Goal: Task Accomplishment & Management: Manage account settings

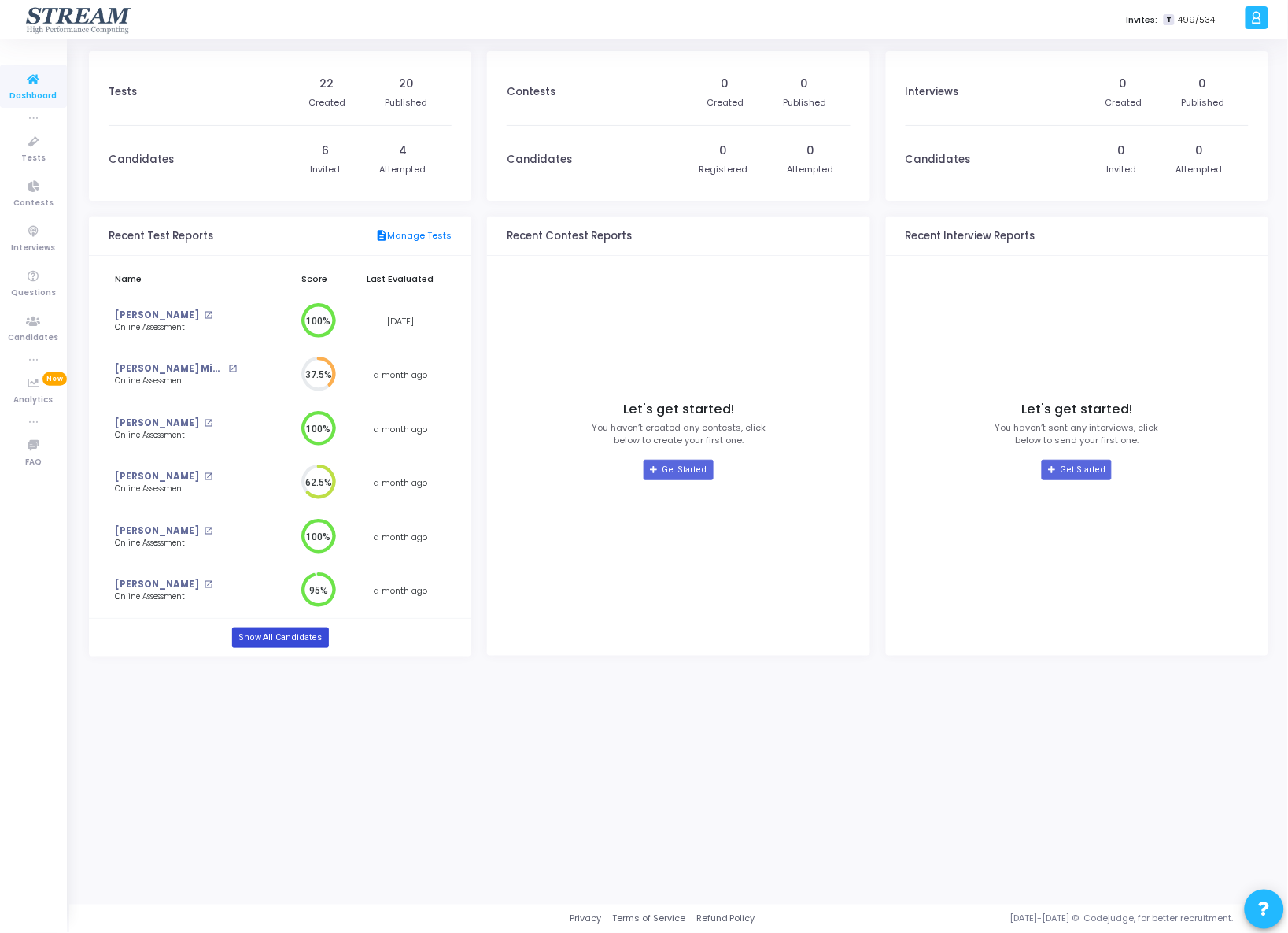
click at [291, 641] on link "Show All Candidates" at bounding box center [280, 637] width 96 height 20
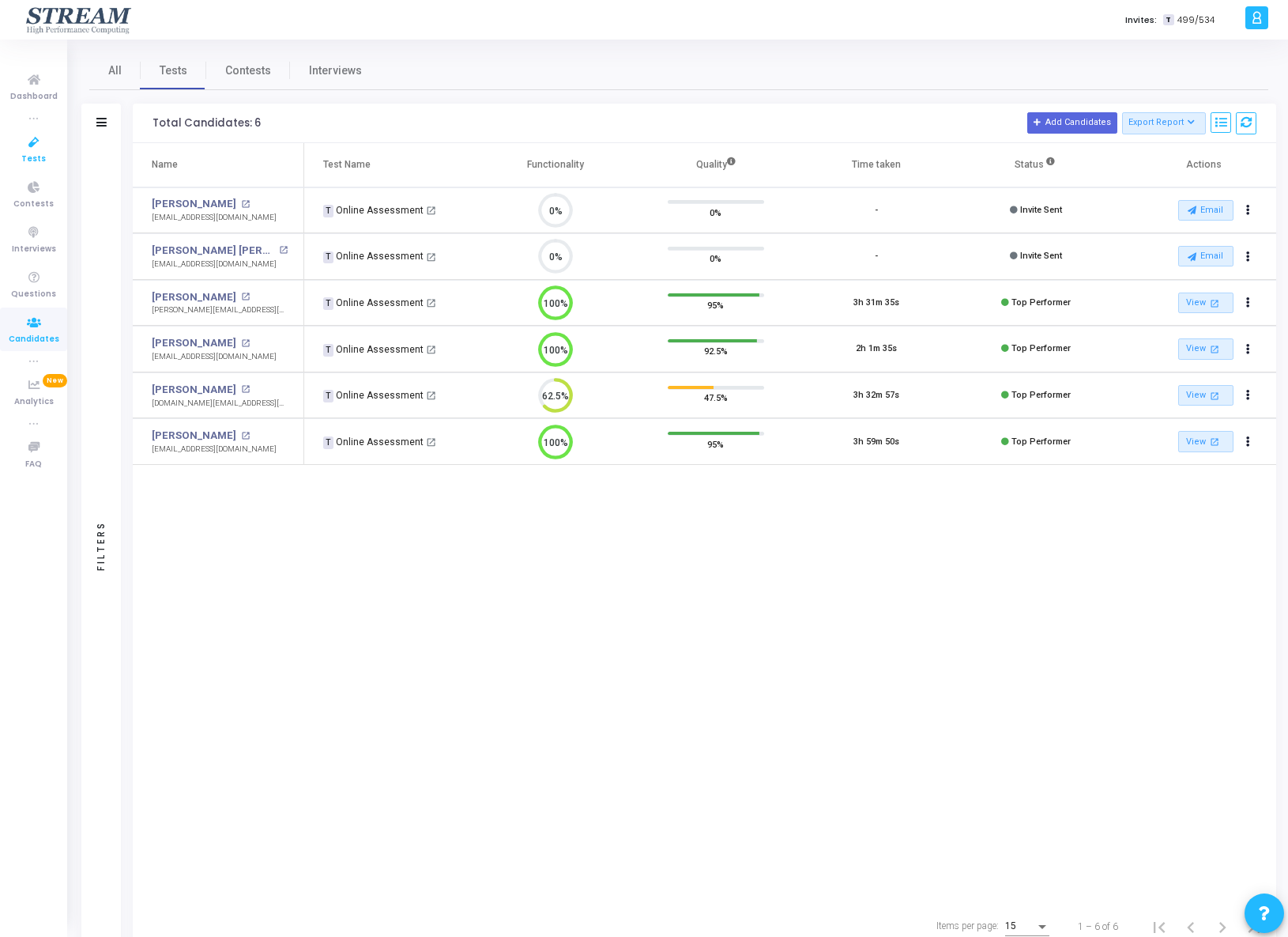
click at [32, 146] on icon at bounding box center [33, 142] width 33 height 20
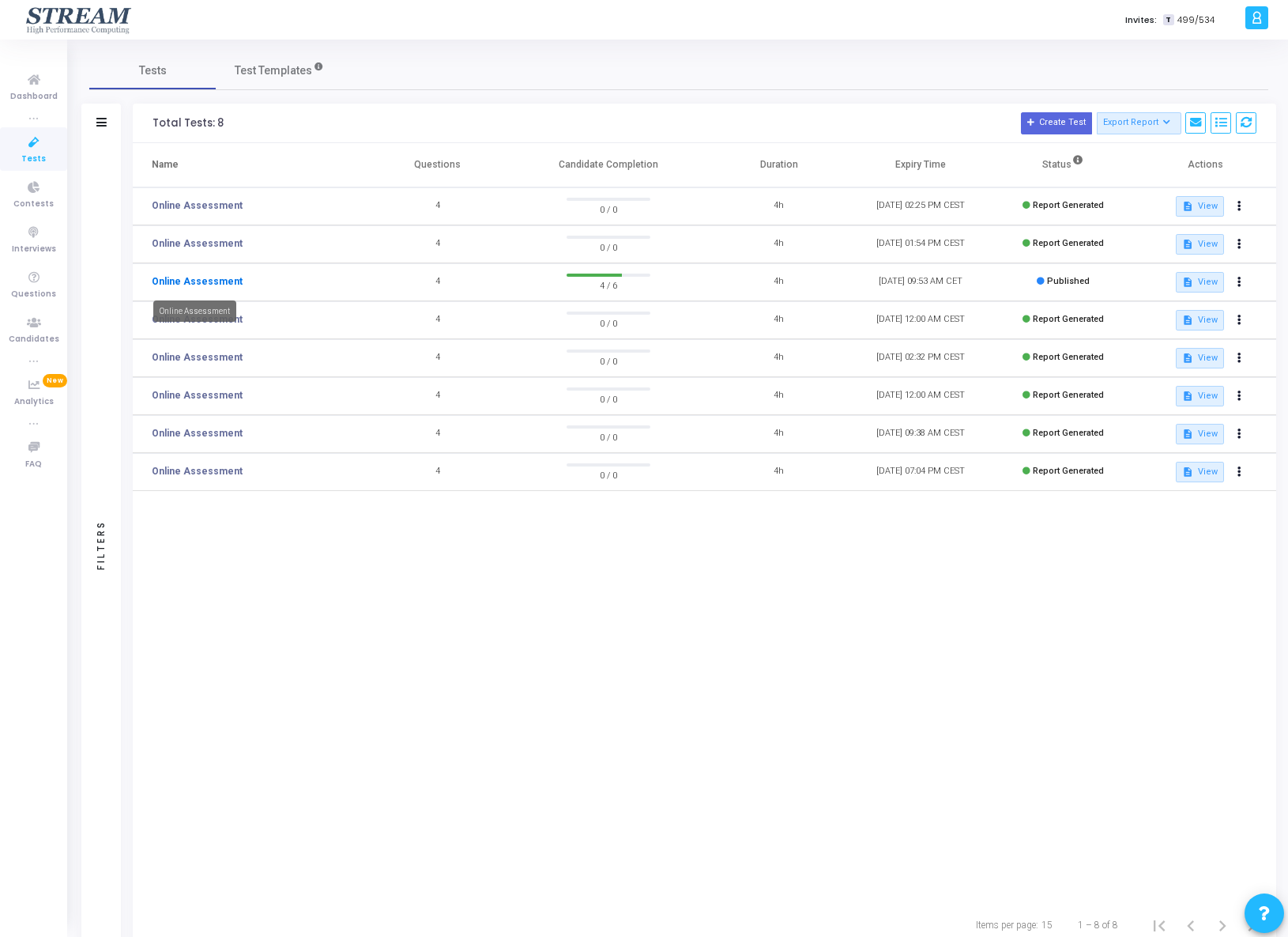
click at [177, 283] on link "Online Assessment" at bounding box center [197, 281] width 91 height 14
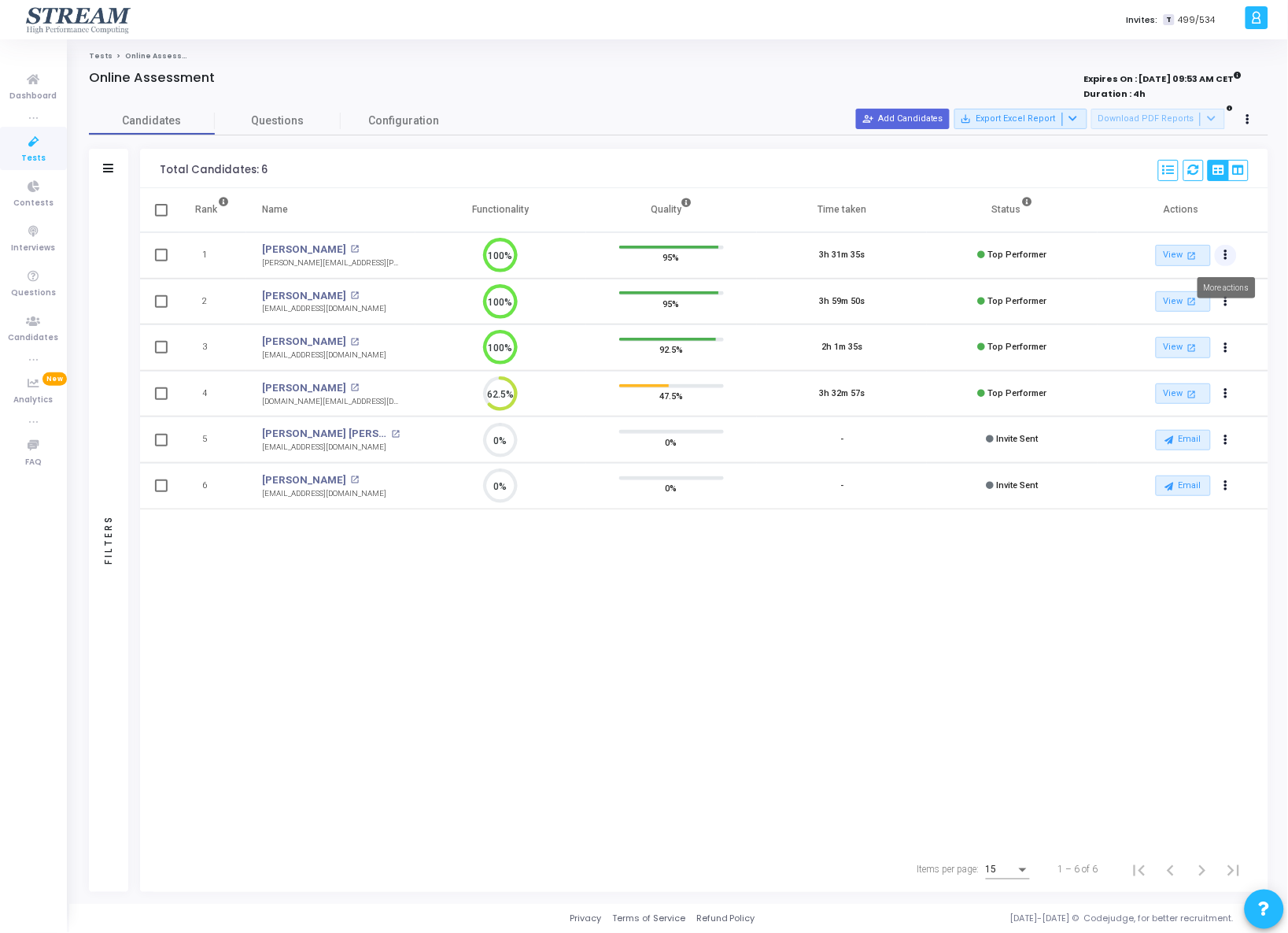
click at [1232, 255] on button "Actions" at bounding box center [1226, 255] width 22 height 22
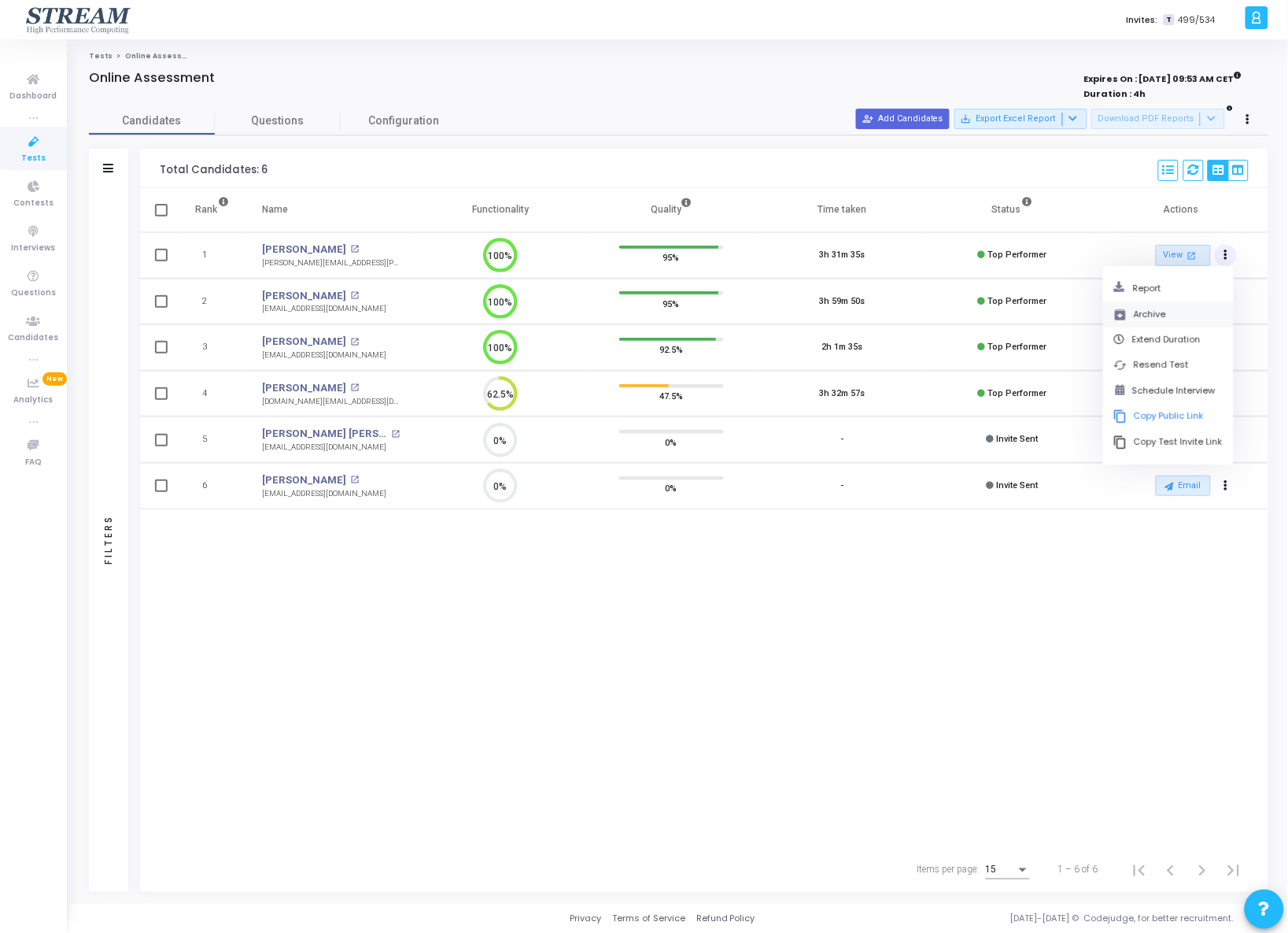
click at [1180, 319] on button "archive Archive" at bounding box center [1168, 315] width 131 height 26
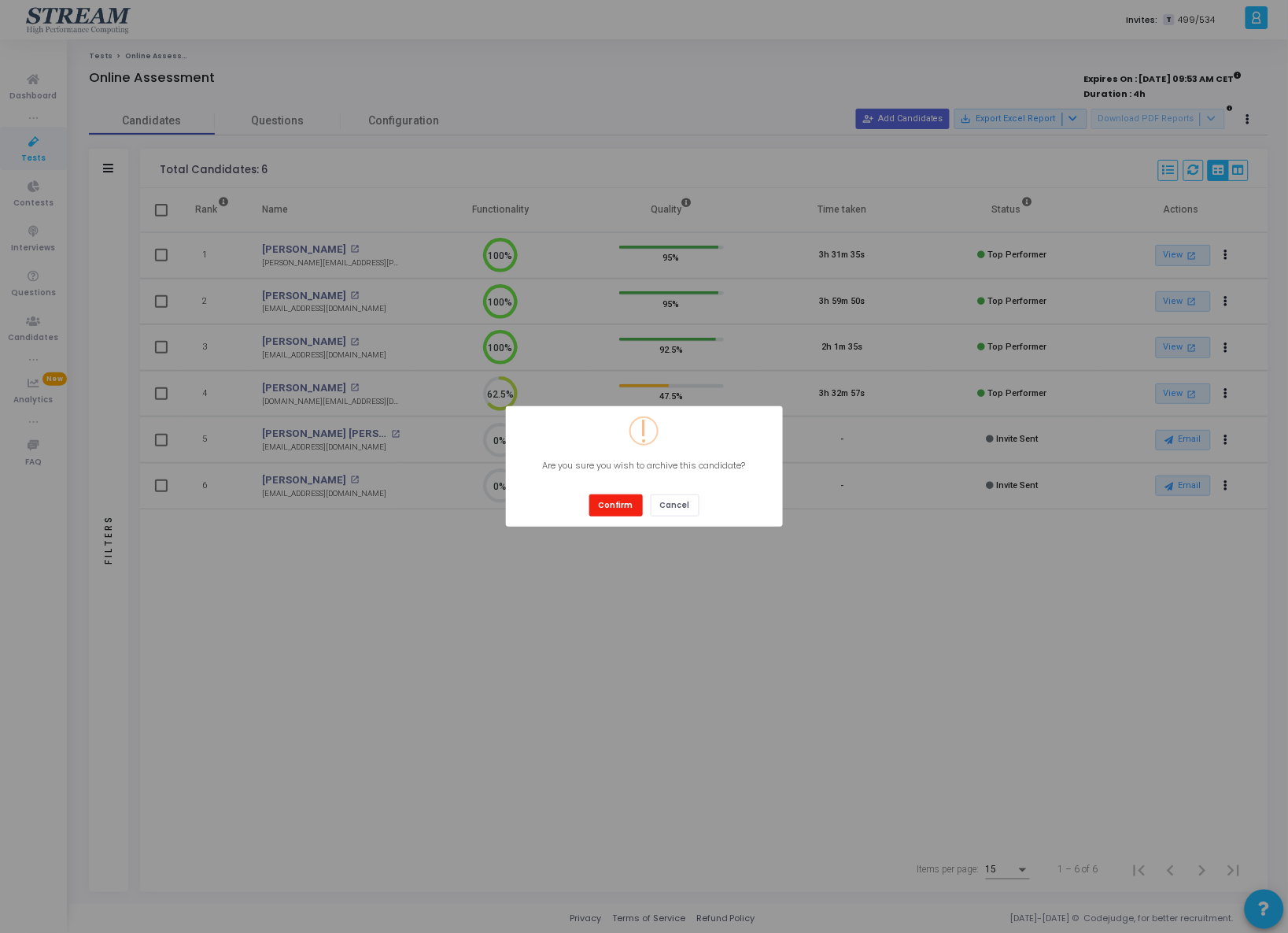
click at [631, 500] on button "Confirm" at bounding box center [616, 505] width 53 height 21
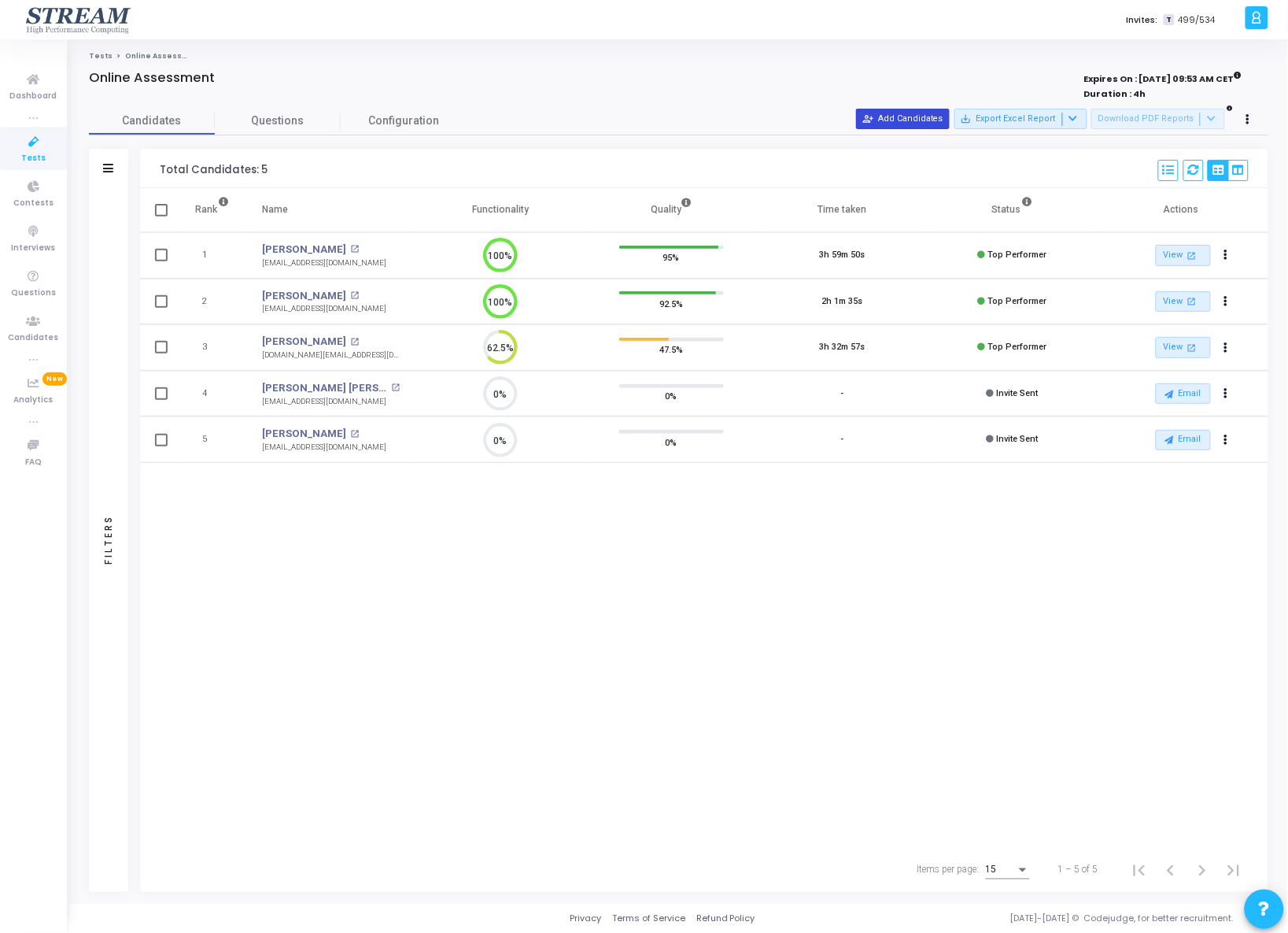
click at [926, 112] on button "person_add_alt Add Candidates" at bounding box center [903, 118] width 94 height 20
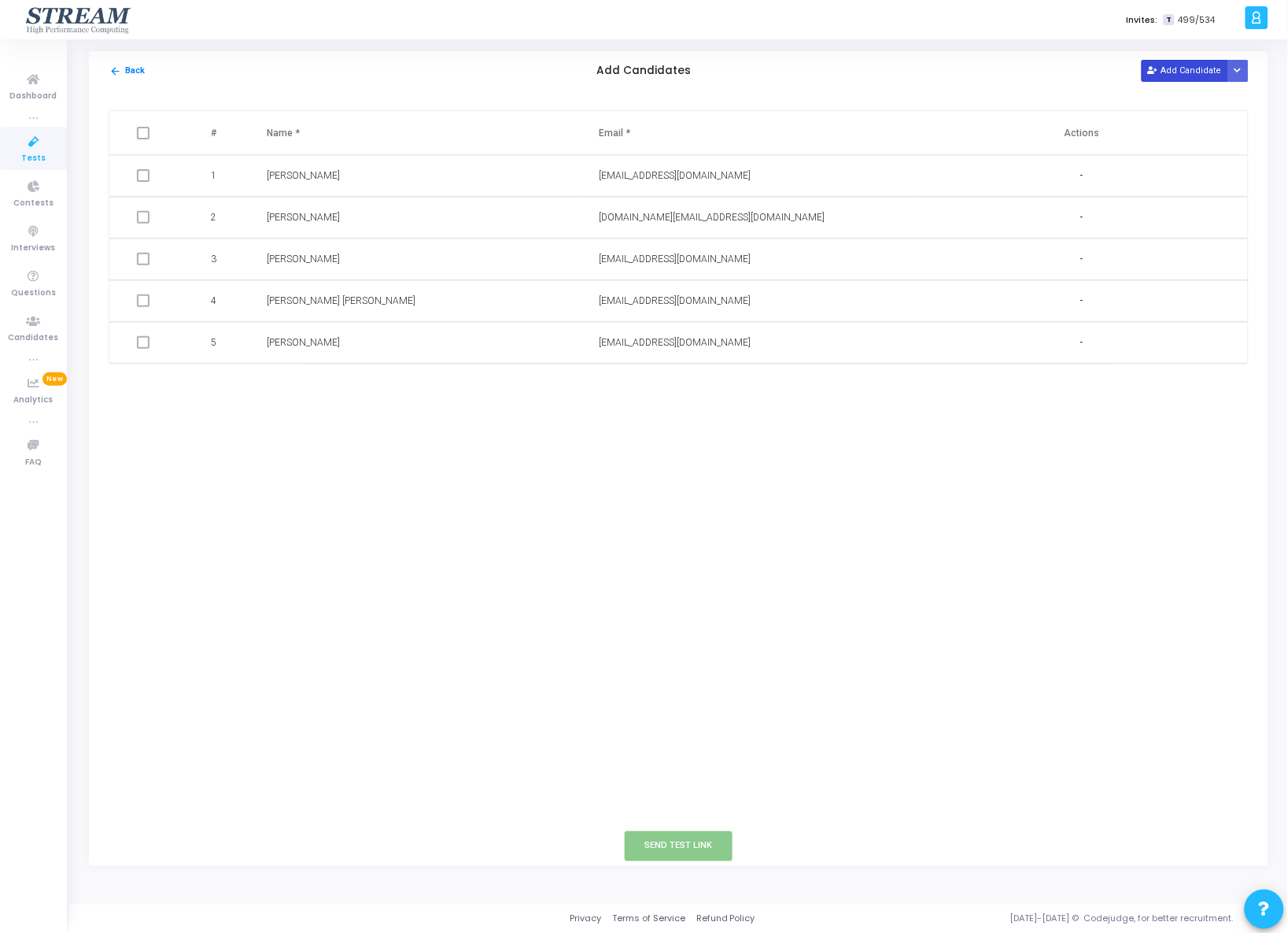
click at [1175, 76] on button "Add Candidate" at bounding box center [1185, 71] width 87 height 21
click at [361, 387] on input "text" at bounding box center [370, 384] width 208 height 26
paste input "Christos Tsiaousis"
type input "Christos Tsiaousis"
click at [695, 390] on input "text" at bounding box center [703, 384] width 208 height 26
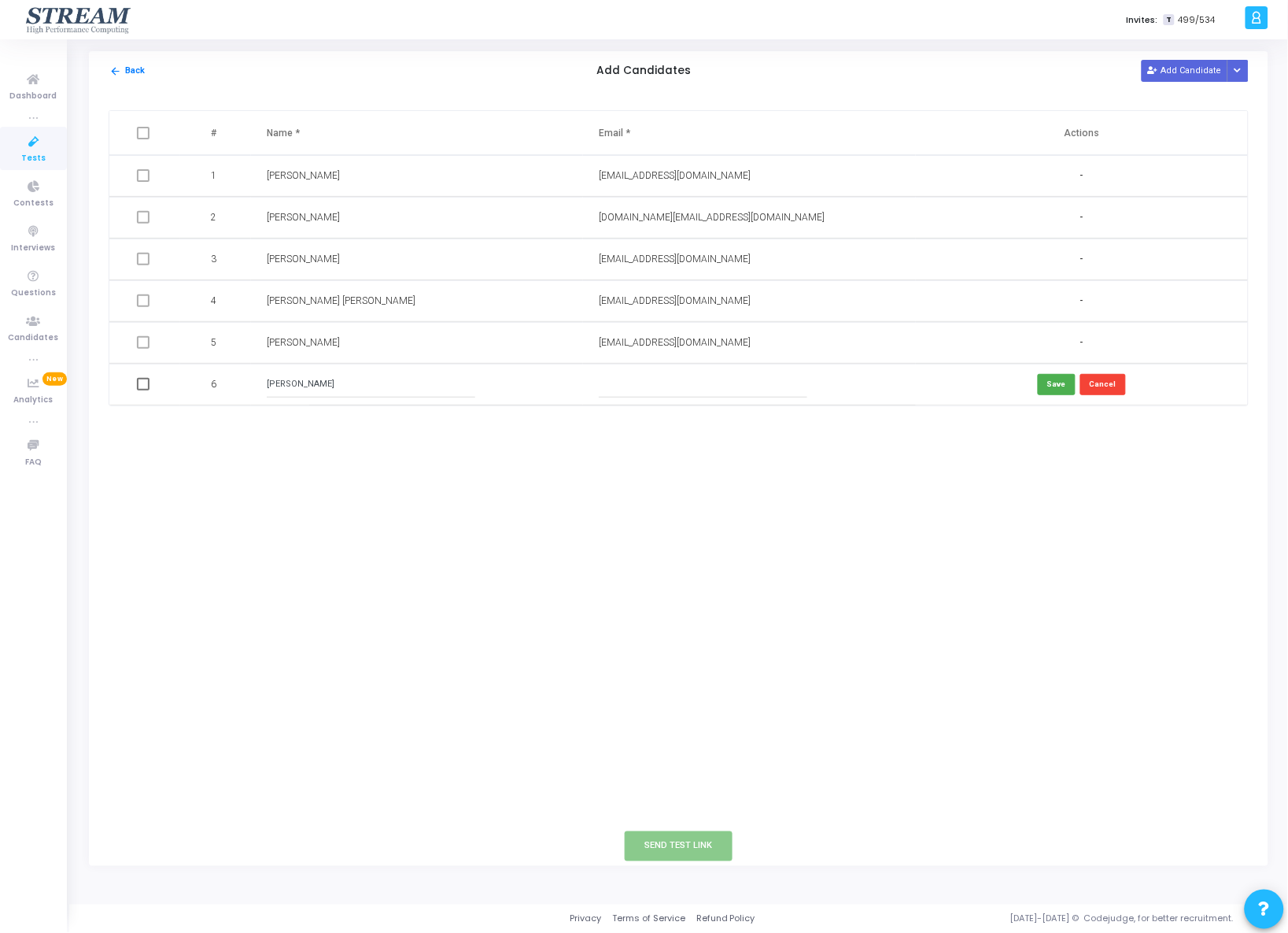
paste input "ctsiaous@gmail.com"
type input "ctsiaous@gmail.com"
click at [1053, 385] on button "Save" at bounding box center [1057, 384] width 38 height 21
click at [1182, 71] on button "Add Candidate" at bounding box center [1185, 71] width 87 height 21
click at [306, 426] on input "text" at bounding box center [370, 426] width 208 height 26
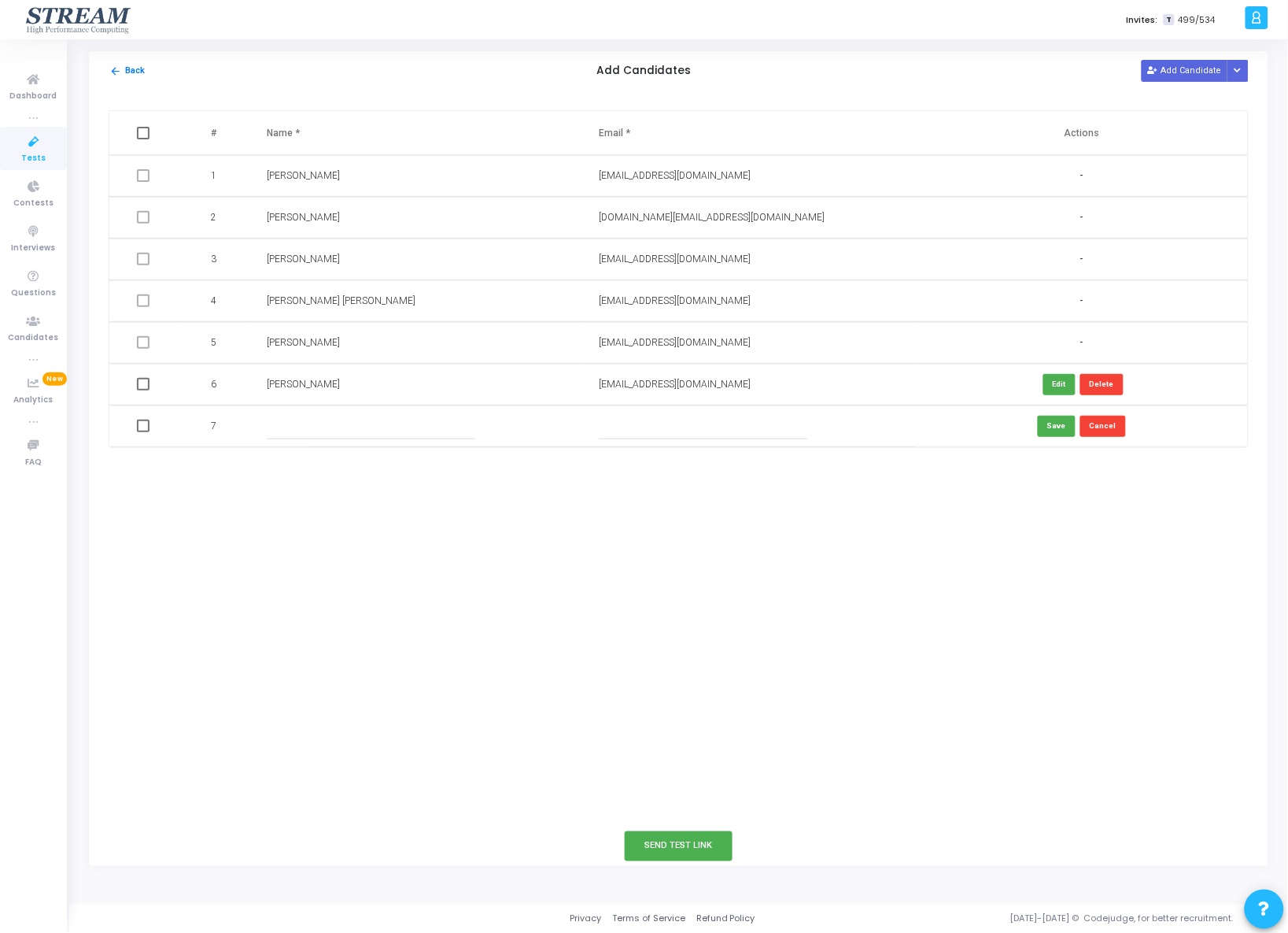
paste input "Florent Denef"
type input "Florent Denef"
click at [660, 429] on input "text" at bounding box center [703, 426] width 208 height 26
paste input "florent.denef@protonmail.com"
type input "florent.denef@protonmail.com"
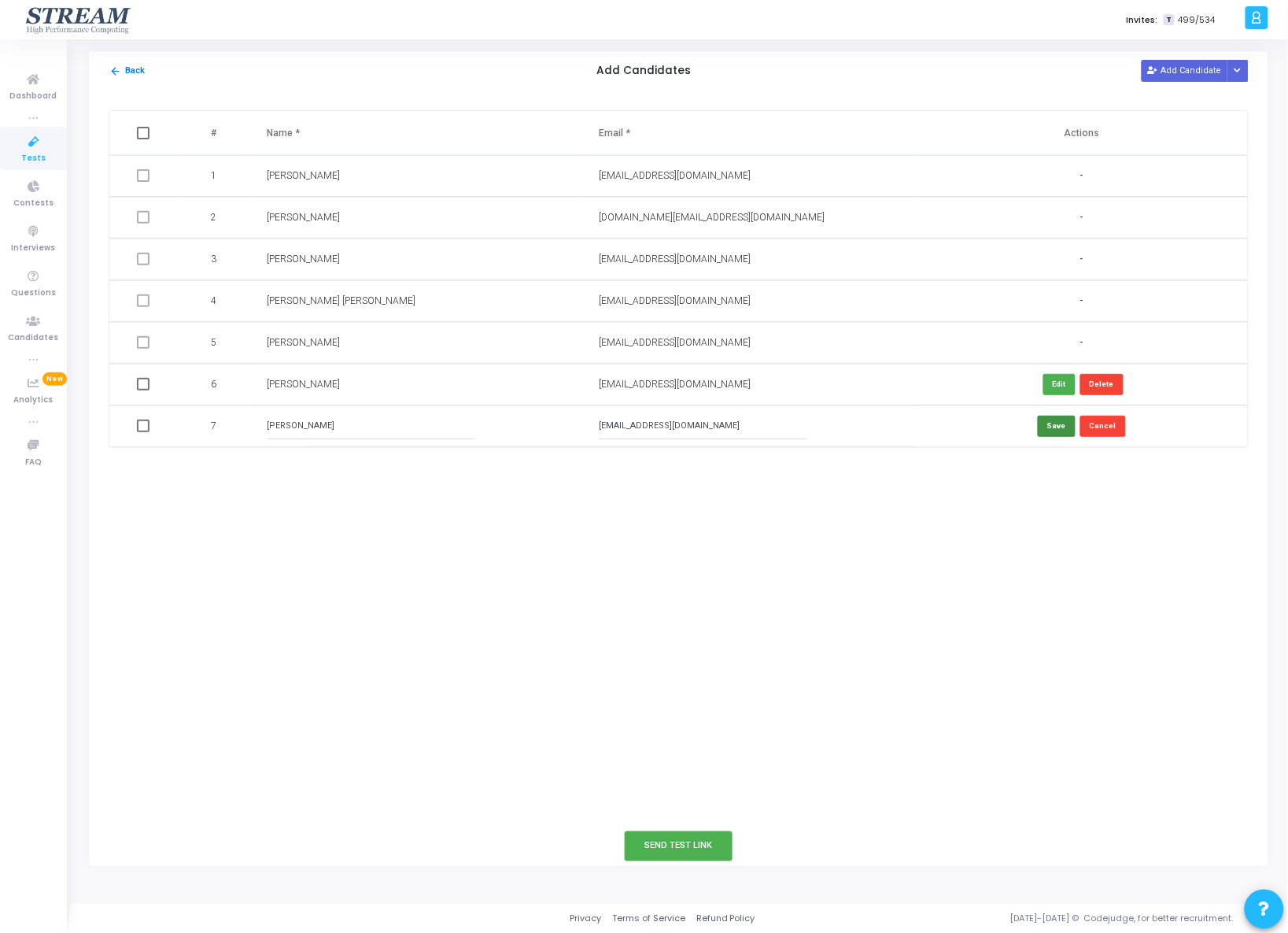
click at [1063, 427] on button "Save" at bounding box center [1057, 426] width 38 height 21
click at [1180, 63] on button "Add Candidate" at bounding box center [1185, 71] width 87 height 21
click at [309, 472] on input "text" at bounding box center [370, 468] width 208 height 26
paste input "Georgios Dialynas"
type input "Georgios Dialynas"
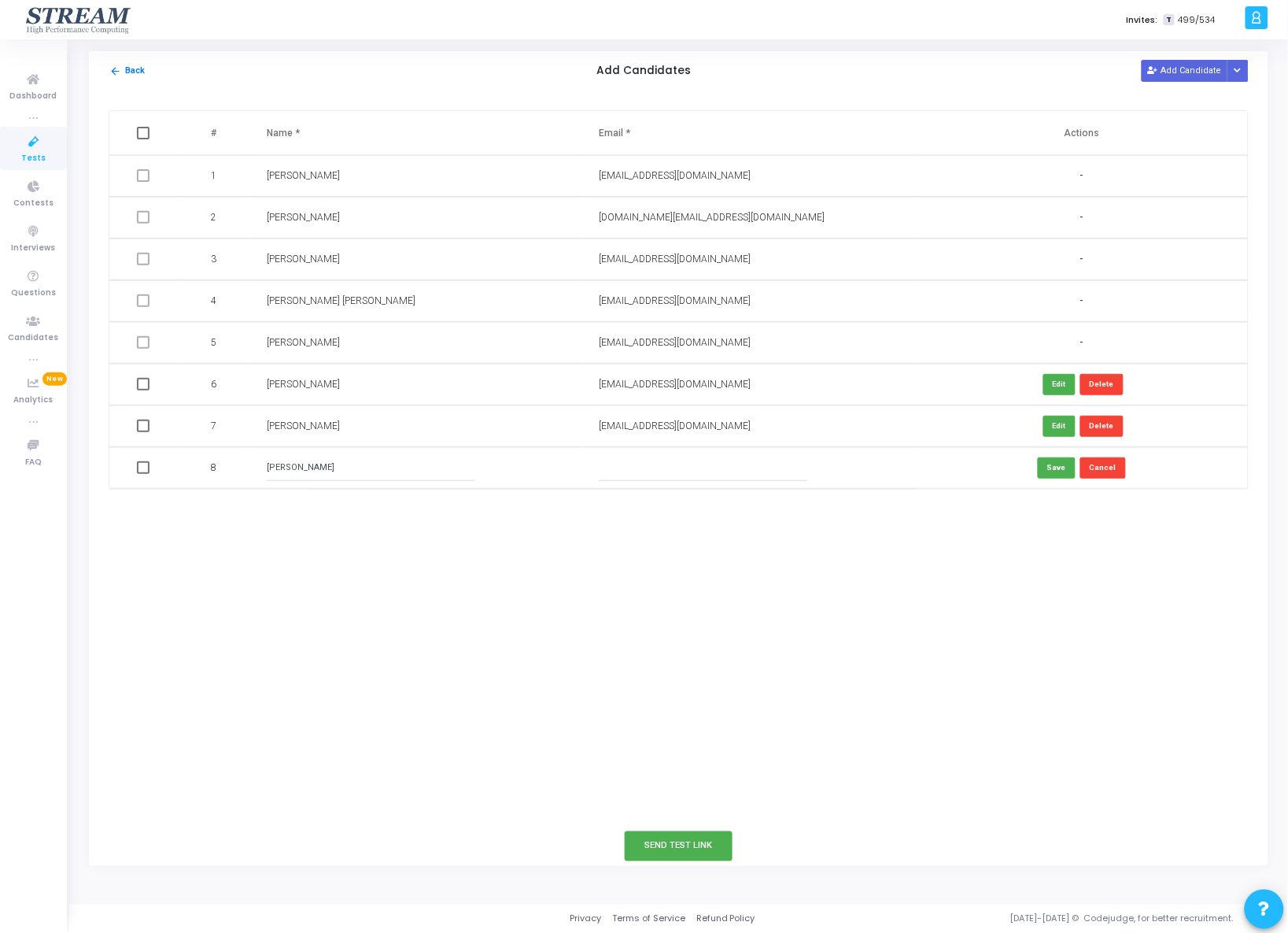
click at [636, 468] on input "text" at bounding box center [703, 468] width 208 height 26
paste input "dialynas.engineer@gmail.com"
type input "dialynas.engineer@gmail.com"
click at [1059, 472] on button "Save" at bounding box center [1057, 468] width 38 height 21
click at [1180, 71] on button "Add Candidate" at bounding box center [1185, 71] width 87 height 21
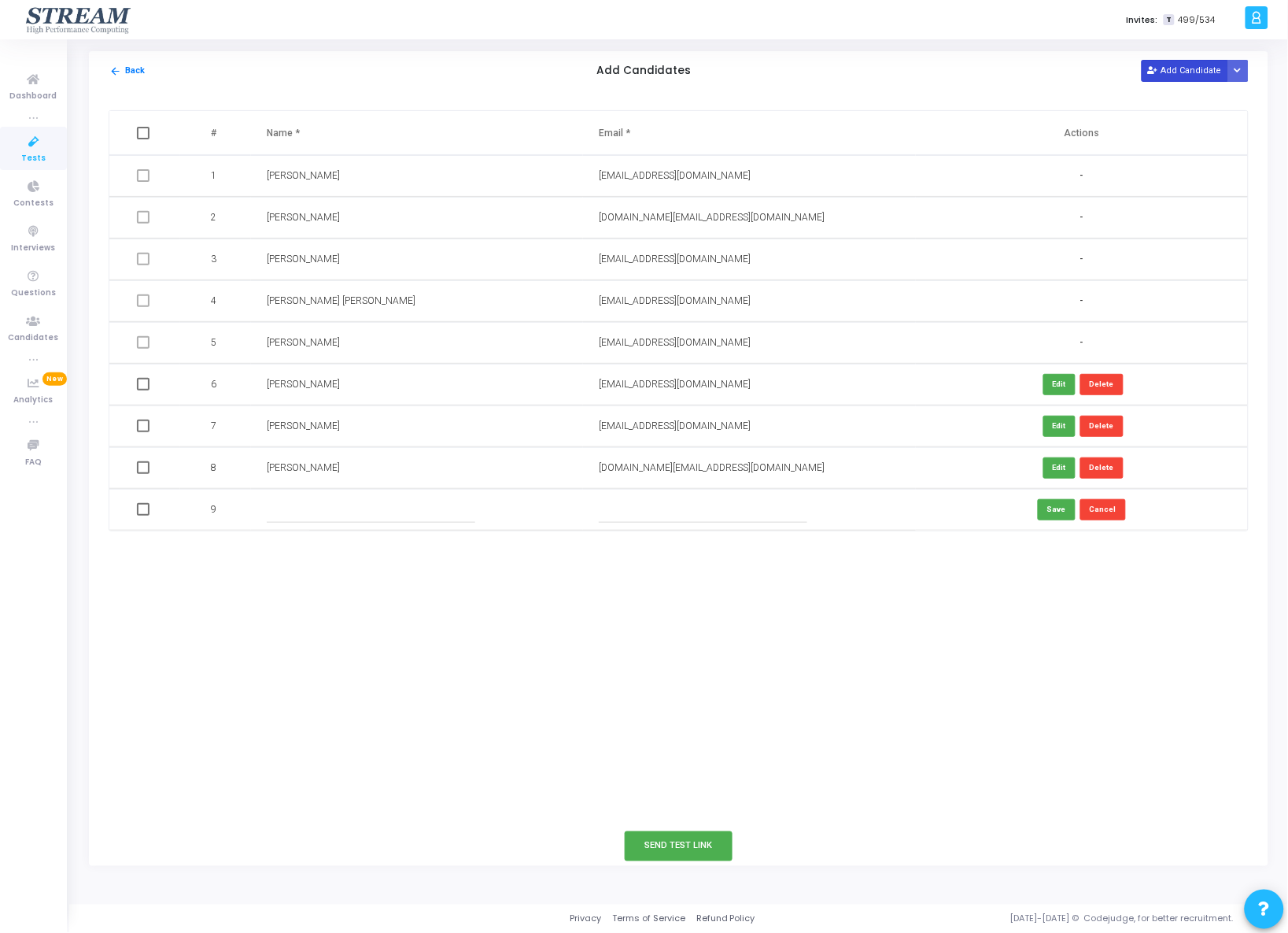
click at [1179, 73] on button "Add Candidate" at bounding box center [1185, 71] width 87 height 21
click at [288, 511] on input "text" at bounding box center [370, 510] width 208 height 26
paste input "Christopher Rocca"
type input "Christopher Rocca"
click at [635, 513] on input "text" at bounding box center [703, 510] width 208 height 26
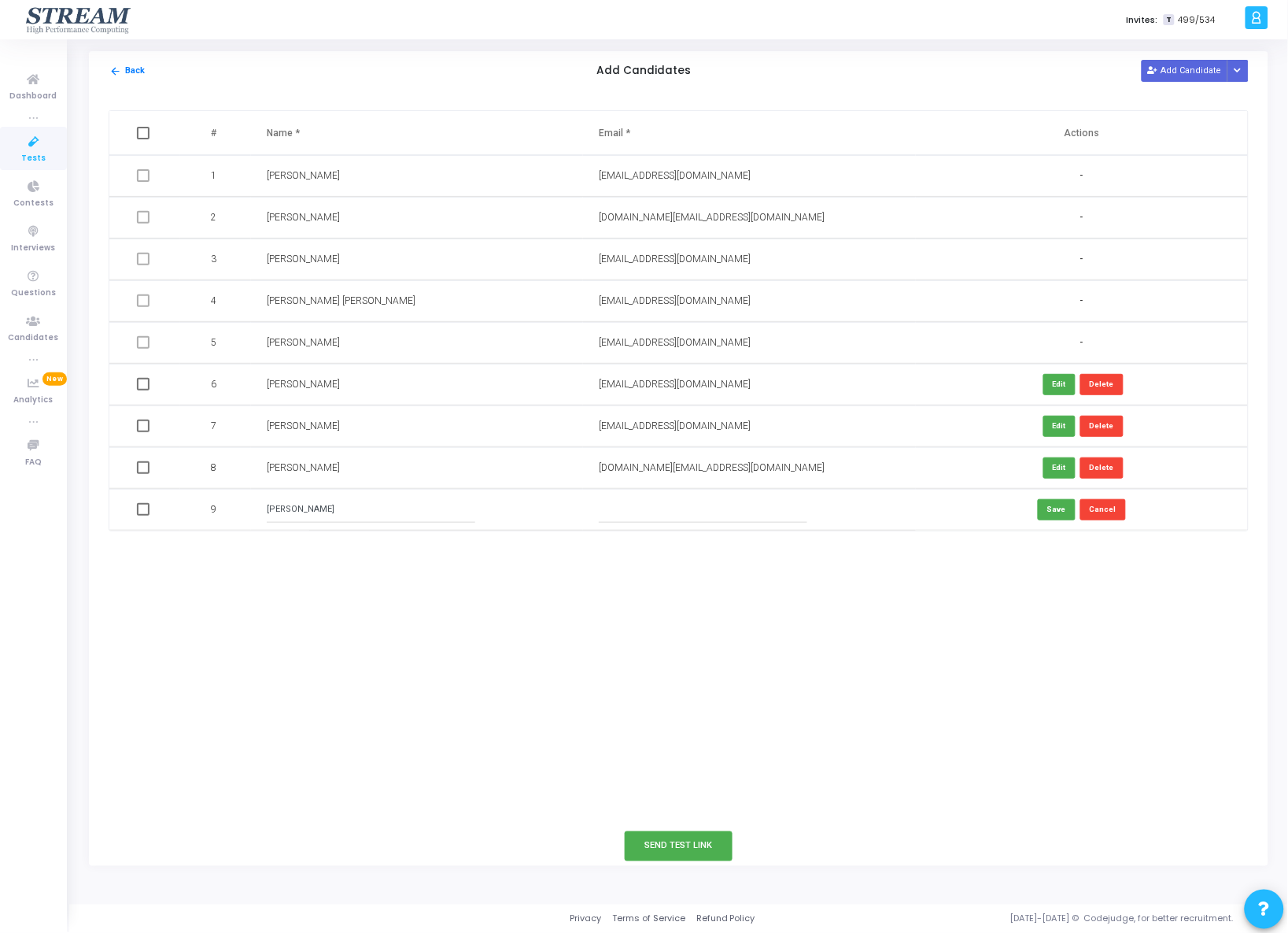
paste input "chri-001@hotmail.it"
type input "chri-001@hotmail.it"
click at [1054, 511] on button "Save" at bounding box center [1057, 510] width 38 height 21
click at [1183, 73] on button "Add Candidate" at bounding box center [1185, 71] width 87 height 21
click at [301, 546] on input "text" at bounding box center [370, 551] width 208 height 26
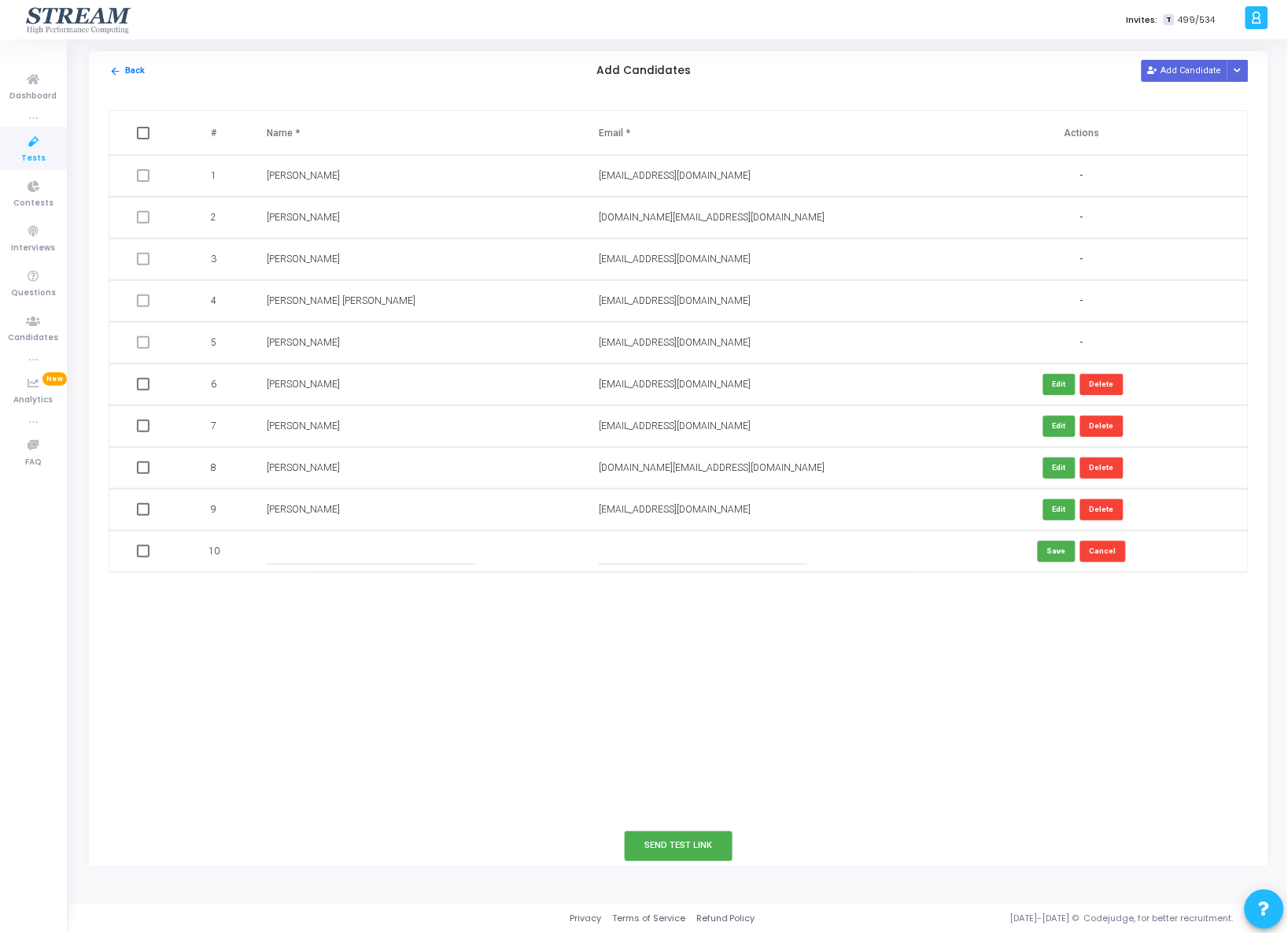
paste input "Mikhail Cassar"
type input "Mikhail Cassar"
click at [659, 552] on input "text" at bounding box center [703, 551] width 208 height 26
paste input "mikhail.cassar@gmail.com"
type input "mikhail.cassar@gmail.com"
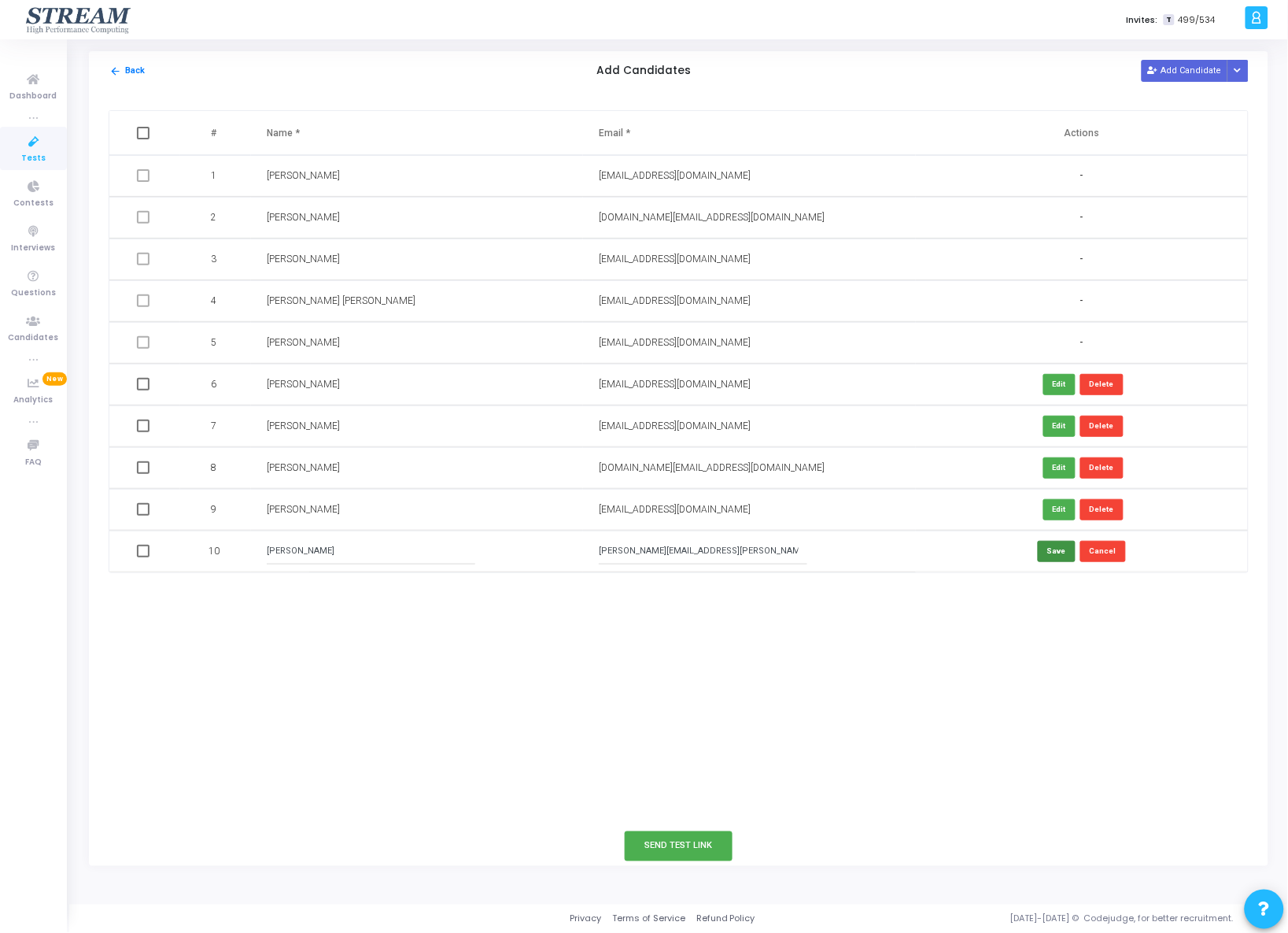
click at [1069, 558] on button "Save" at bounding box center [1057, 551] width 38 height 21
click at [138, 385] on span at bounding box center [143, 384] width 13 height 13
click at [143, 391] on input "checkbox" at bounding box center [143, 391] width 1 height 1
checkbox input "true"
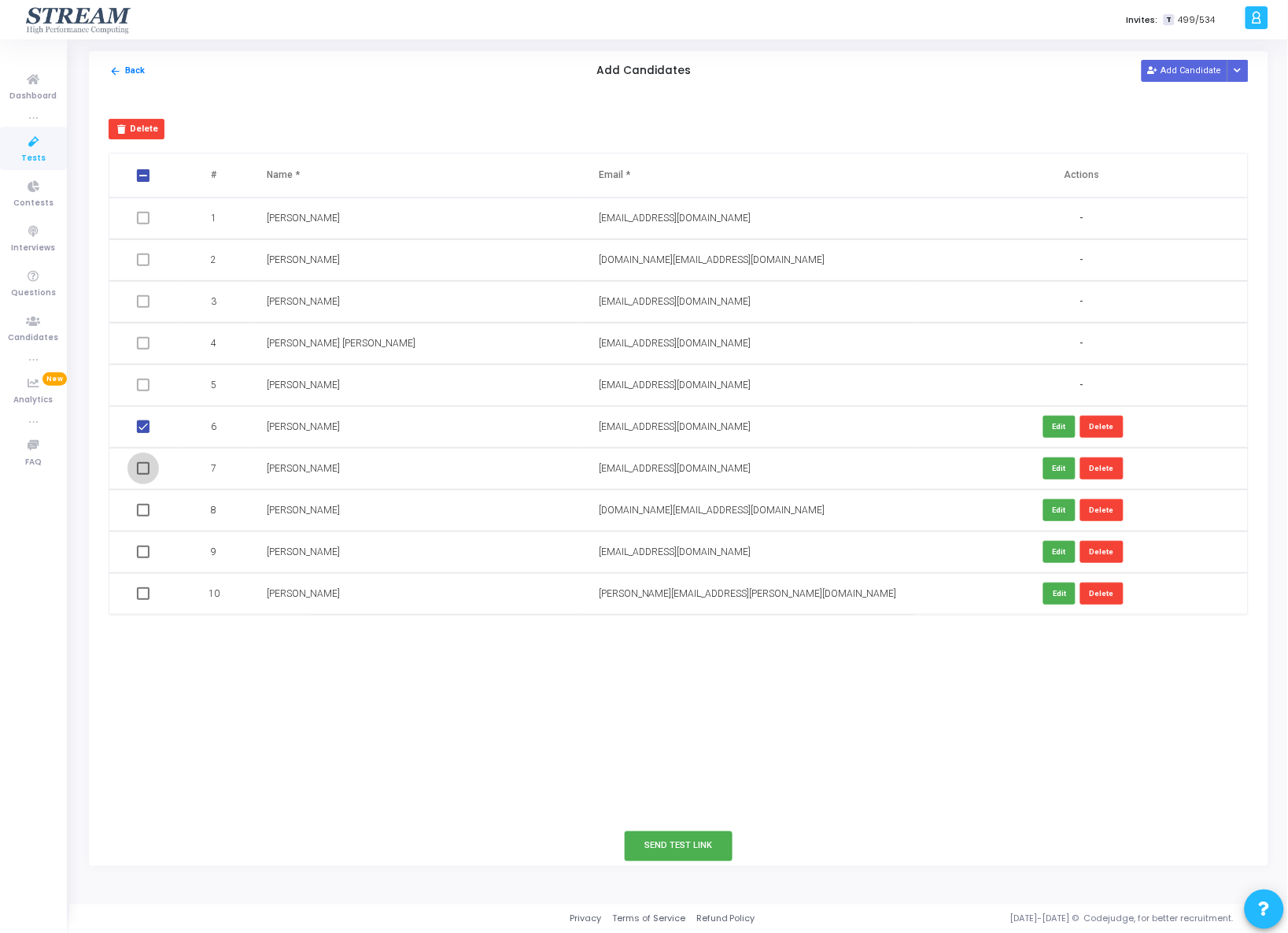
click at [142, 467] on span at bounding box center [143, 469] width 13 height 13
click at [143, 474] on input "checkbox" at bounding box center [143, 474] width 1 height 1
checkbox input "true"
click at [142, 510] on span at bounding box center [143, 510] width 13 height 13
click at [143, 516] on input "checkbox" at bounding box center [143, 516] width 1 height 1
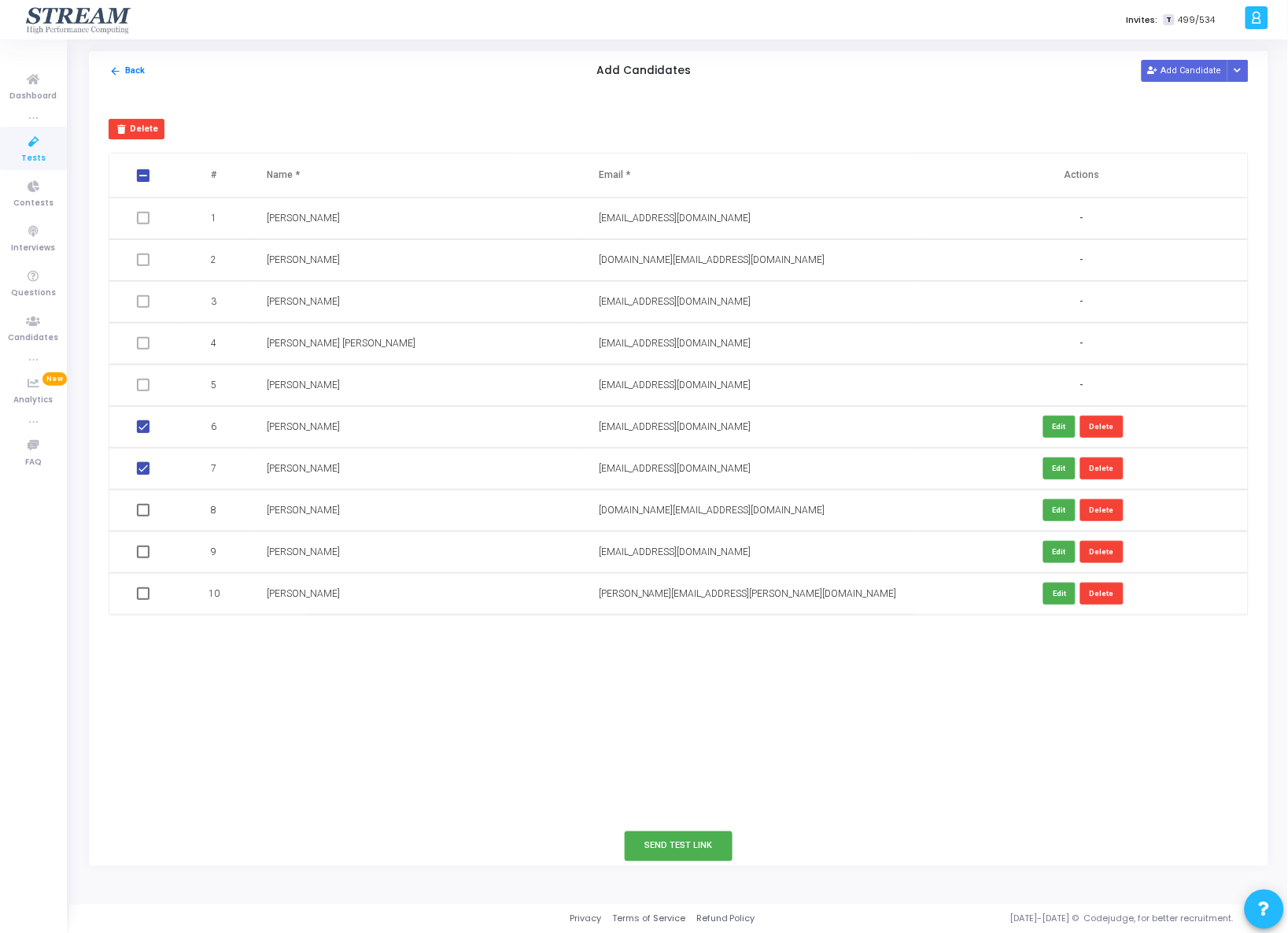
checkbox input "true"
click at [146, 551] on span at bounding box center [143, 552] width 13 height 13
click at [143, 558] on input "checkbox" at bounding box center [143, 558] width 1 height 1
checkbox input "true"
click at [144, 595] on span at bounding box center [143, 593] width 13 height 13
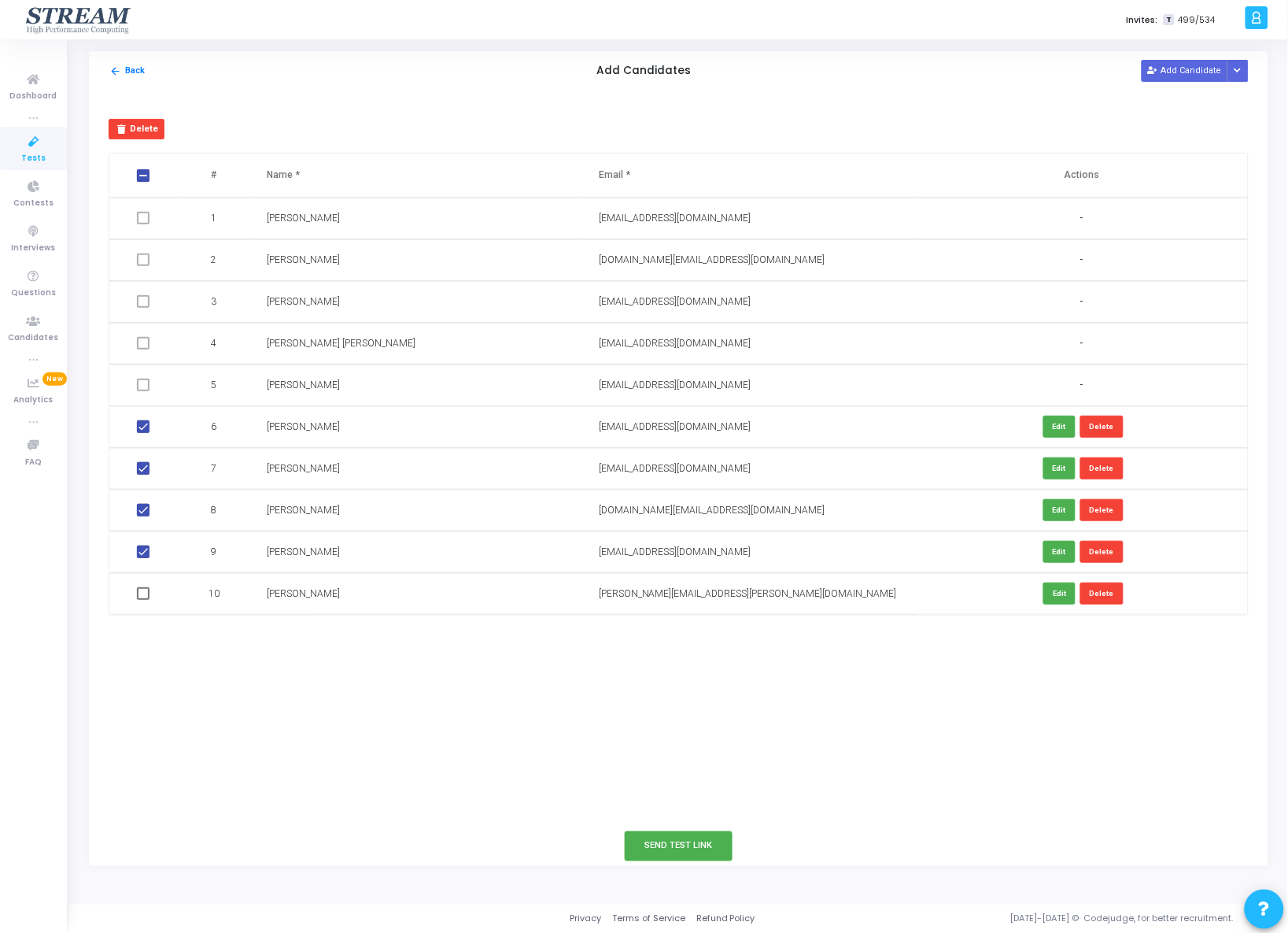
click at [143, 600] on input "checkbox" at bounding box center [143, 600] width 1 height 1
checkbox input "true"
click at [652, 850] on button "Send Test Link" at bounding box center [679, 845] width 109 height 29
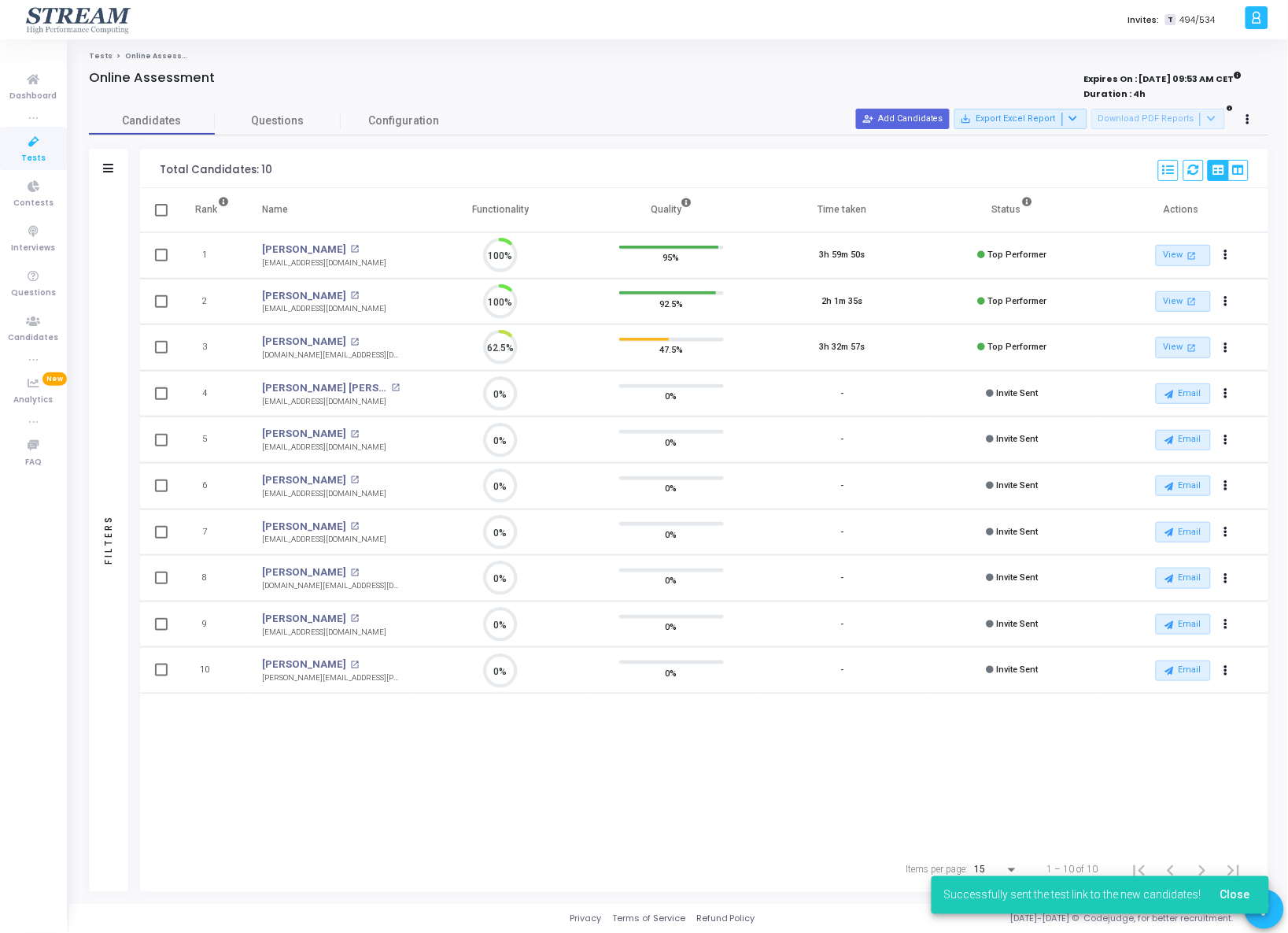
scroll to position [33, 41]
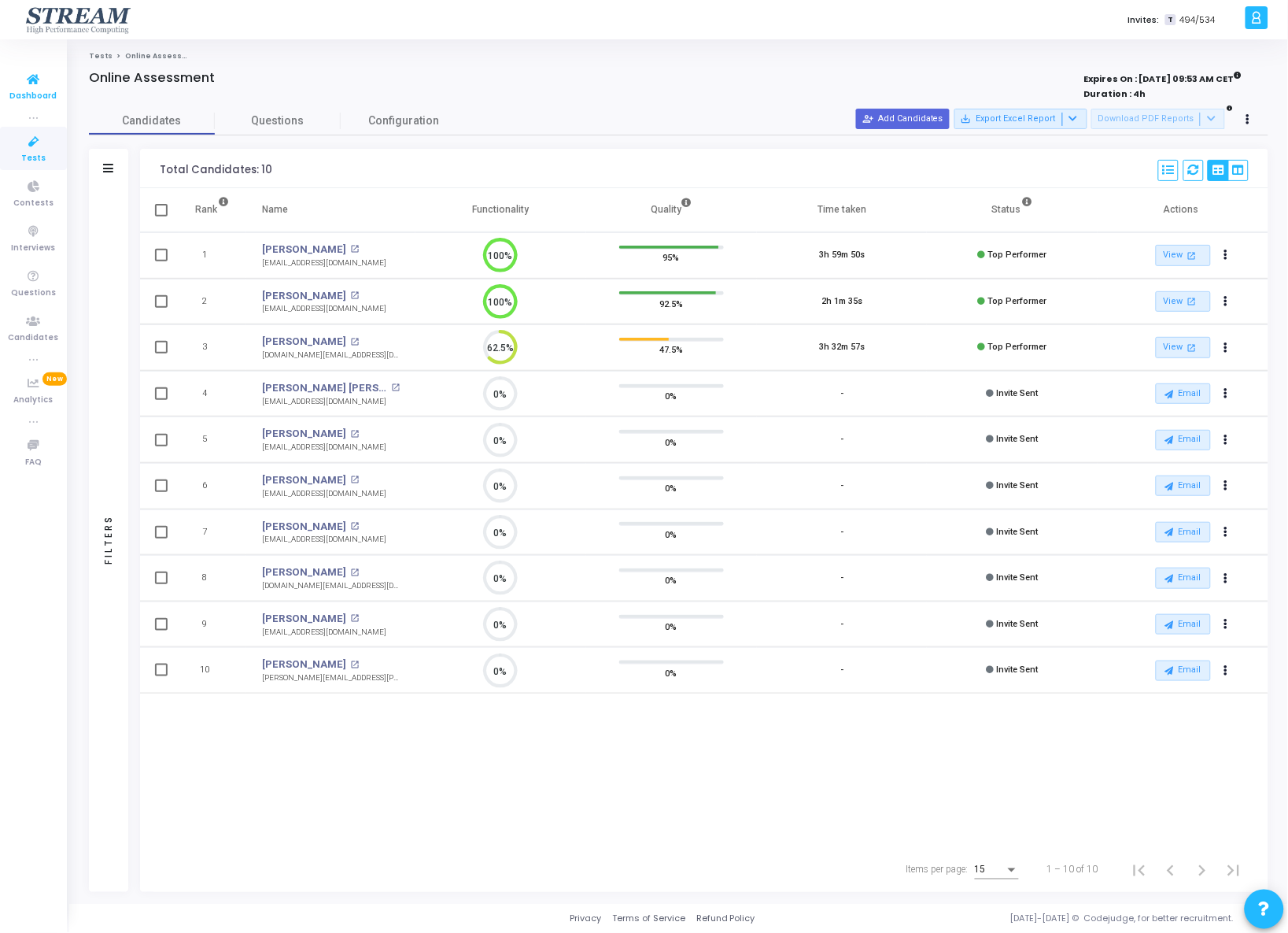
click at [34, 86] on icon at bounding box center [33, 79] width 33 height 19
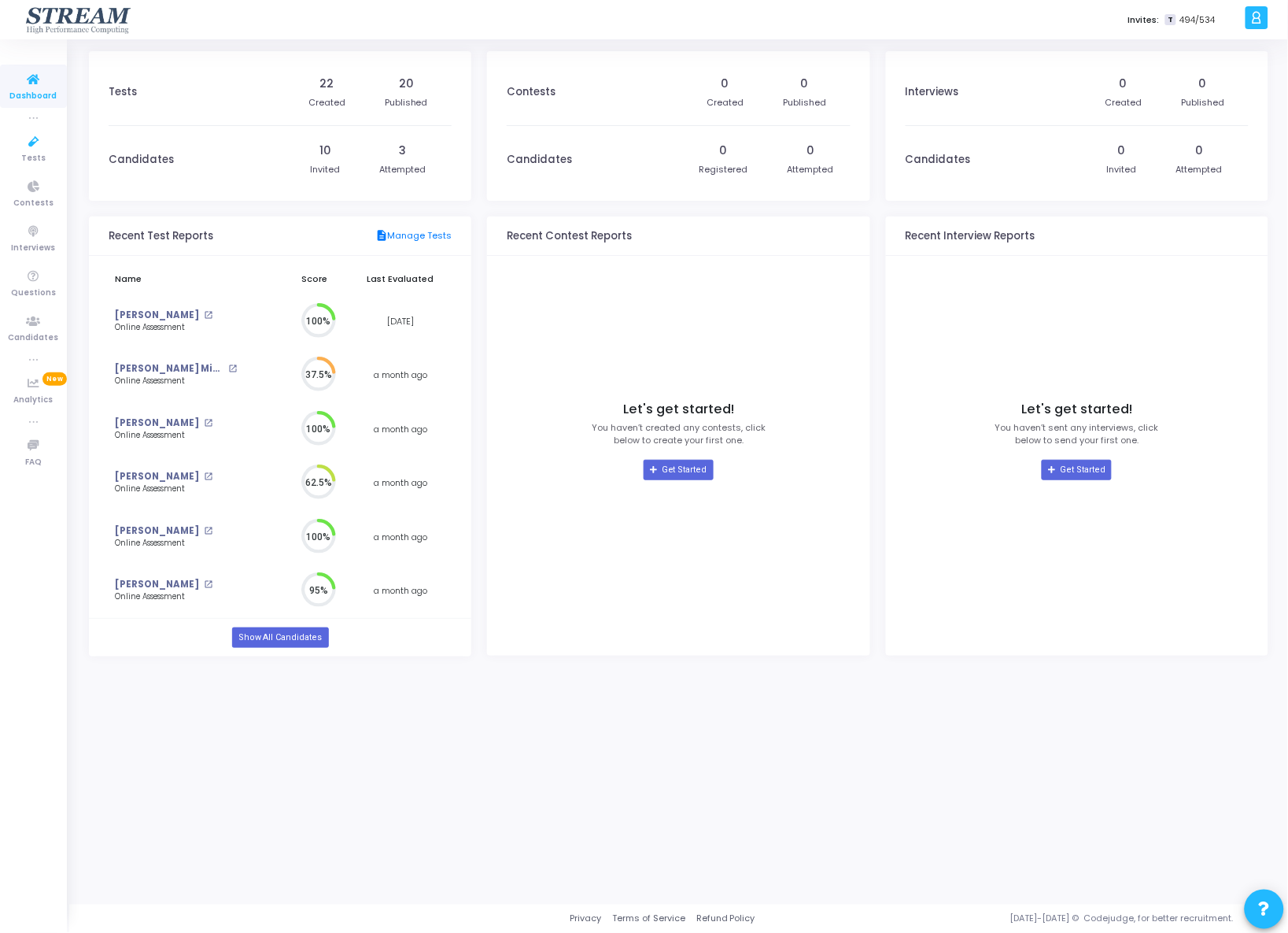
scroll to position [35, 16]
click at [307, 644] on link "Show All Candidates" at bounding box center [280, 637] width 96 height 20
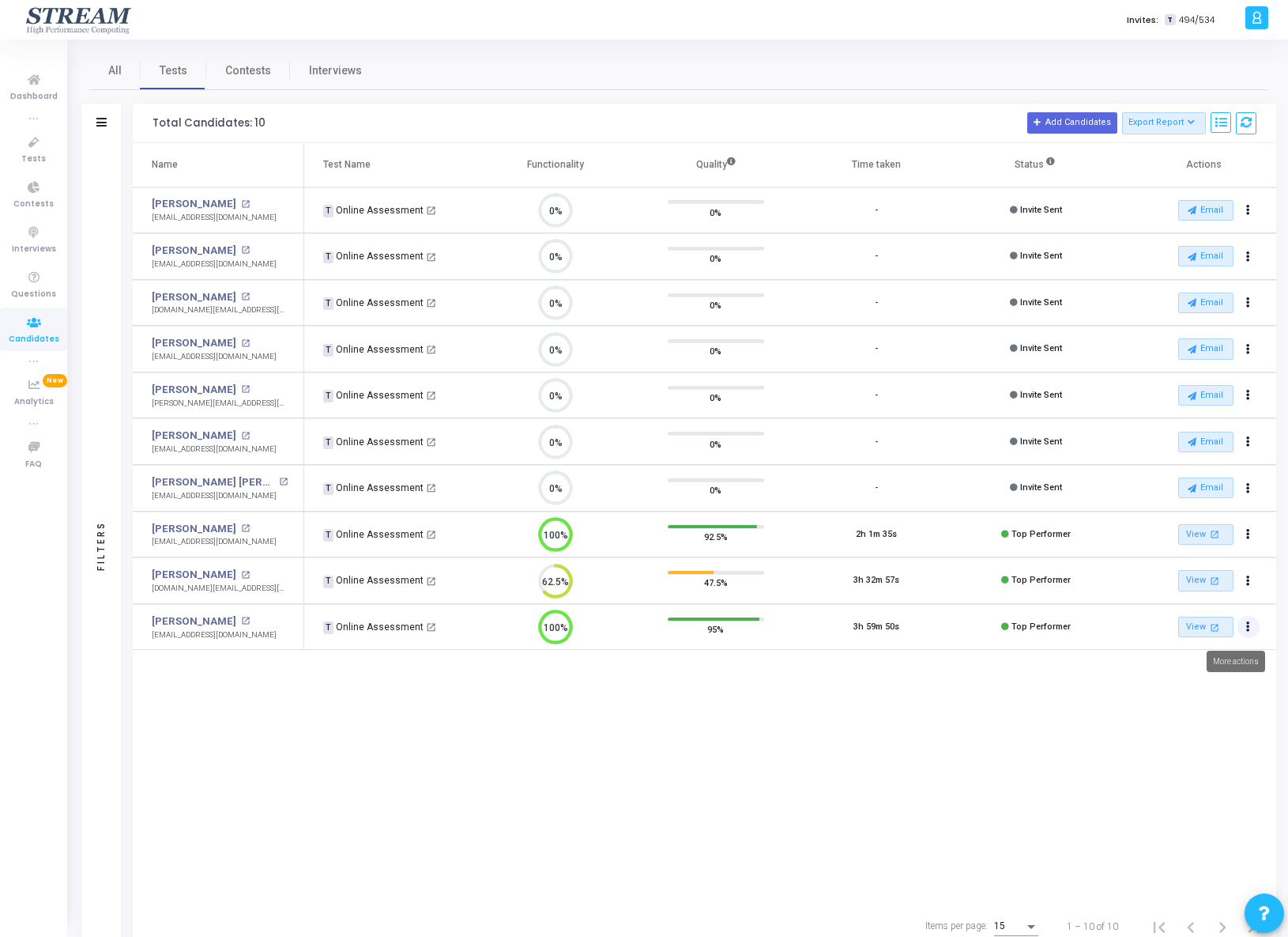
click at [1253, 634] on button "Actions" at bounding box center [1248, 626] width 22 height 22
click at [1202, 687] on button "archive Archive" at bounding box center [1195, 688] width 131 height 26
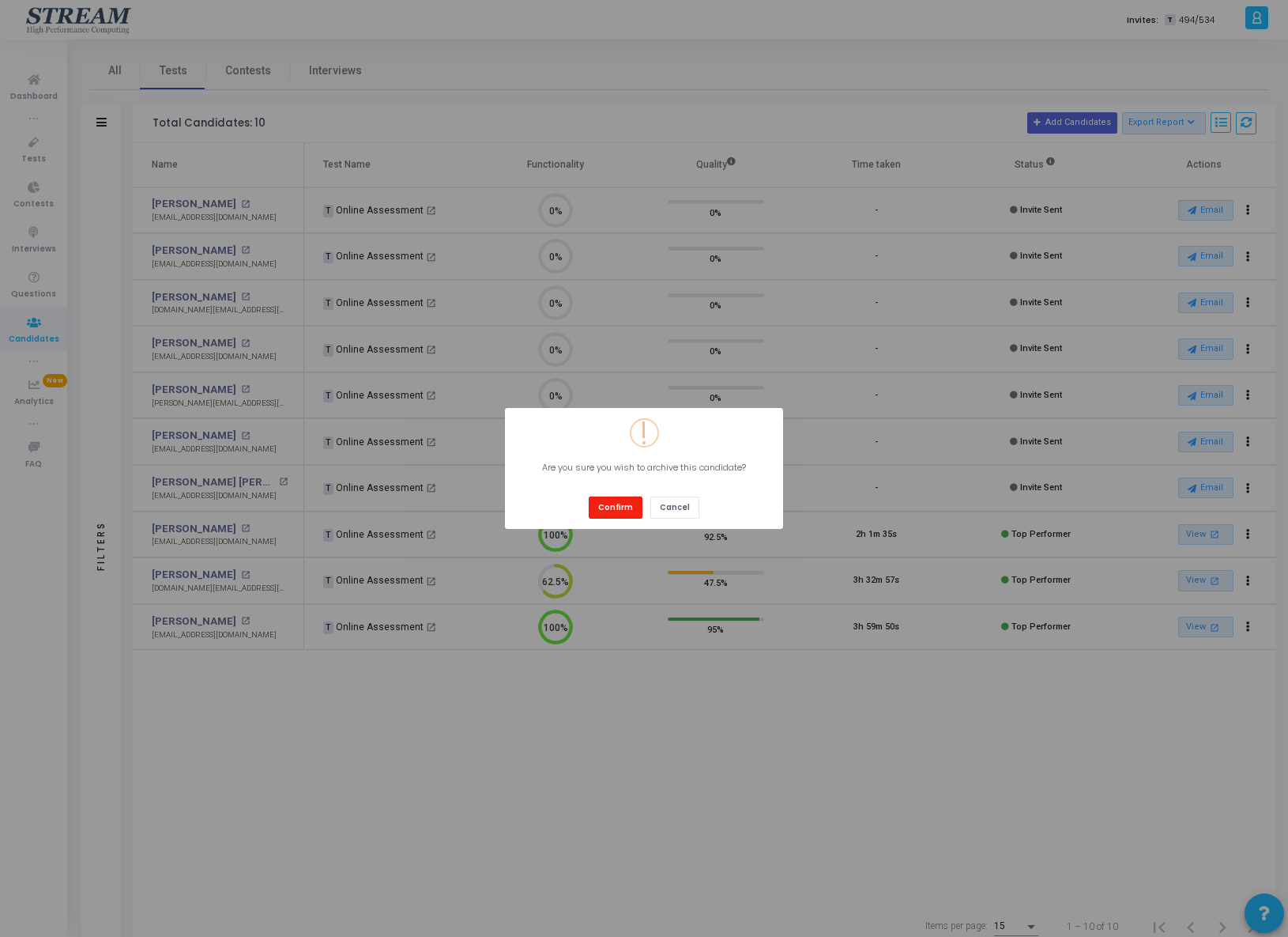
click at [622, 503] on button "Confirm" at bounding box center [615, 507] width 54 height 21
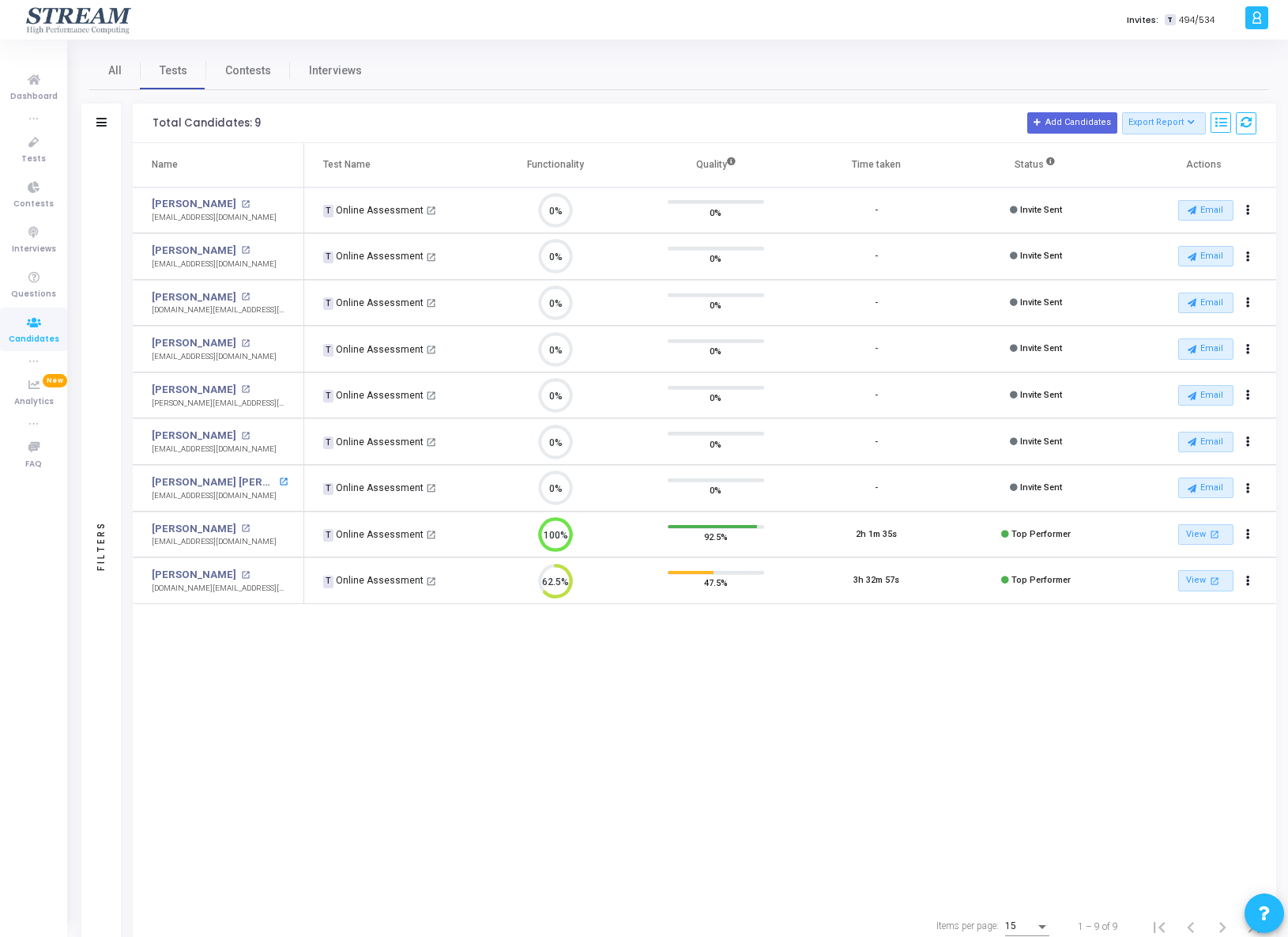
click at [279, 482] on mat-icon "open_in_new" at bounding box center [283, 481] width 9 height 9
click at [1245, 490] on button "Actions" at bounding box center [1248, 488] width 22 height 22
click at [1236, 606] on button "cached Resend Test" at bounding box center [1195, 601] width 131 height 26
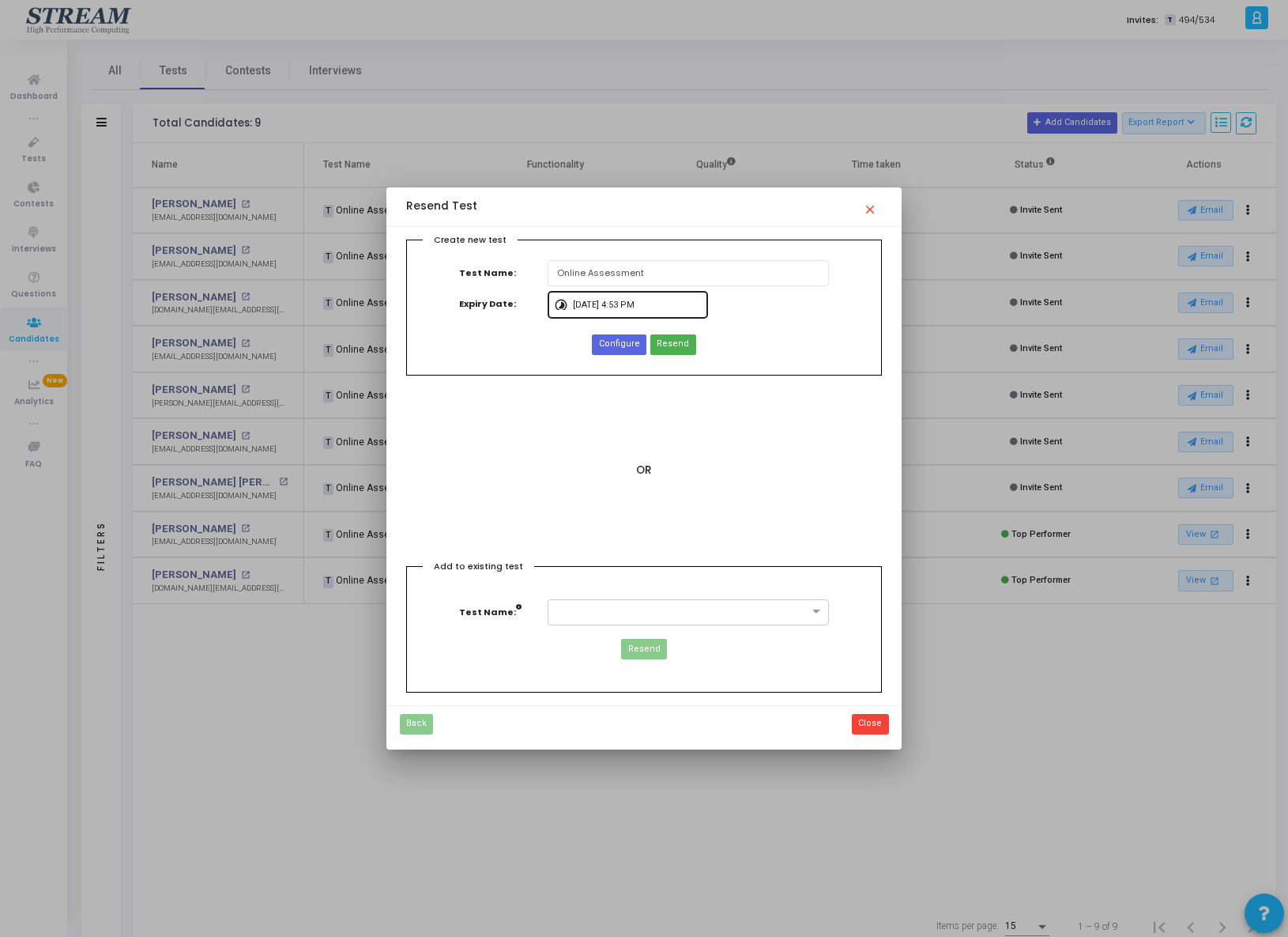
click at [680, 309] on input "9/12/2025, 4:53 PM" at bounding box center [637, 305] width 129 height 10
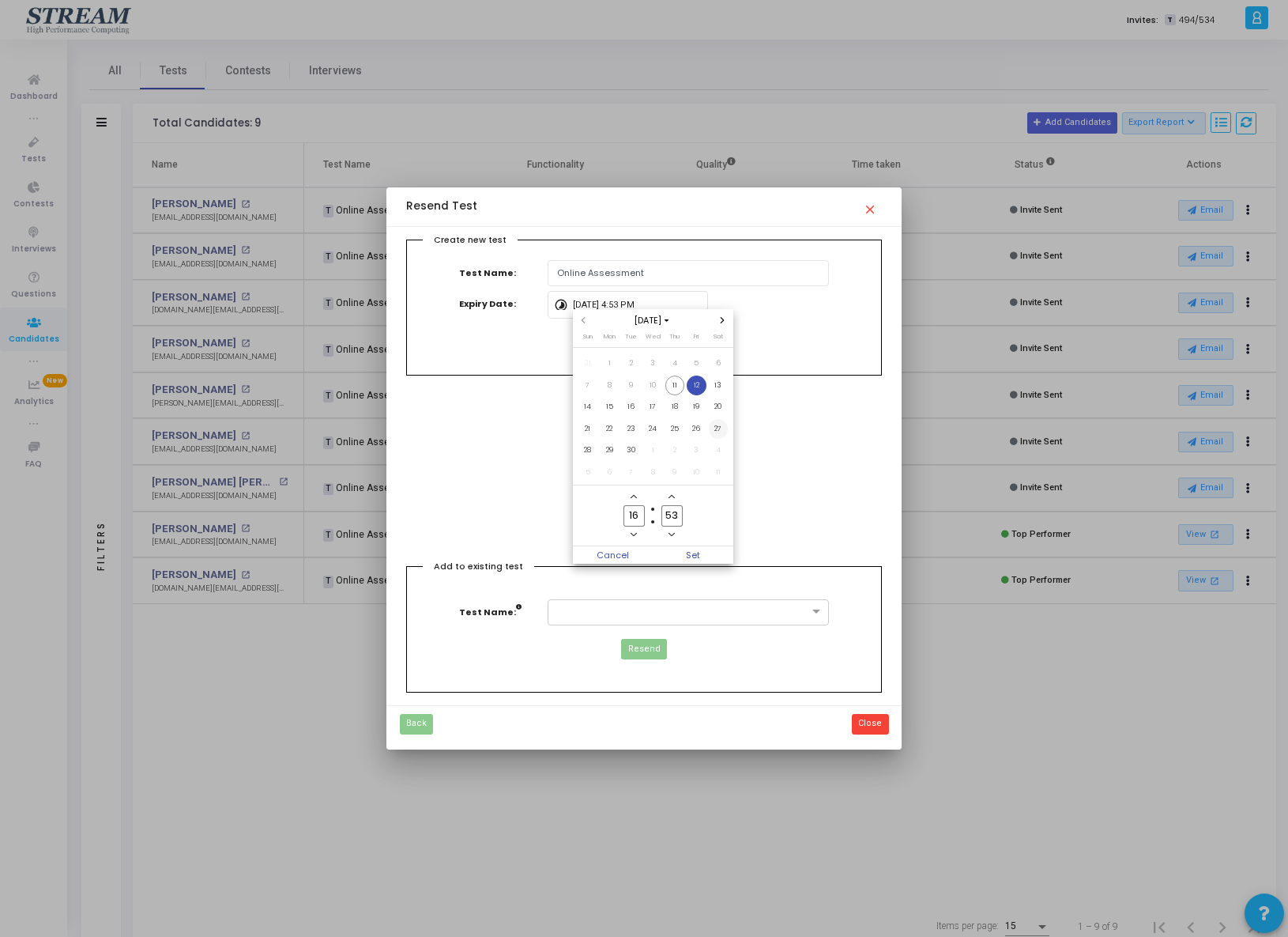
click at [719, 425] on span "27" at bounding box center [718, 429] width 20 height 20
click at [701, 550] on span "Set" at bounding box center [692, 554] width 81 height 17
type input "9/27/2025, 4:53 PM"
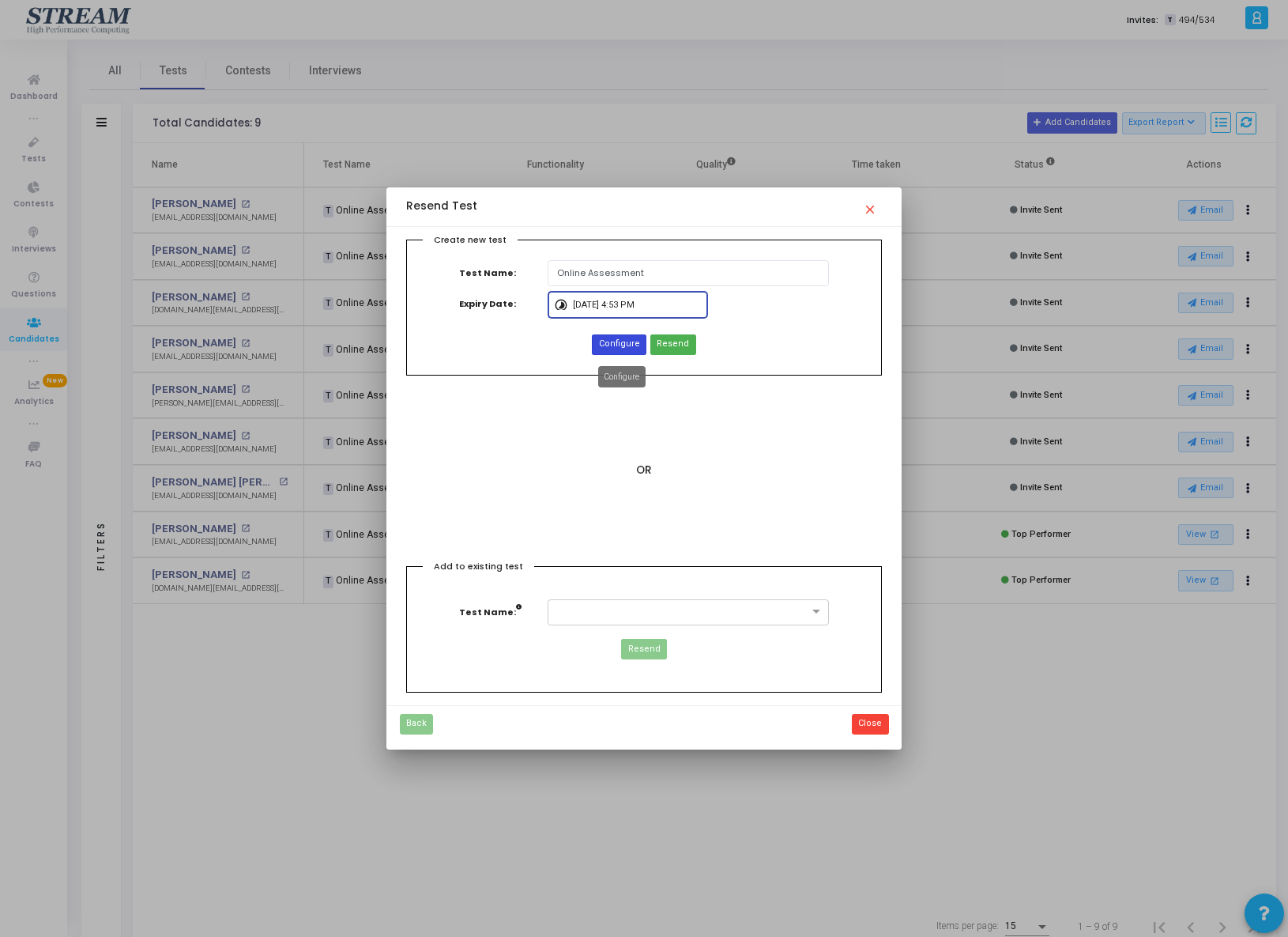
click at [627, 344] on span "Configure" at bounding box center [619, 344] width 41 height 14
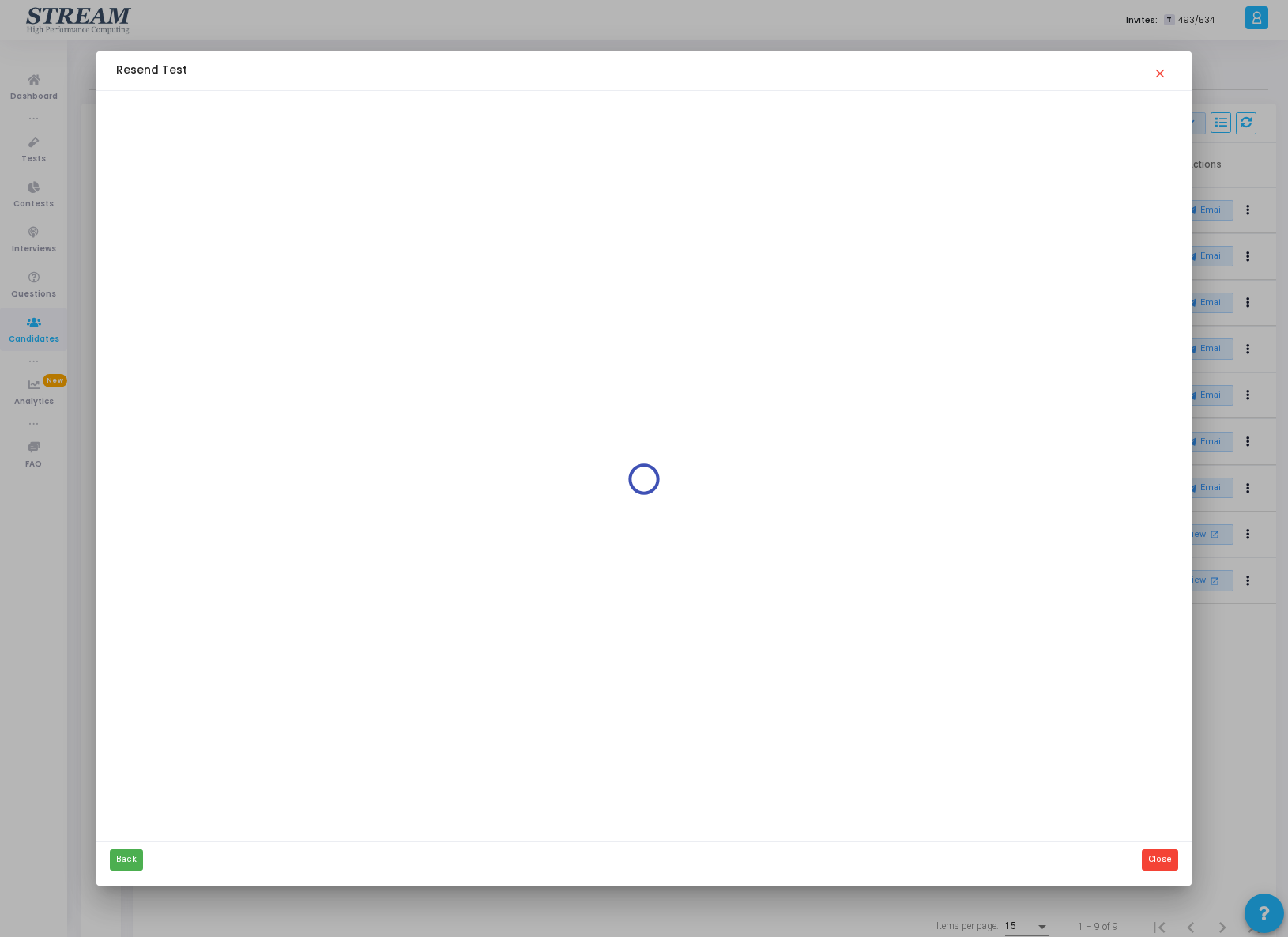
type input "Online Assessment"
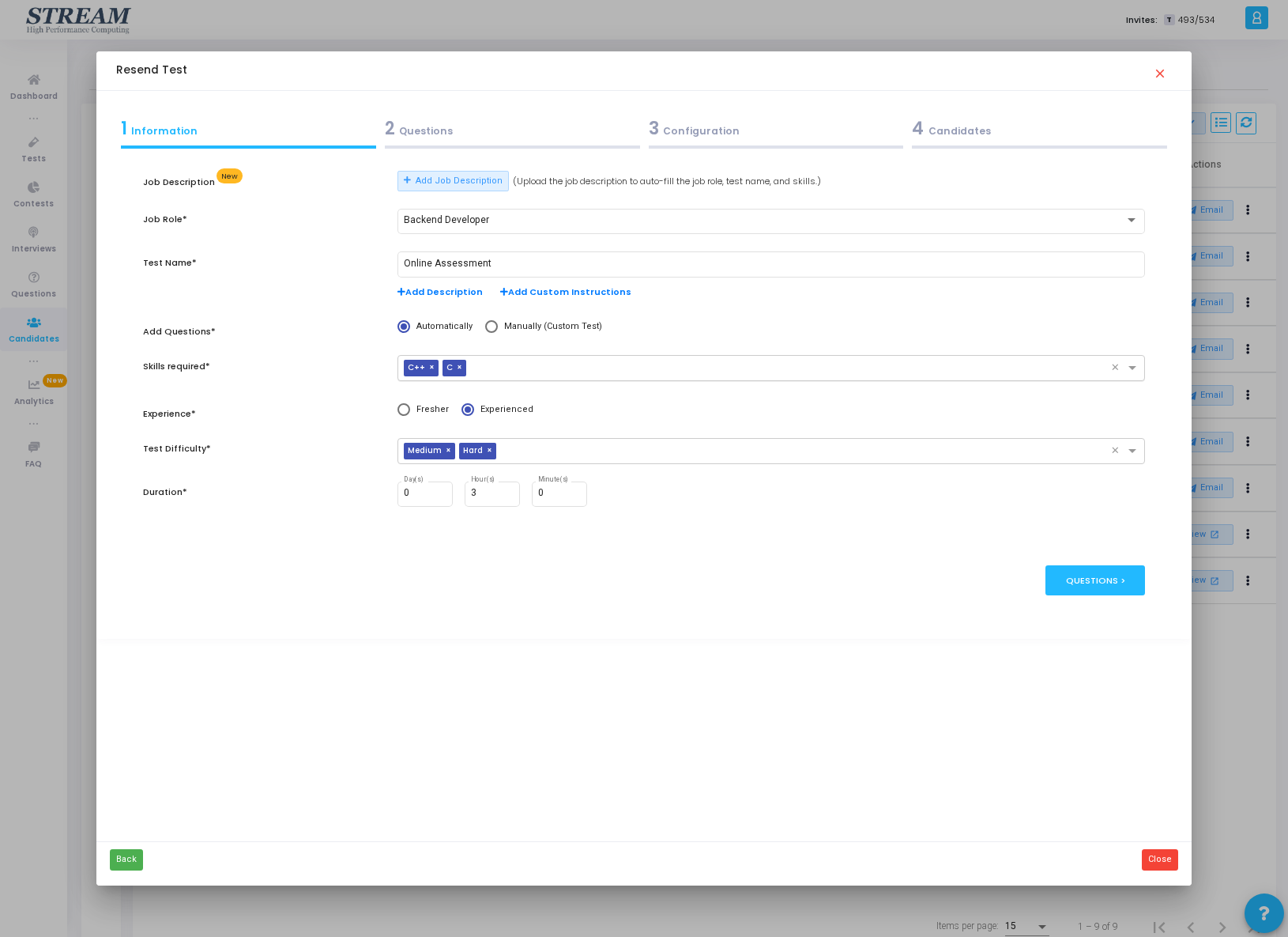
click at [459, 367] on span "×" at bounding box center [461, 368] width 10 height 16
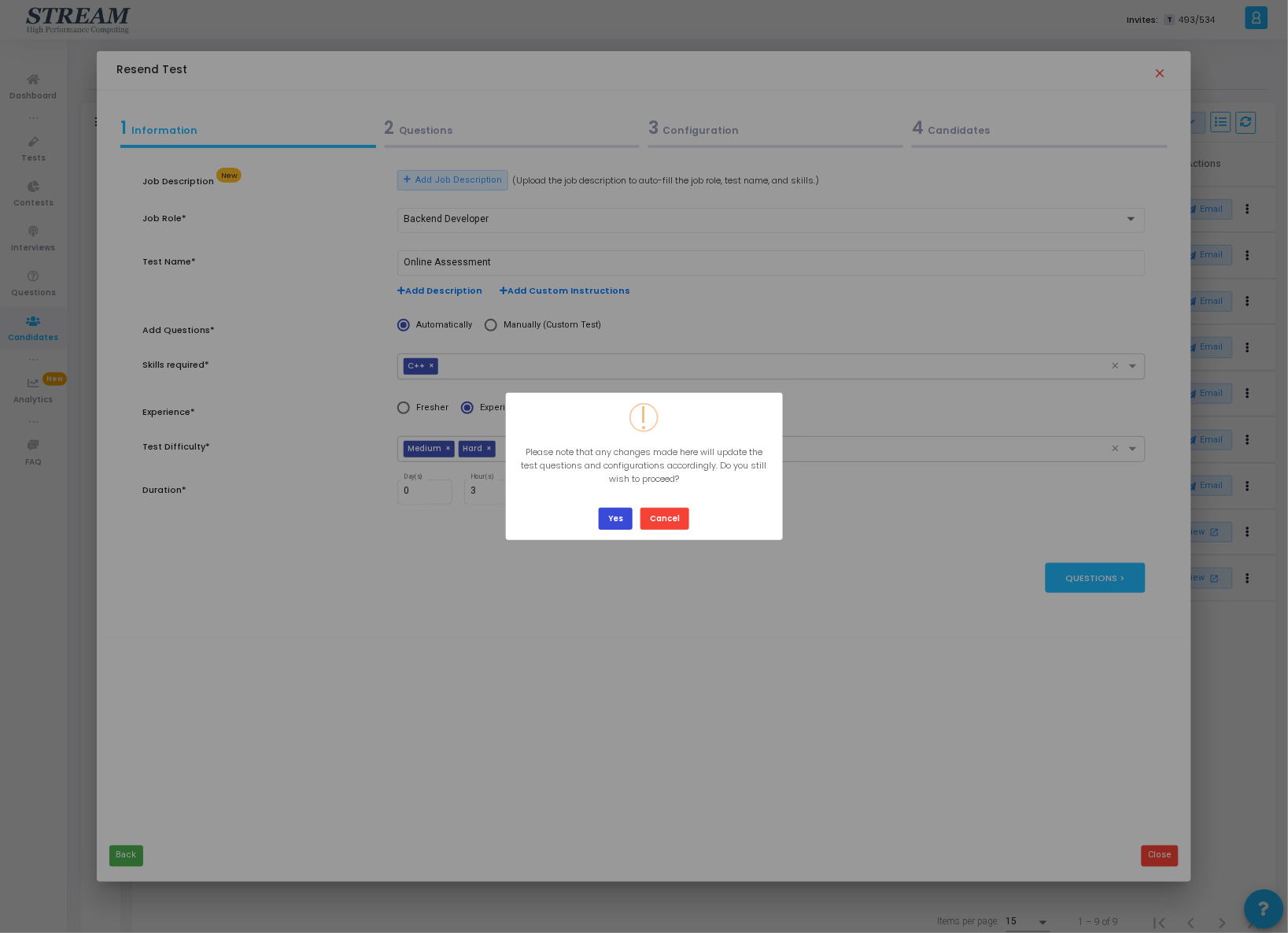
click at [625, 515] on button "Yes" at bounding box center [616, 518] width 34 height 21
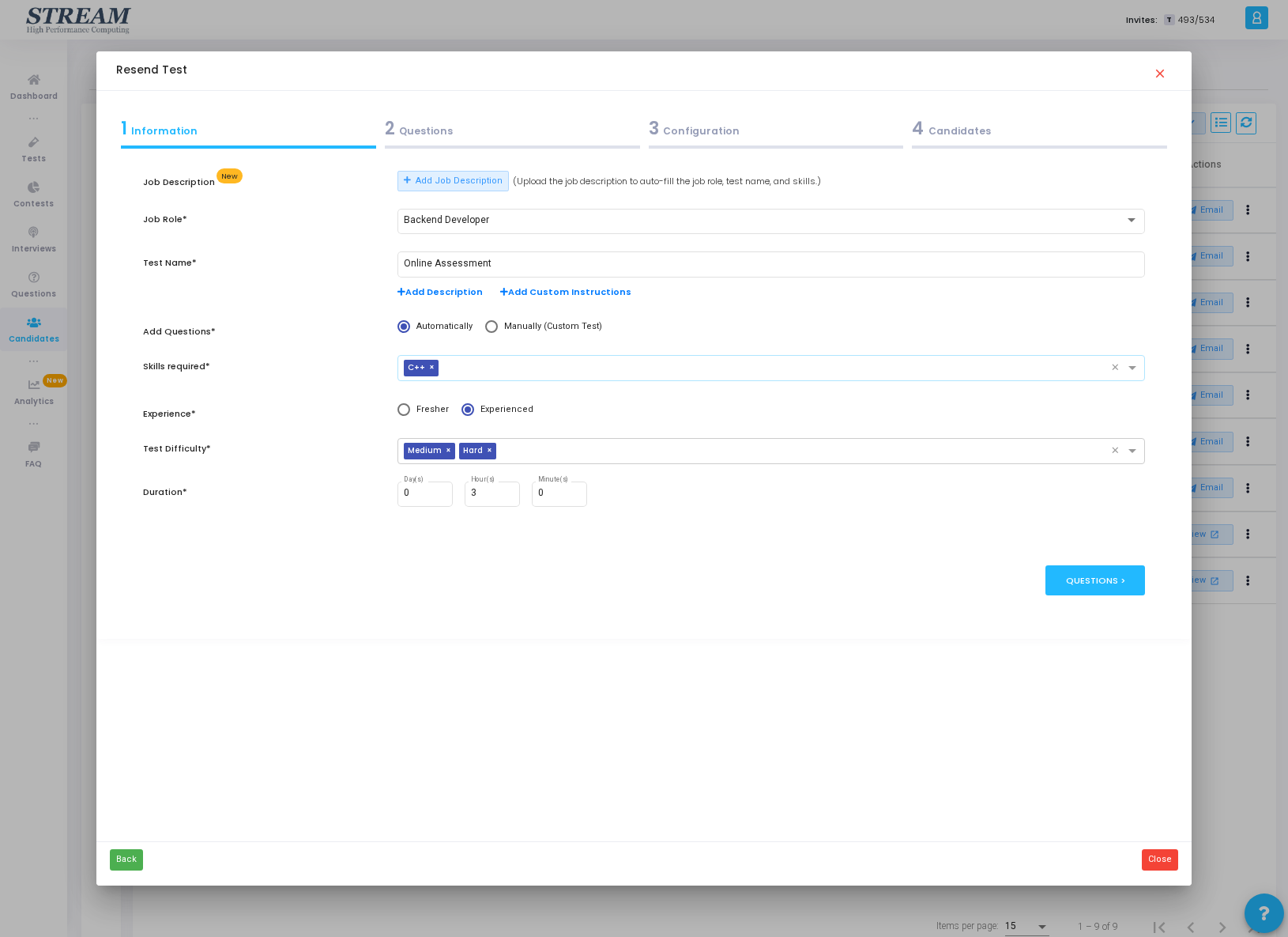
click at [476, 118] on div "2 Questions" at bounding box center [513, 129] width 255 height 26
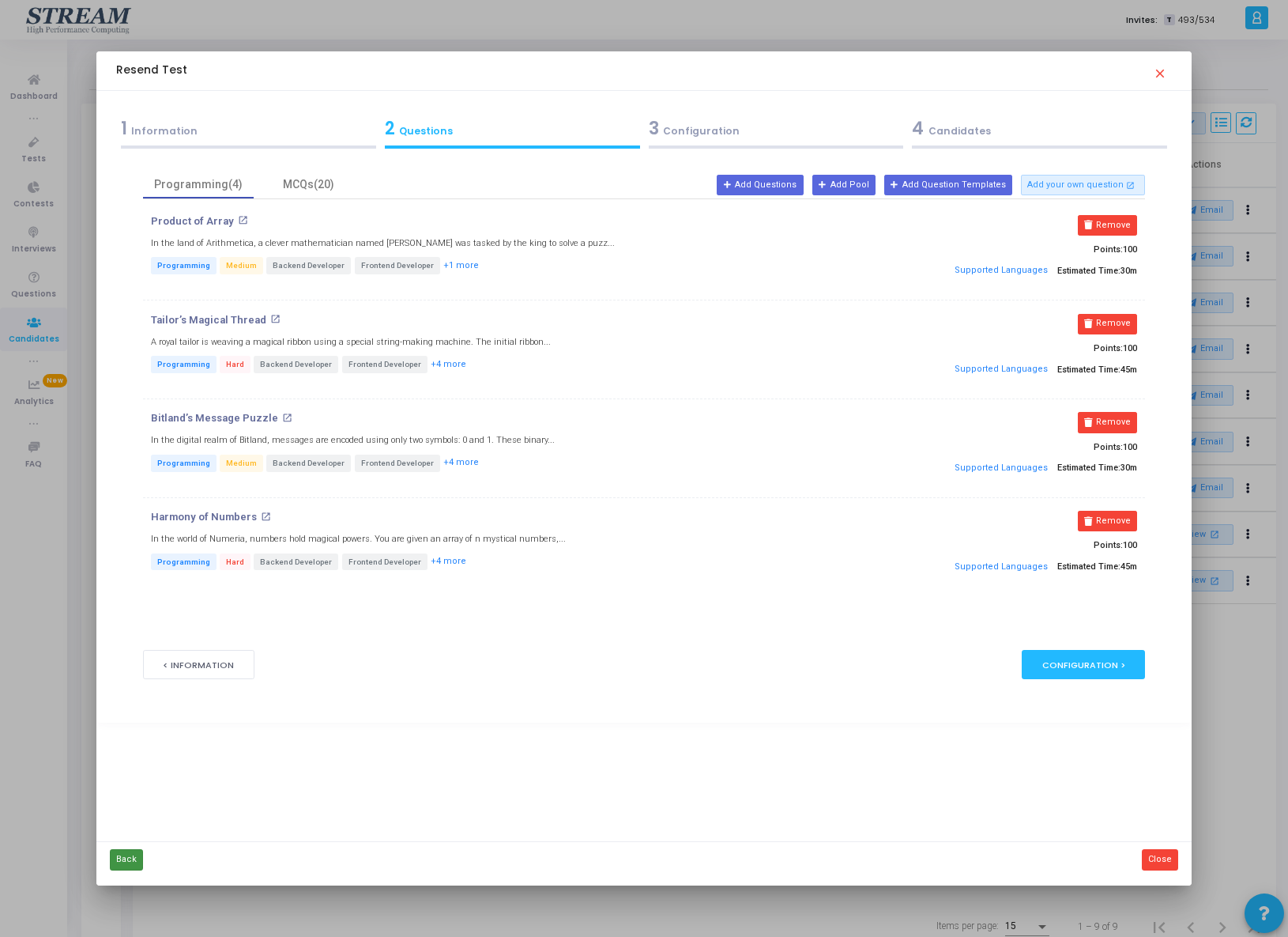
click at [116, 860] on button "Back" at bounding box center [126, 859] width 33 height 20
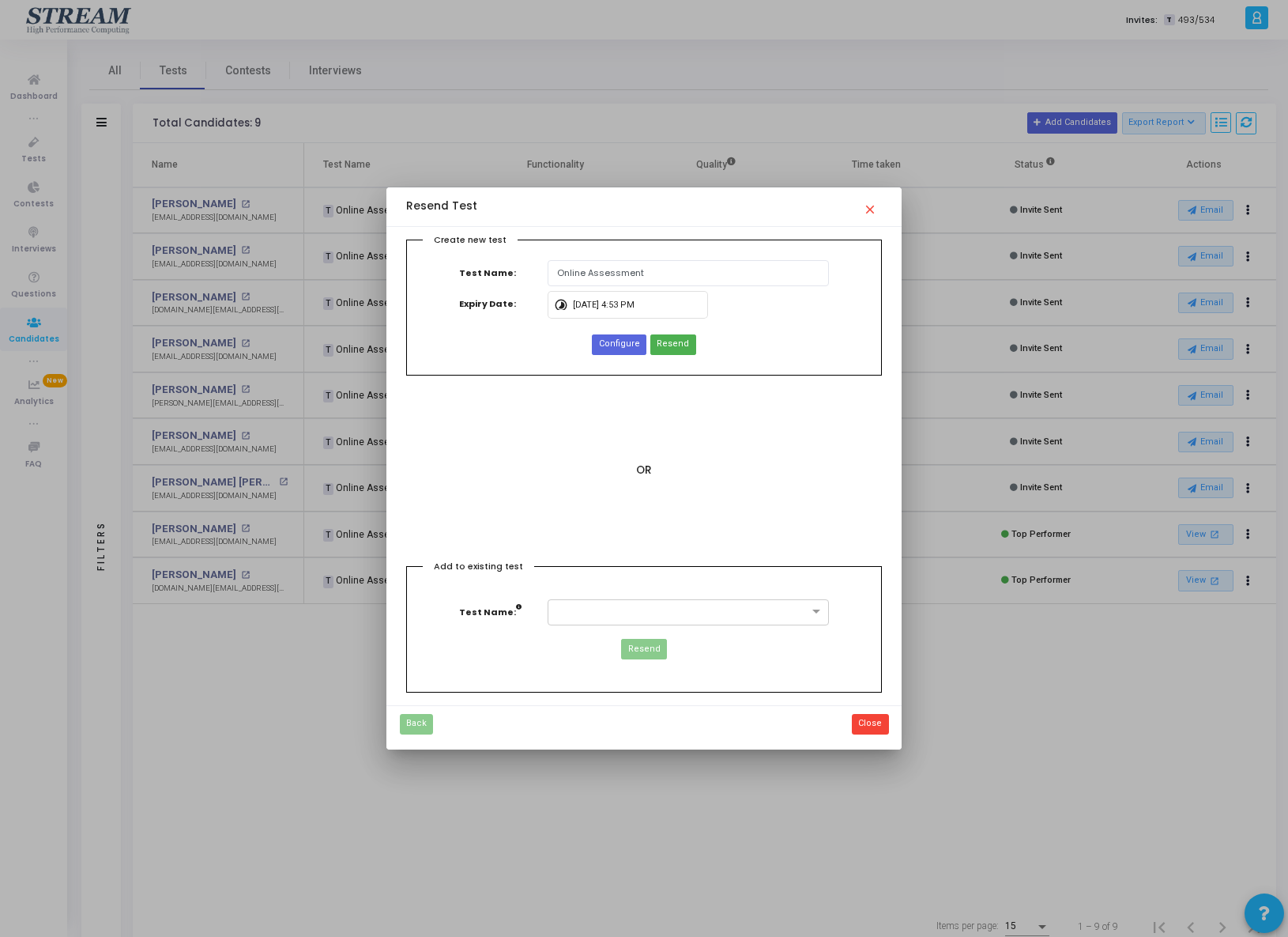
click at [867, 209] on mat-icon "close" at bounding box center [871, 204] width 19 height 19
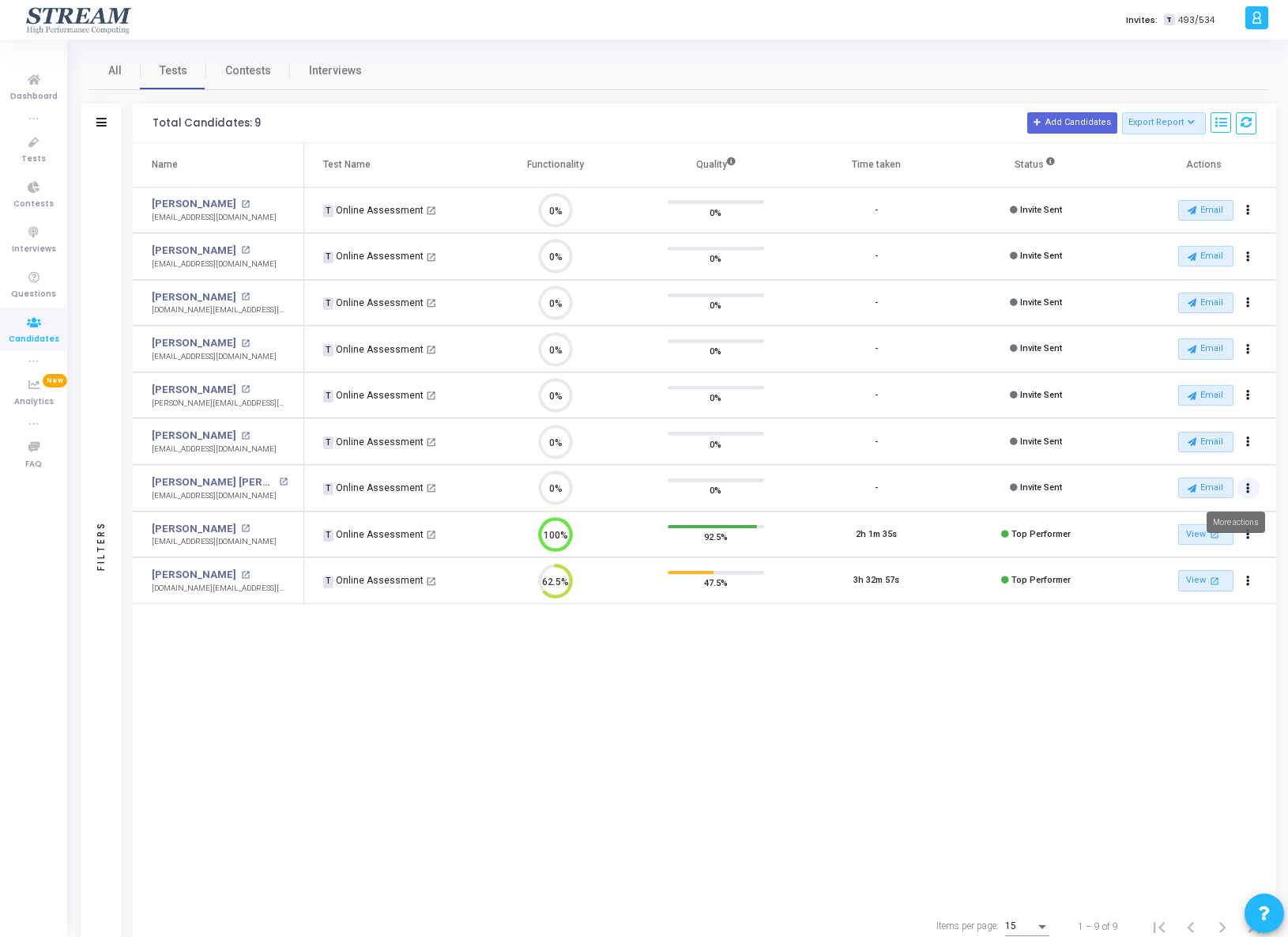
click at [1250, 497] on button "Actions" at bounding box center [1248, 488] width 22 height 22
click at [648, 746] on div "Name Test Name Functionality Quality Time taken Status Actions Chris Tsiaousis …" at bounding box center [704, 523] width 1143 height 761
click at [430, 489] on mat-icon "open_in_new" at bounding box center [430, 488] width 11 height 11
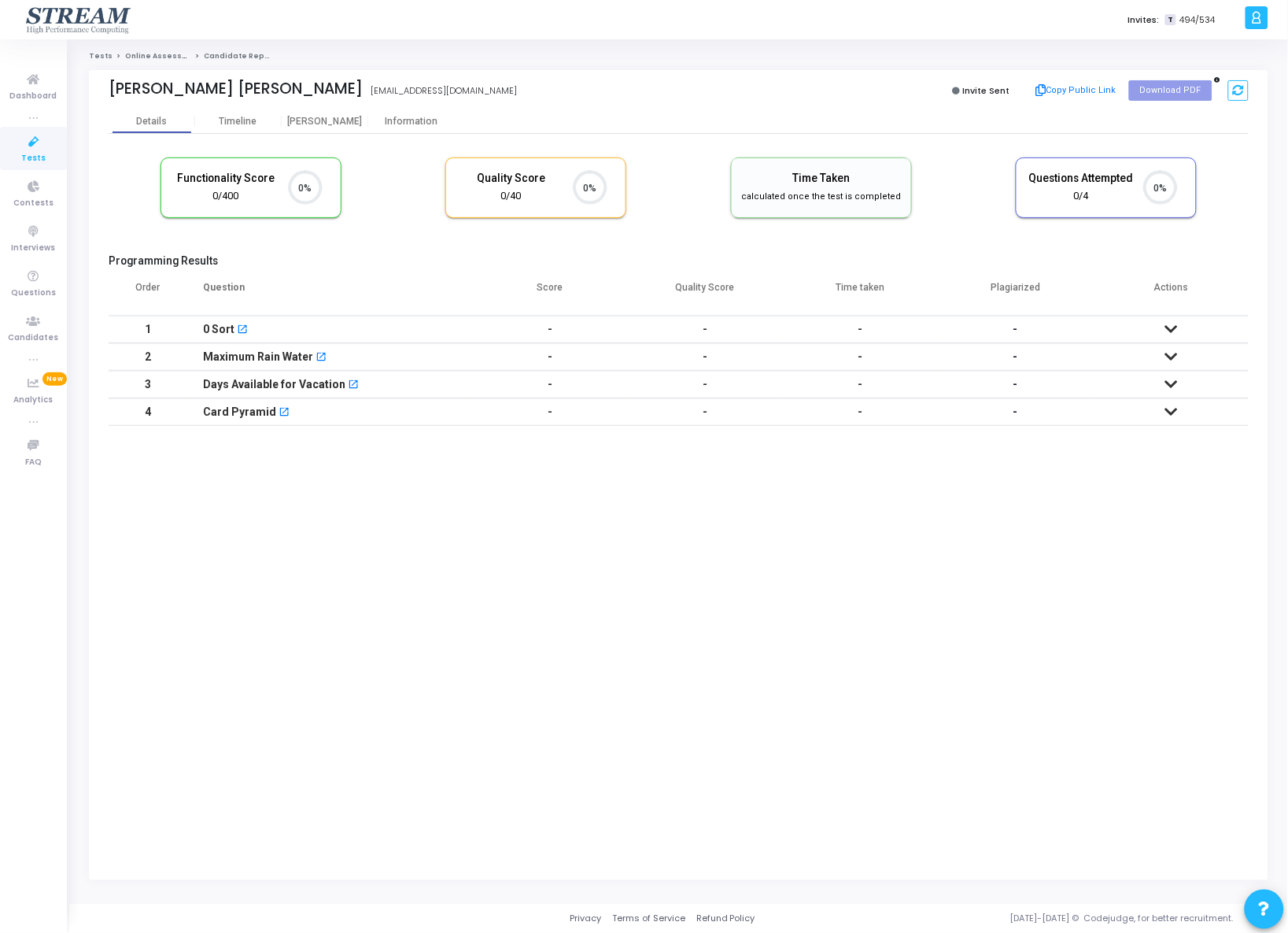
scroll to position [6, 6]
click at [253, 125] on div "Timeline" at bounding box center [238, 122] width 38 height 12
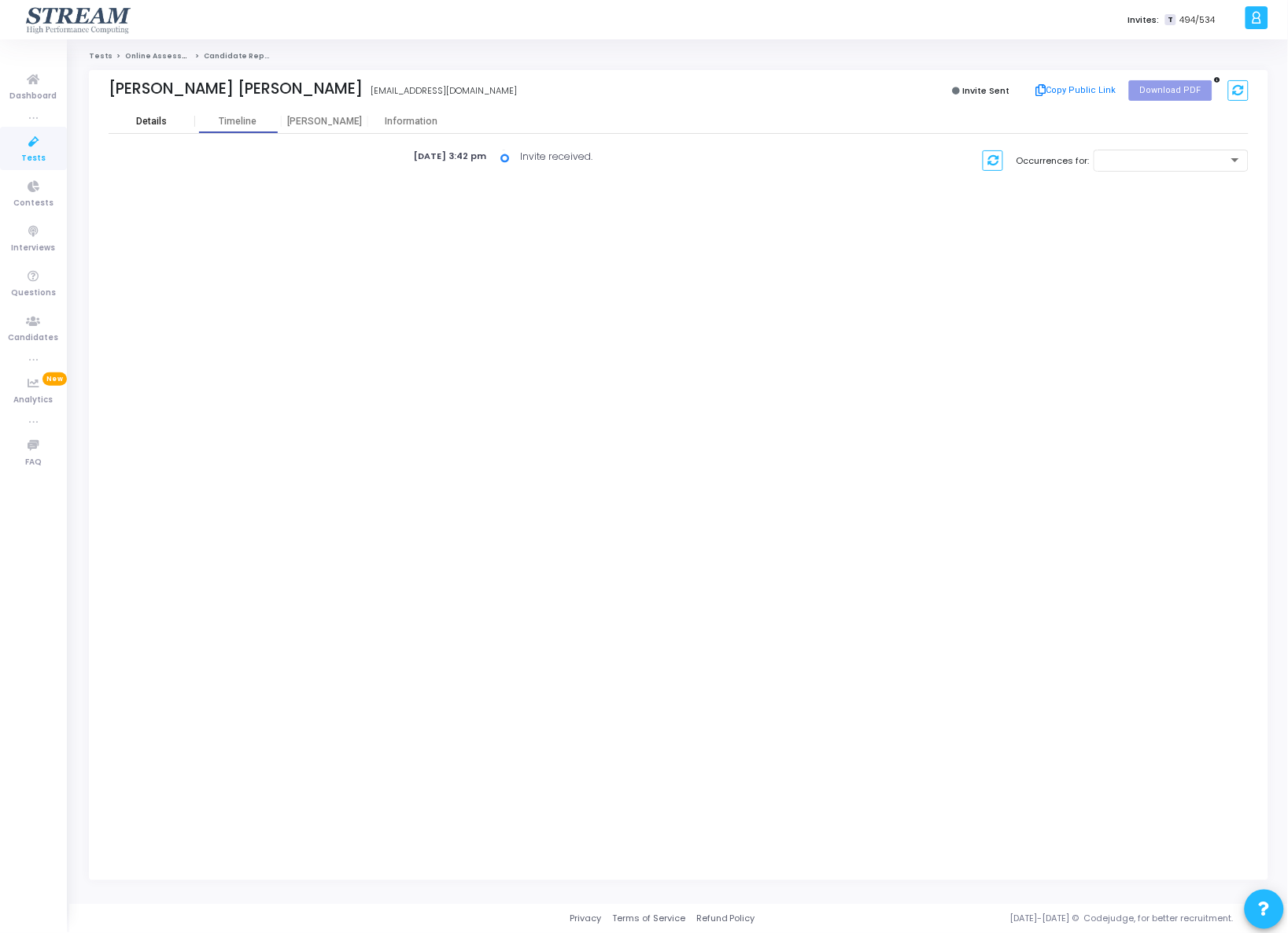
click at [163, 120] on div "Details" at bounding box center [152, 122] width 31 height 12
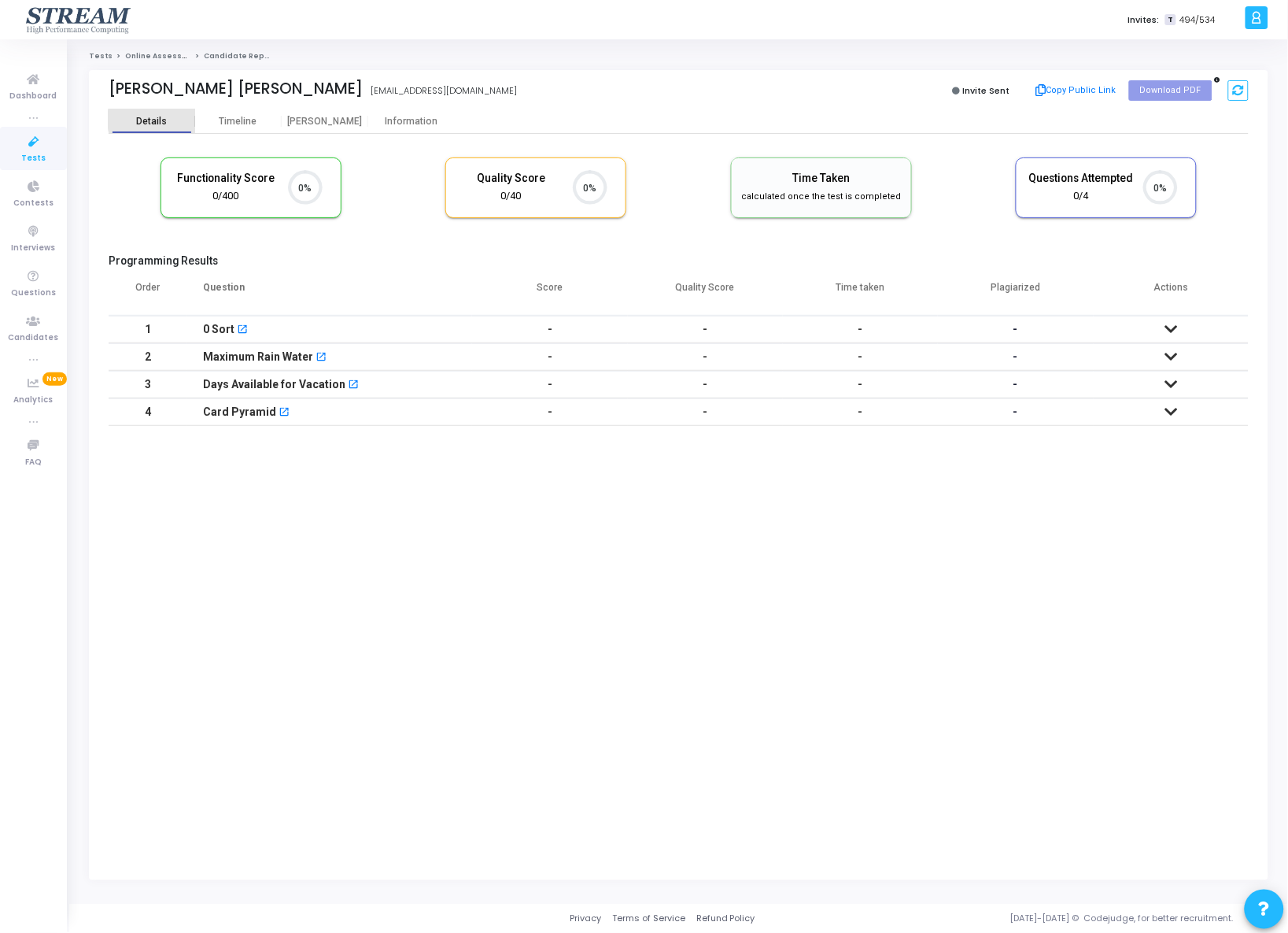
scroll to position [33, 41]
click at [34, 141] on icon at bounding box center [33, 142] width 33 height 19
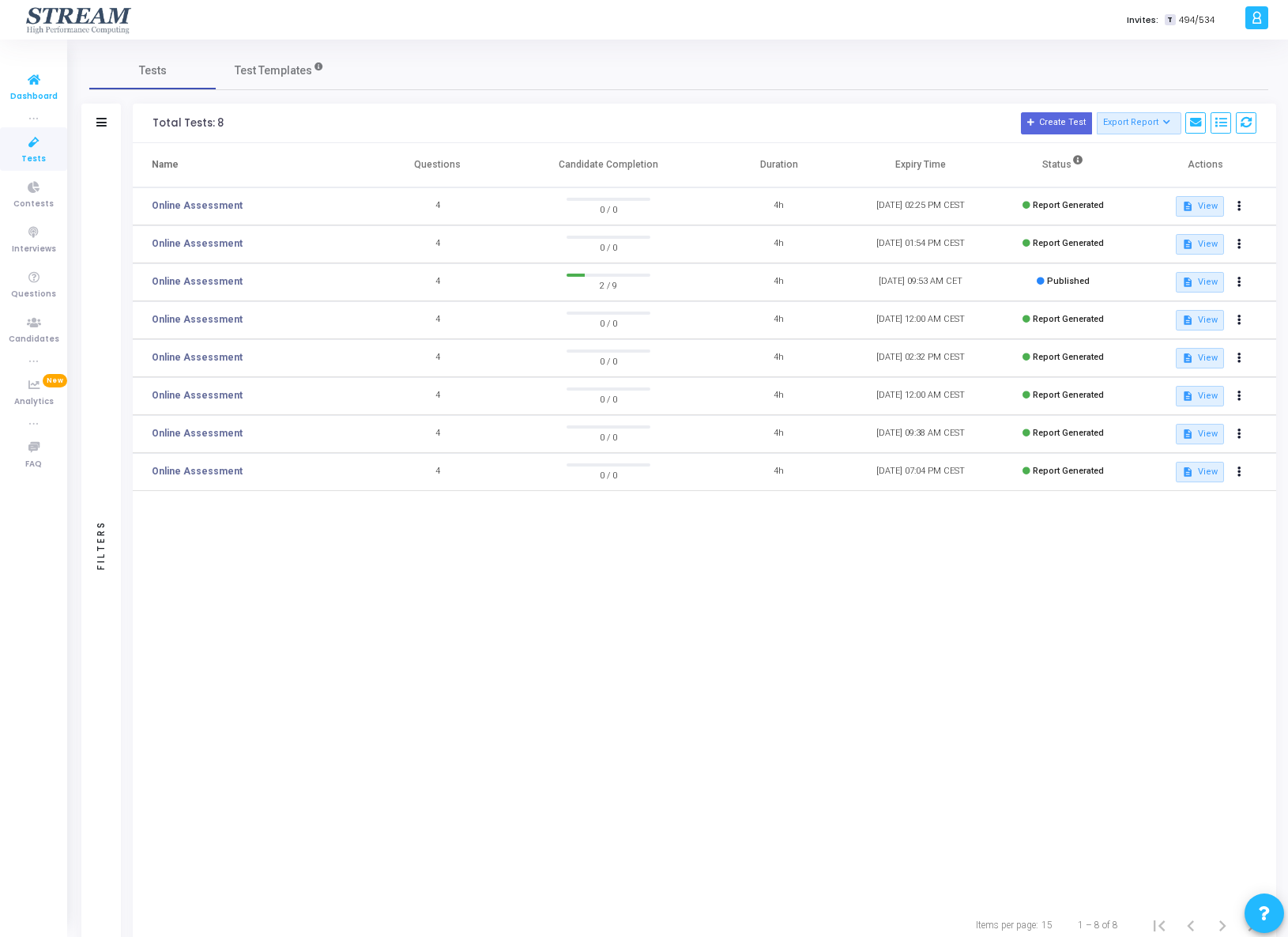
click at [23, 86] on icon at bounding box center [33, 80] width 33 height 20
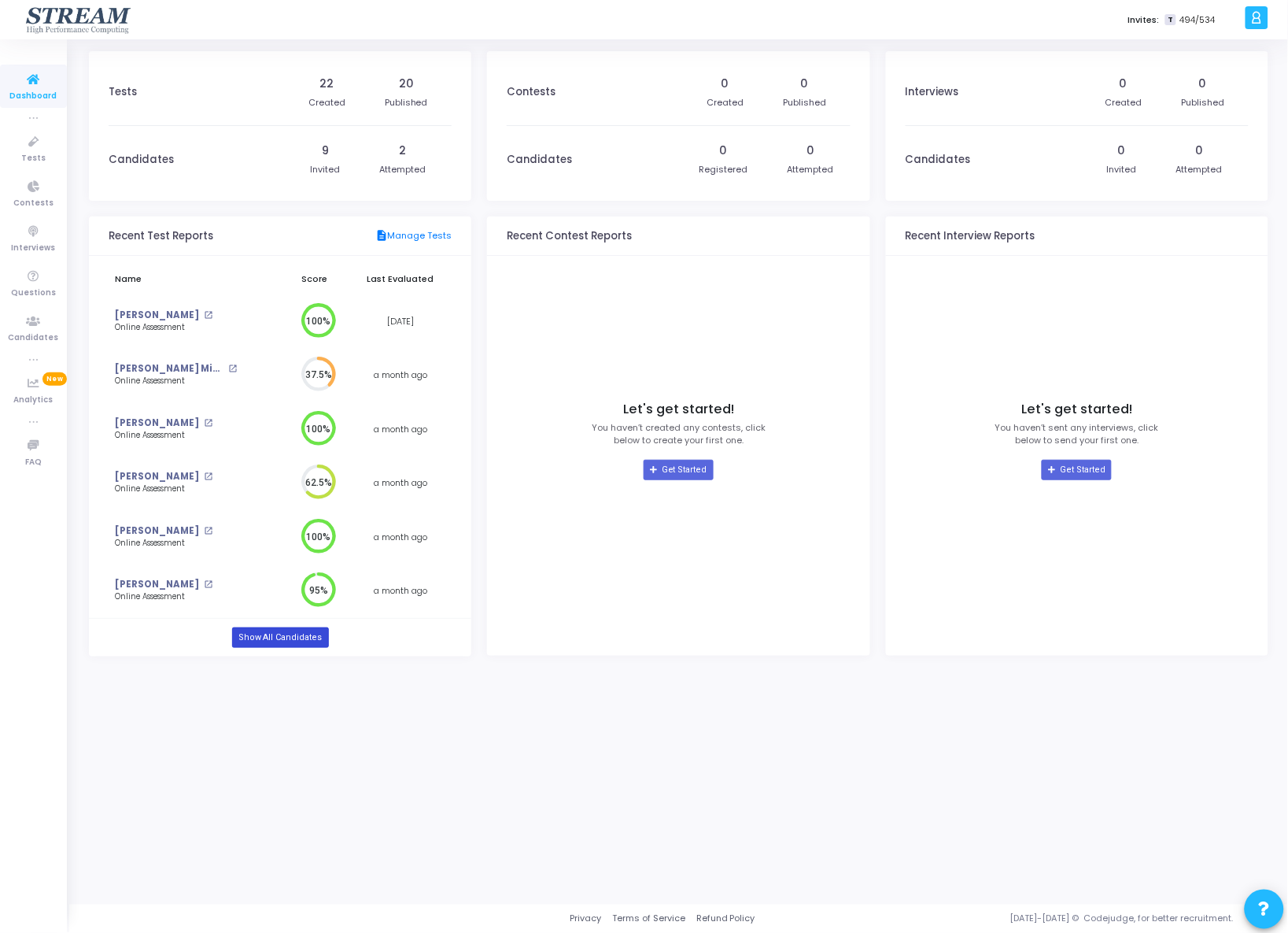
click at [309, 636] on link "Show All Candidates" at bounding box center [280, 637] width 96 height 20
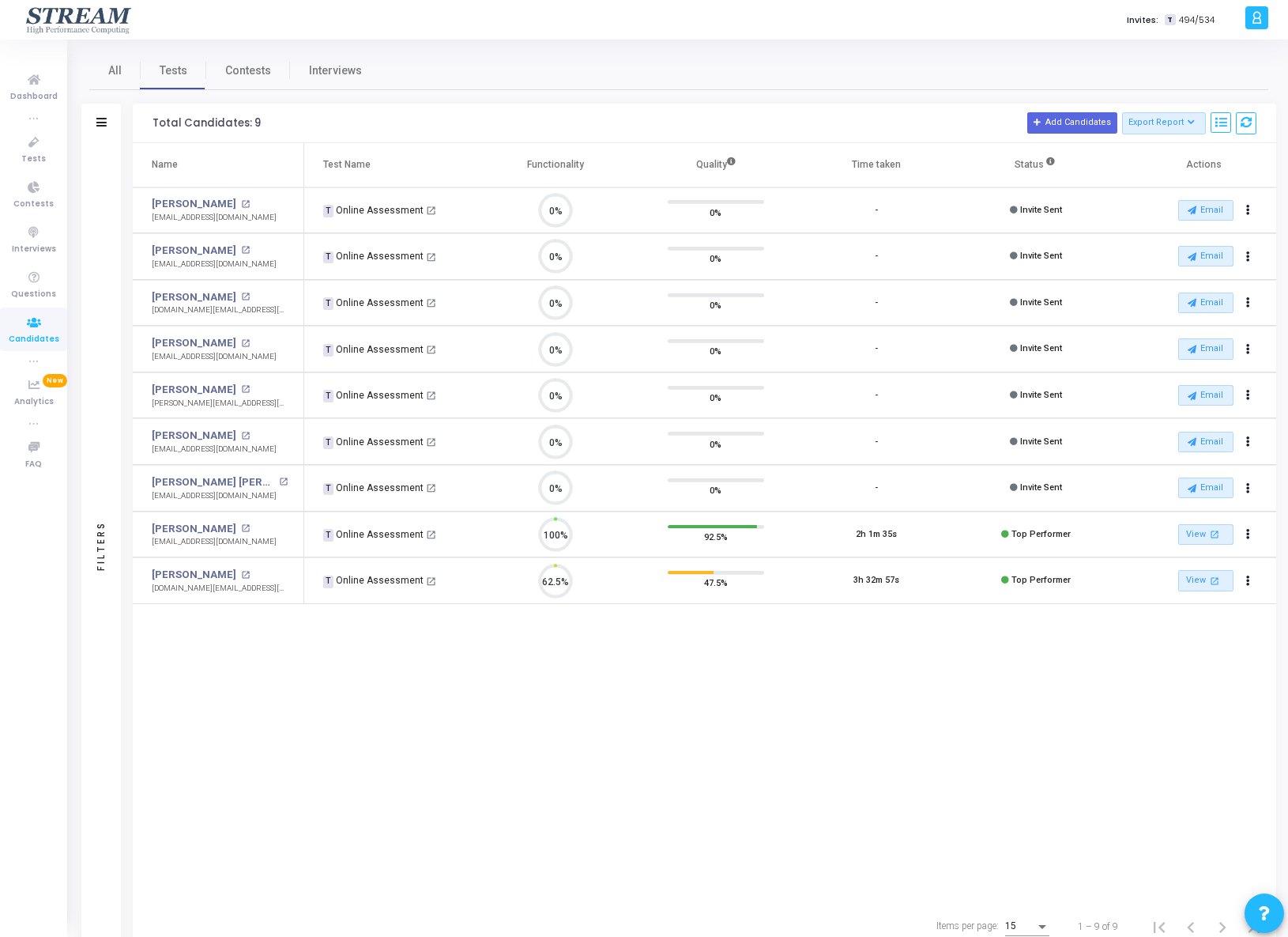
scroll to position [33, 41]
click at [1247, 488] on icon "Actions" at bounding box center [1247, 488] width 4 height 8
click at [1225, 606] on button "cached Resend Test" at bounding box center [1195, 601] width 131 height 26
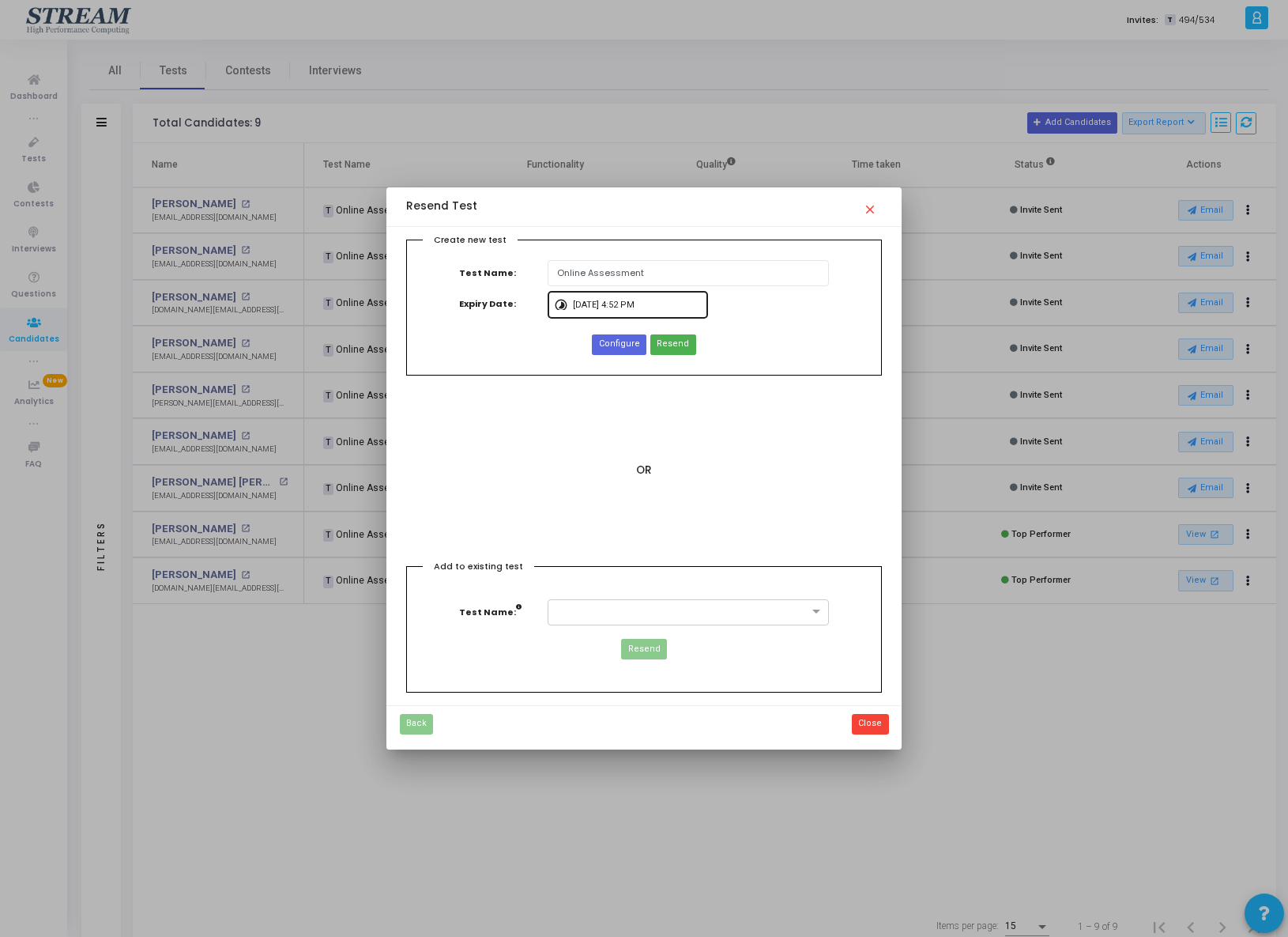
click at [683, 309] on div "9/12/2025, 4:52 PM" at bounding box center [637, 304] width 129 height 27
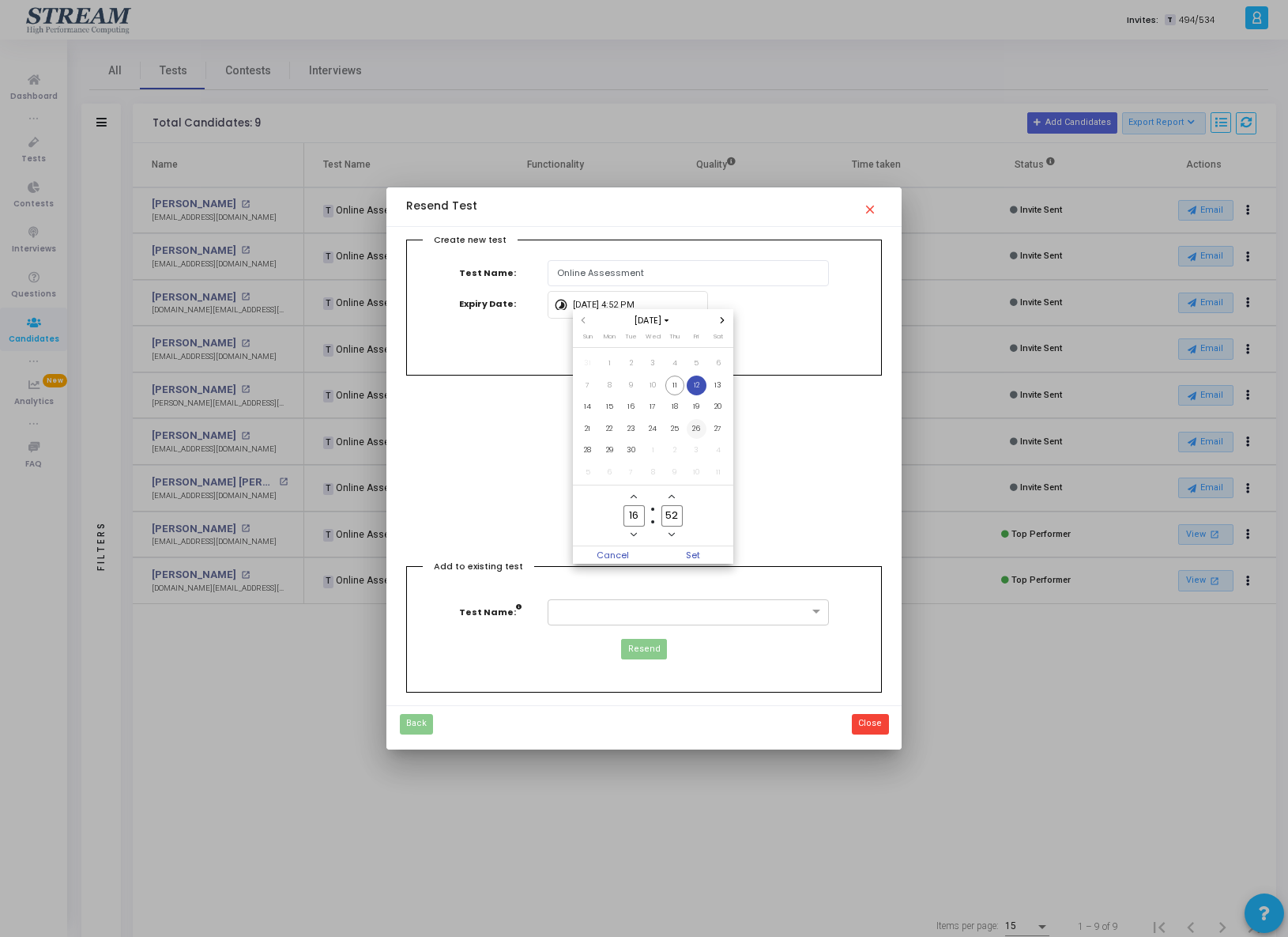
click at [698, 435] on span "26" at bounding box center [696, 429] width 20 height 20
click at [717, 553] on span "Set" at bounding box center [692, 554] width 81 height 17
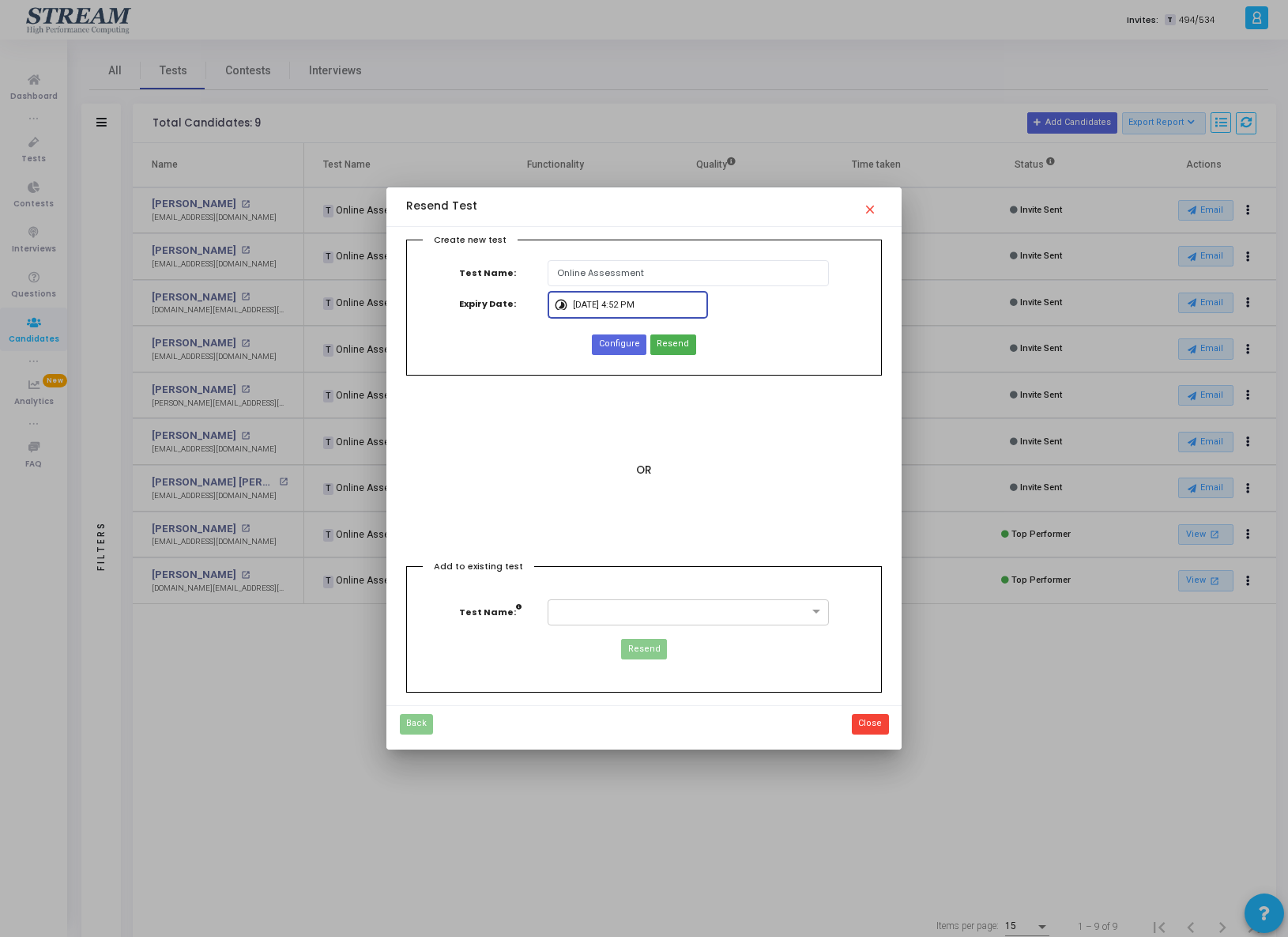
click at [649, 302] on input "9/26/2025, 4:52 PM" at bounding box center [637, 305] width 129 height 10
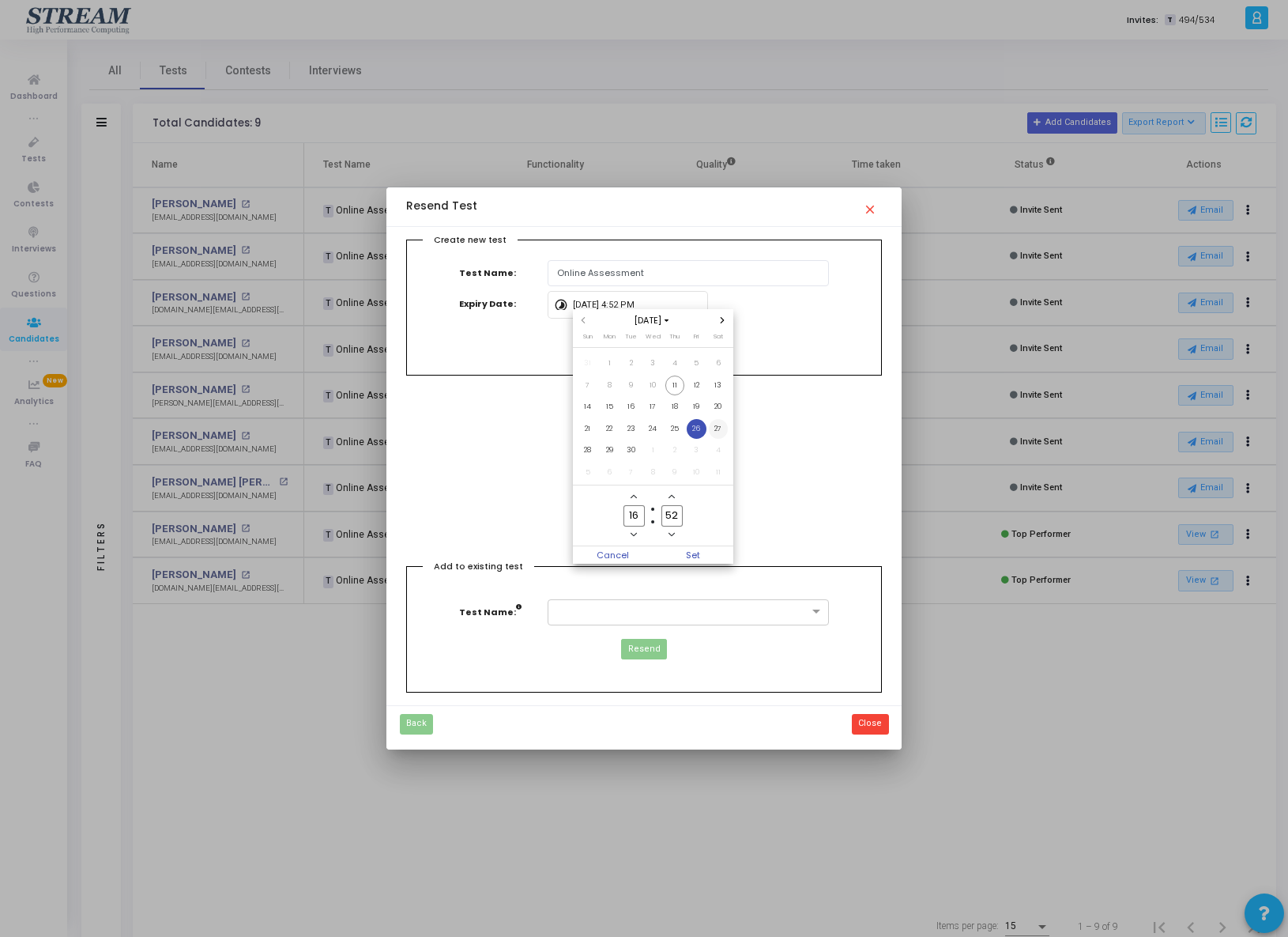
click at [719, 430] on span "27" at bounding box center [718, 429] width 20 height 20
click at [690, 551] on span "Set" at bounding box center [692, 554] width 81 height 17
type input "9/27/2025, 4:52 PM"
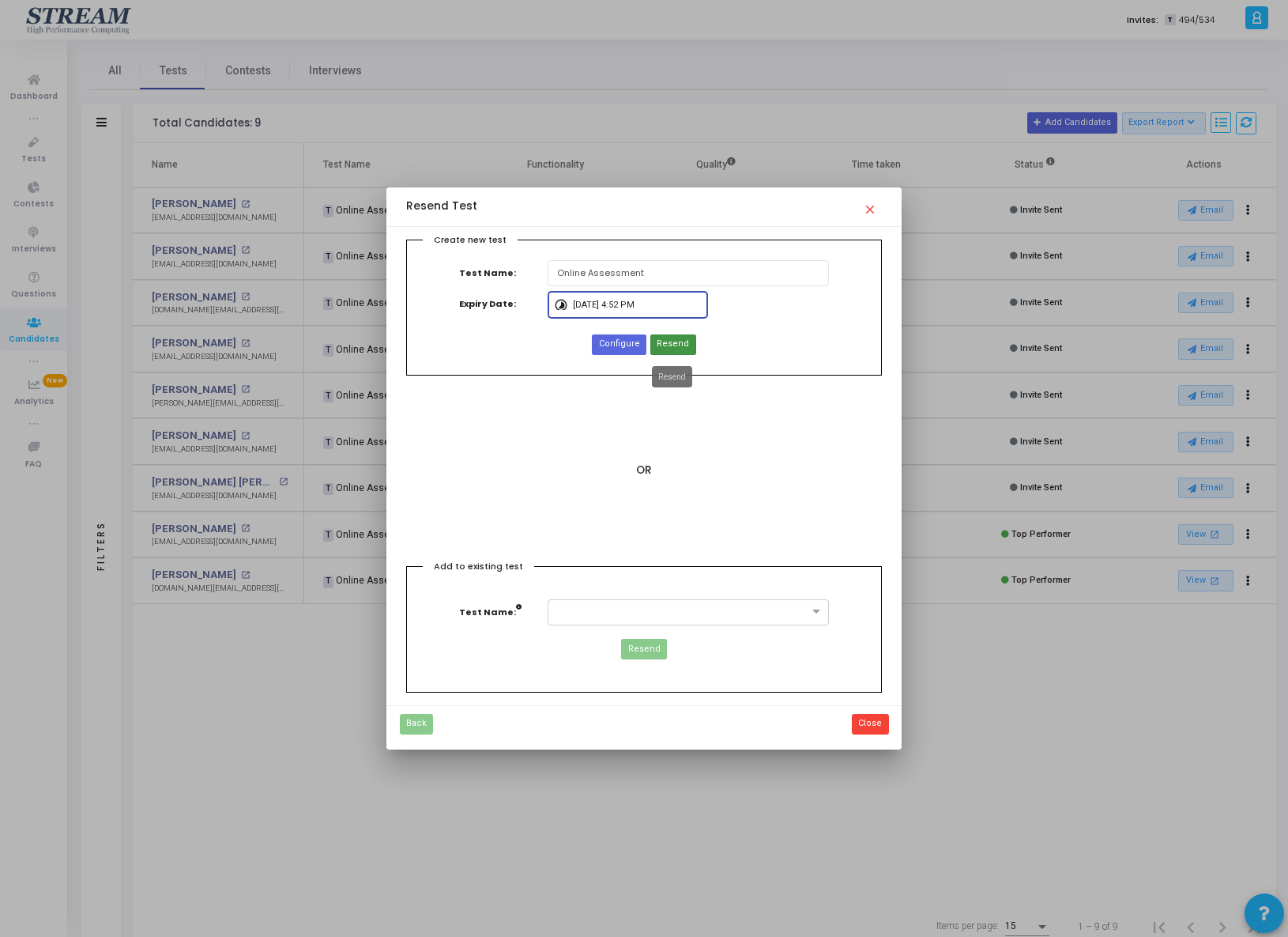
click at [675, 344] on span "Resend" at bounding box center [673, 344] width 33 height 14
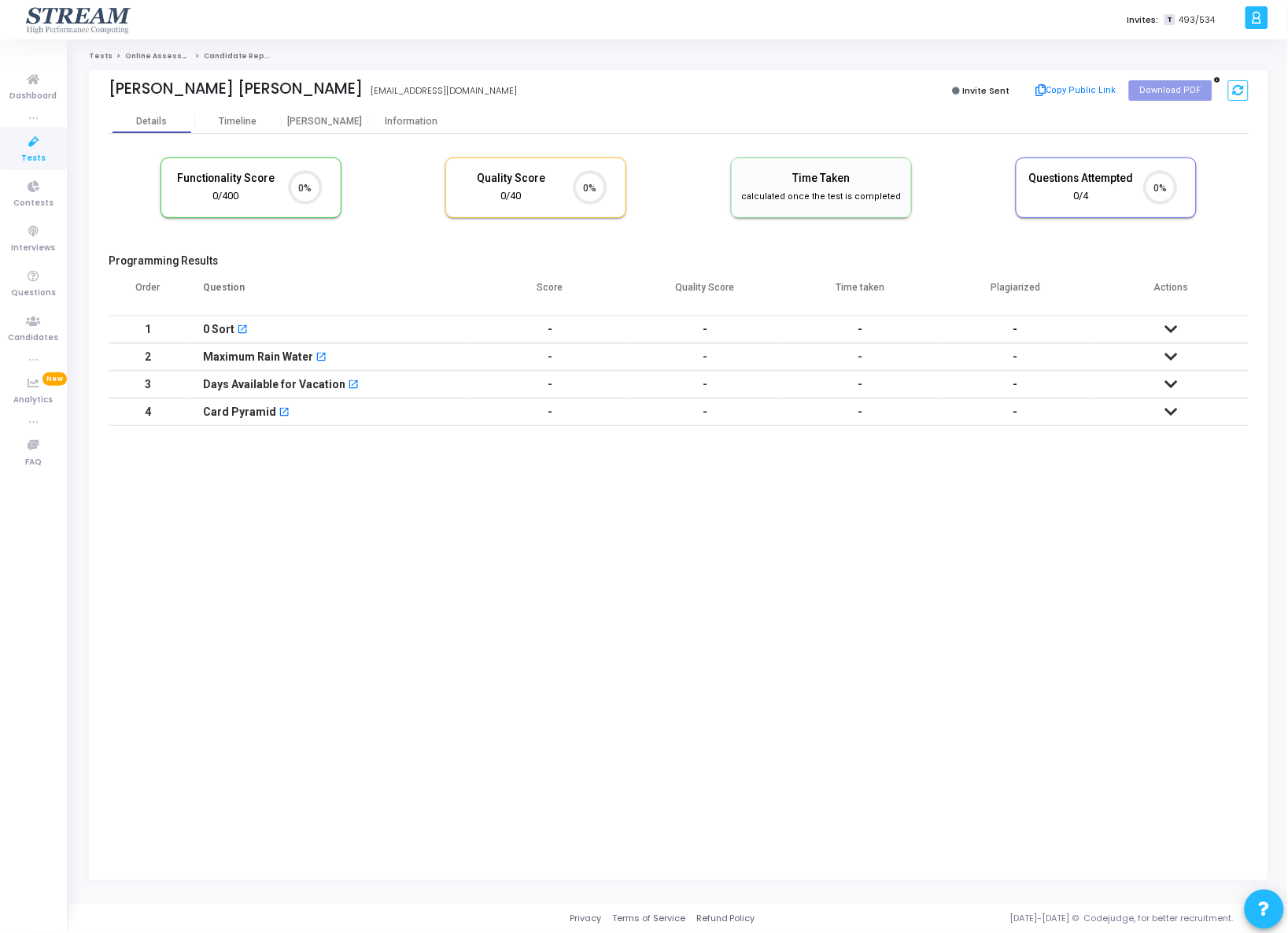
scroll to position [33, 41]
click at [240, 119] on div "Timeline" at bounding box center [238, 122] width 38 height 12
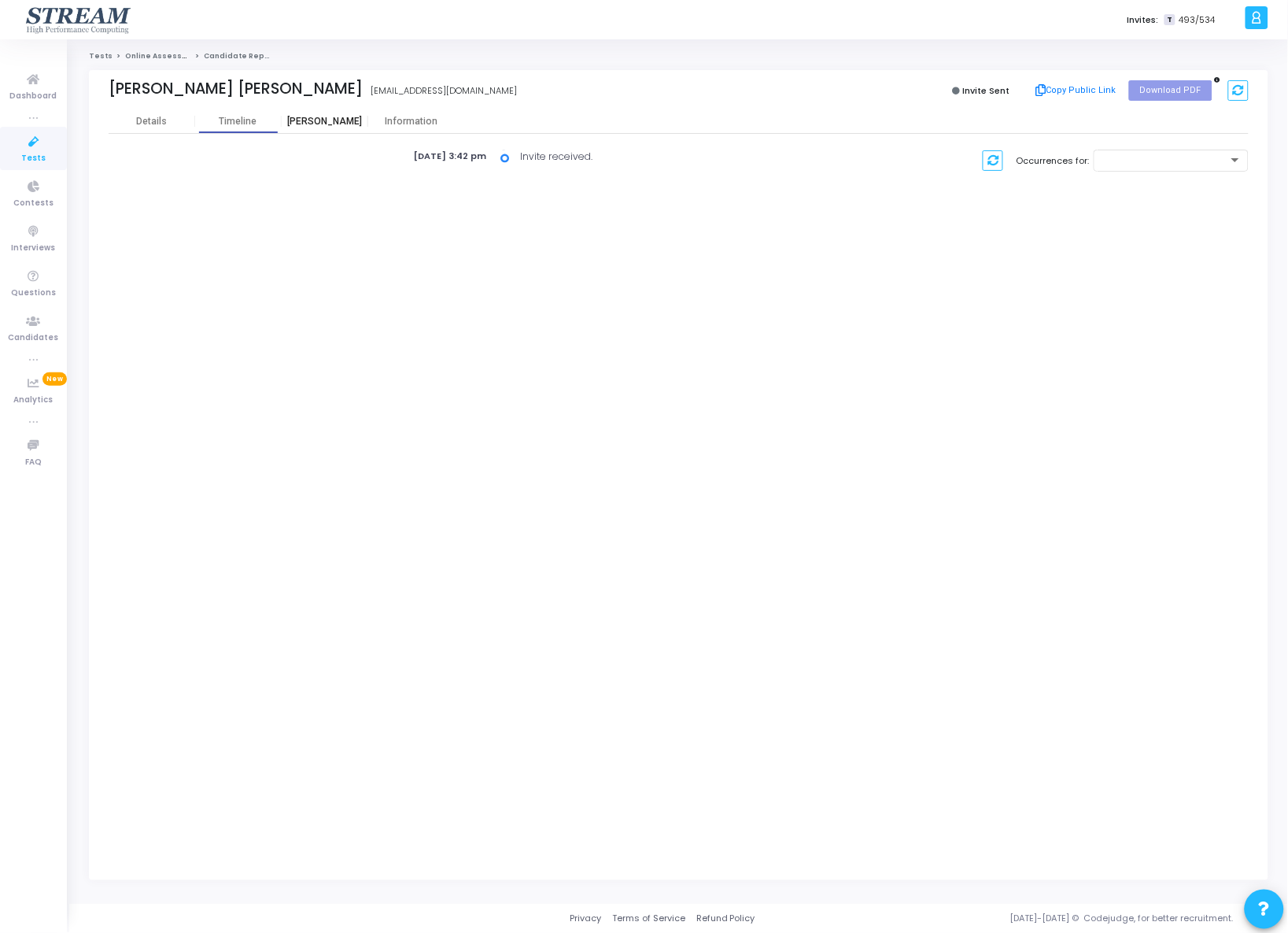
click at [323, 122] on div "[PERSON_NAME]" at bounding box center [325, 122] width 87 height 12
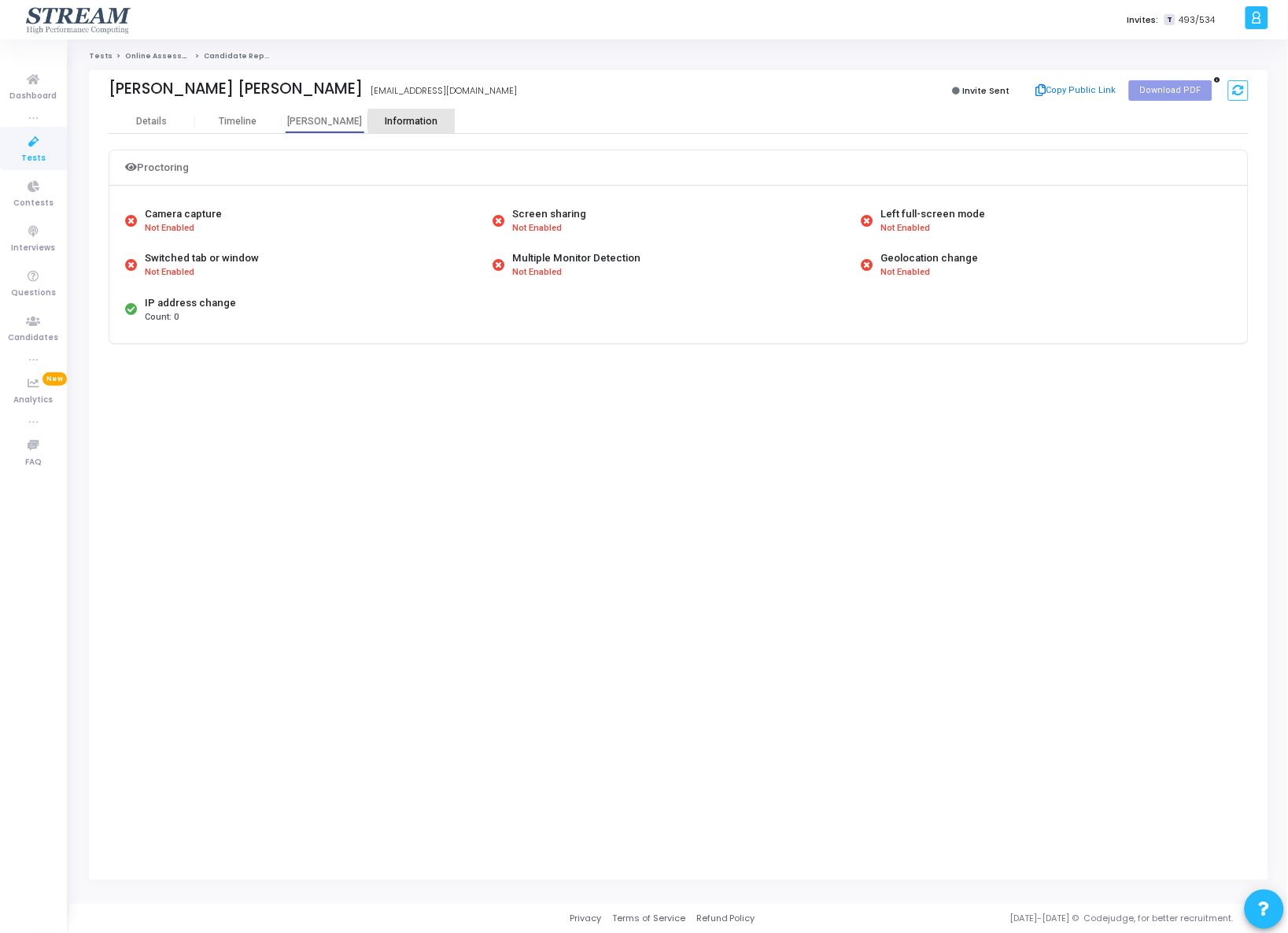
click at [418, 122] on div "Information" at bounding box center [411, 122] width 87 height 12
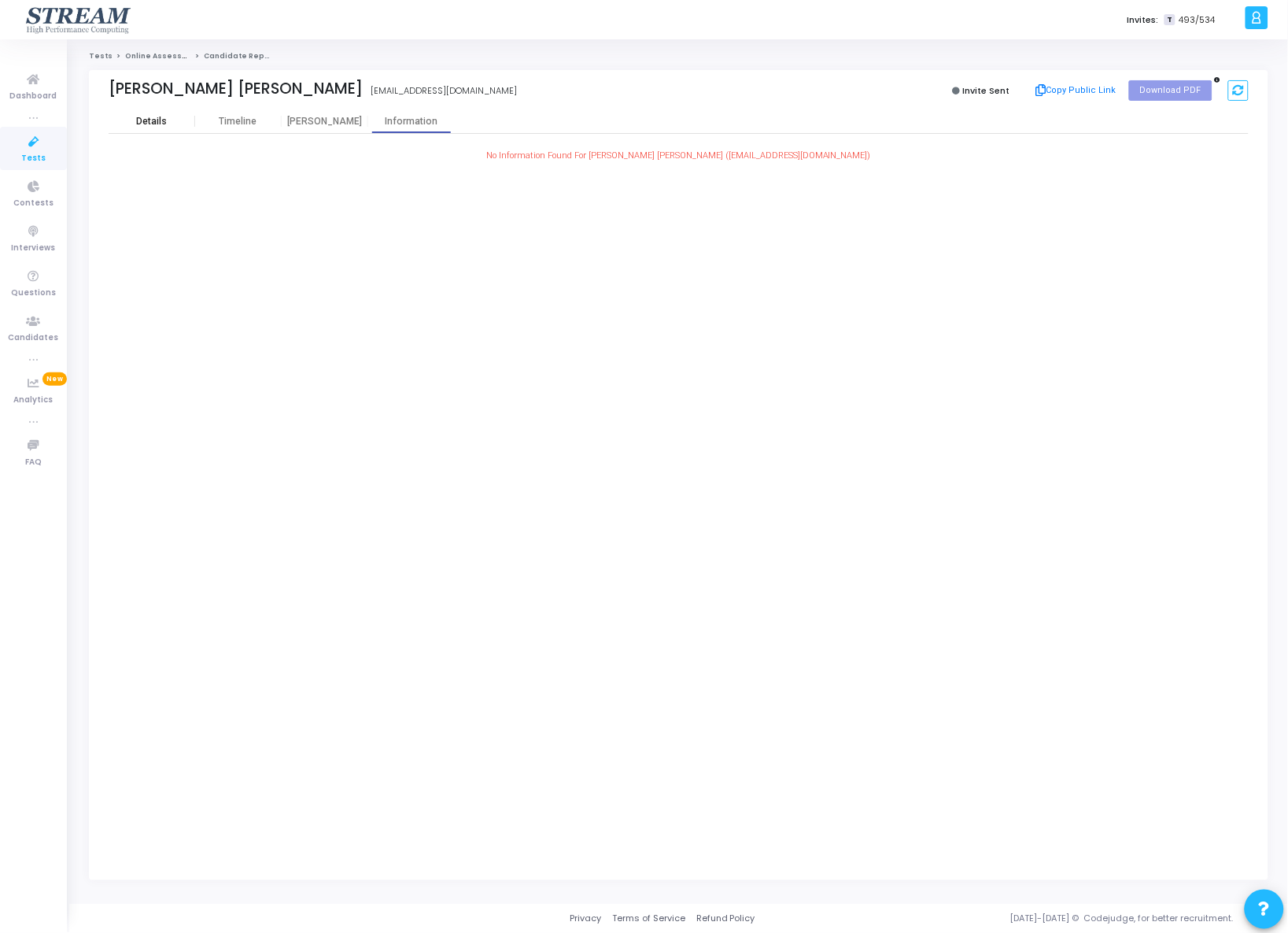
click at [173, 121] on div "Details" at bounding box center [152, 122] width 87 height 12
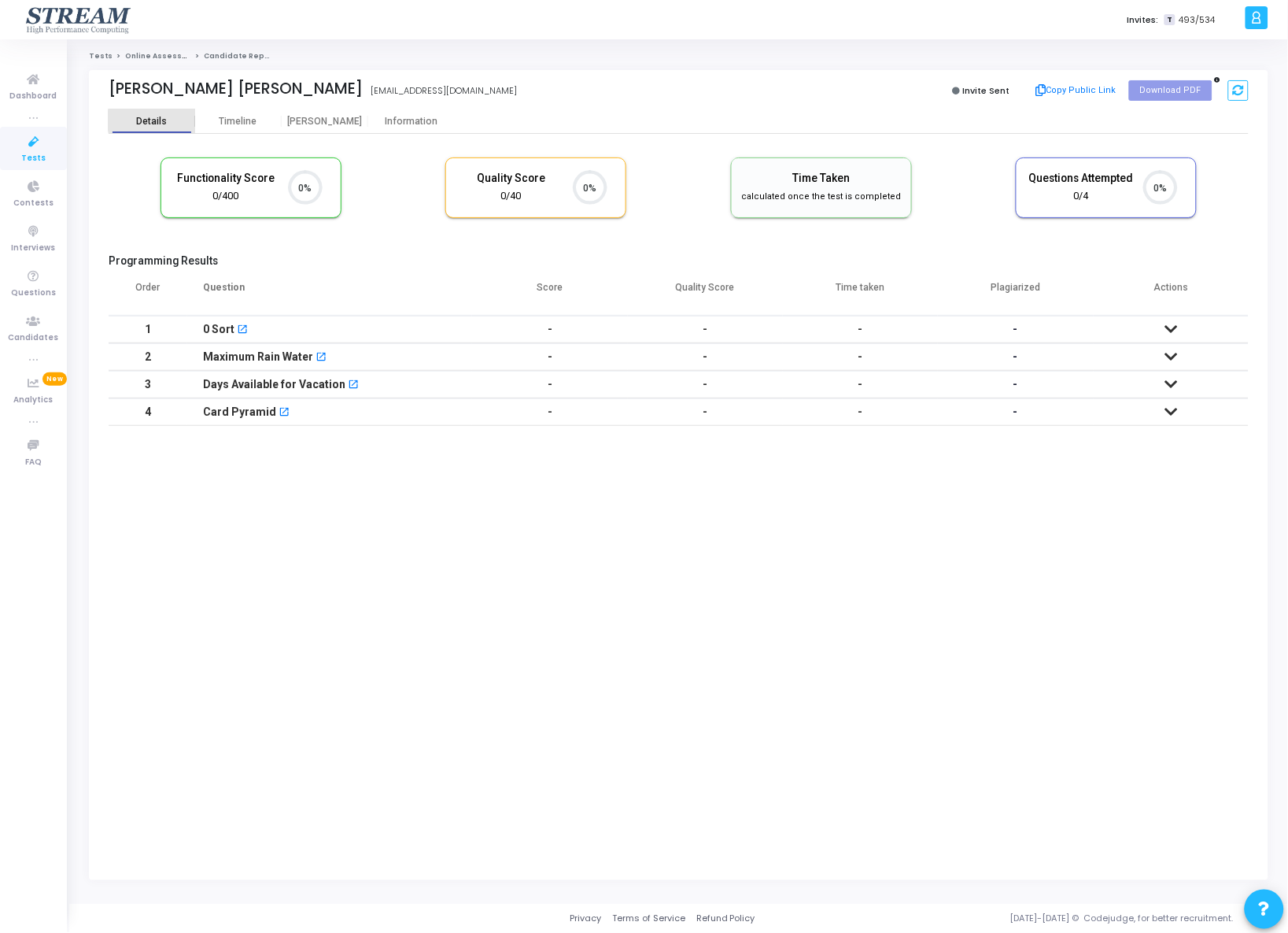
scroll to position [33, 41]
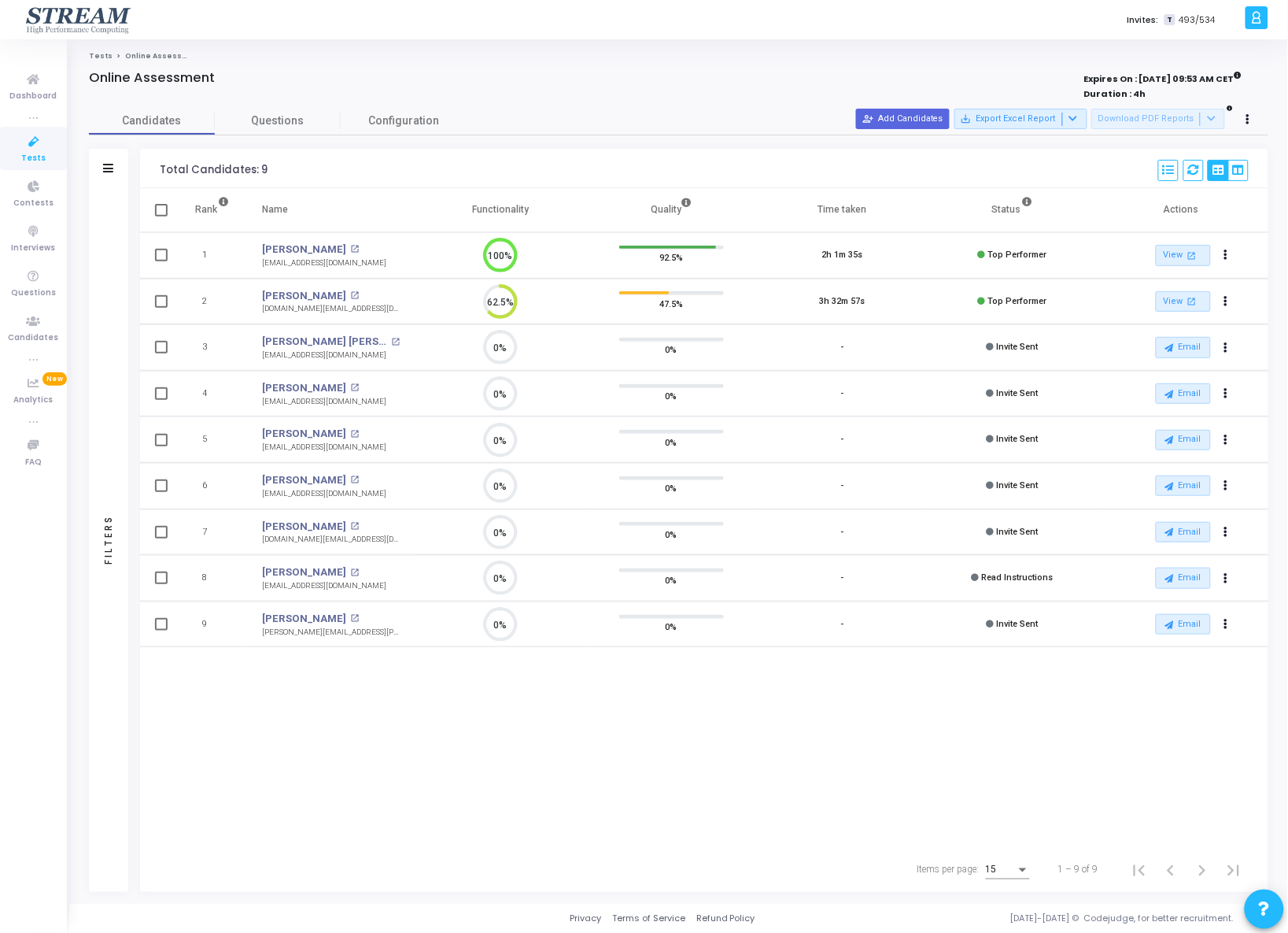
click at [413, 104] on cj-published-test "Online Assessment Expires On : 31 Dec, 2026 09:53 AM CET Duration : 4h Candidat…" at bounding box center [678, 481] width 1179 height 822
click at [408, 116] on span "Configuration" at bounding box center [403, 121] width 71 height 16
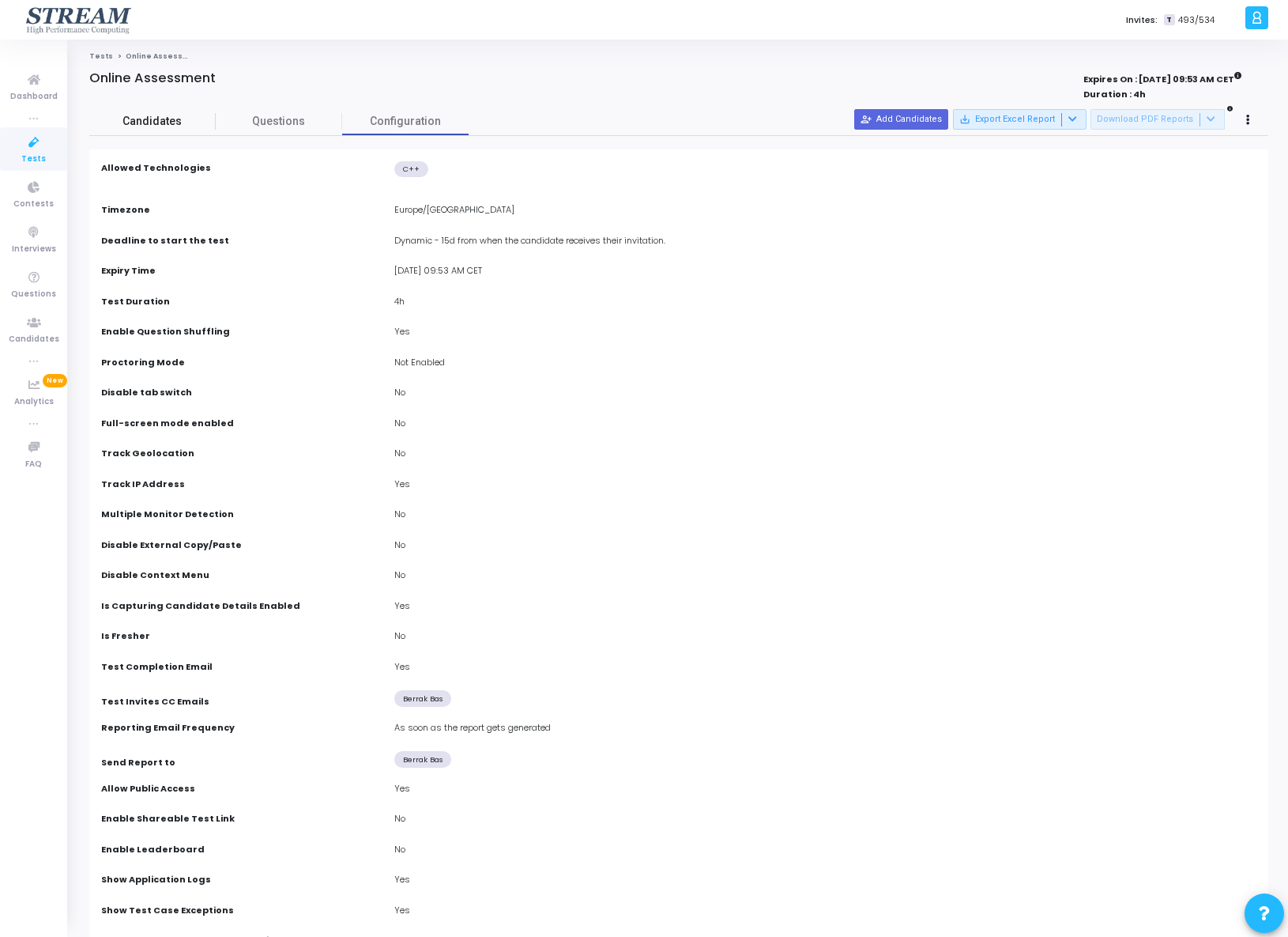
click at [119, 113] on span "Candidates" at bounding box center [152, 121] width 126 height 16
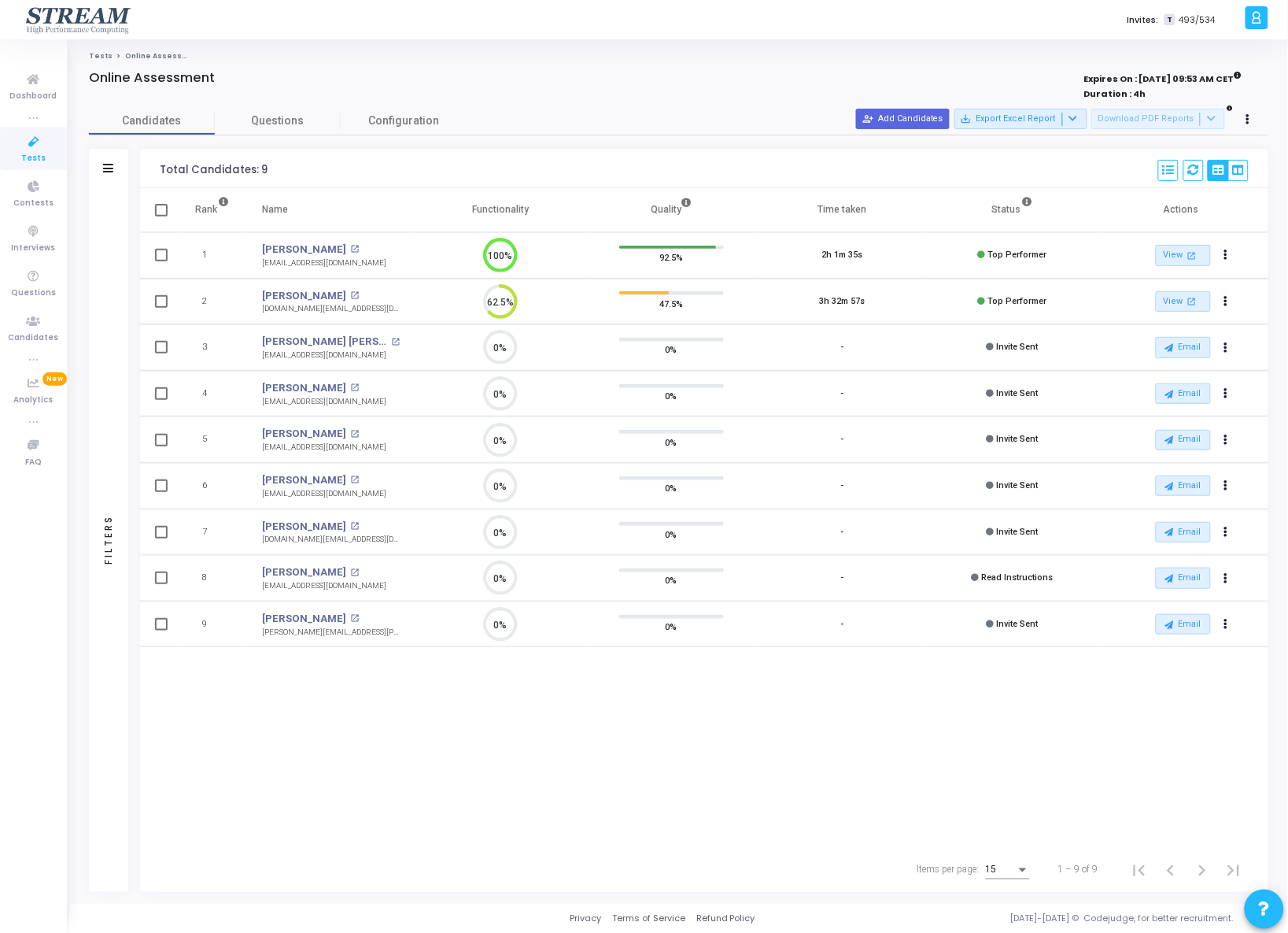
click at [161, 351] on span at bounding box center [161, 347] width 13 height 13
click at [161, 353] on input "checkbox" at bounding box center [160, 353] width 1 height 1
checkbox input "true"
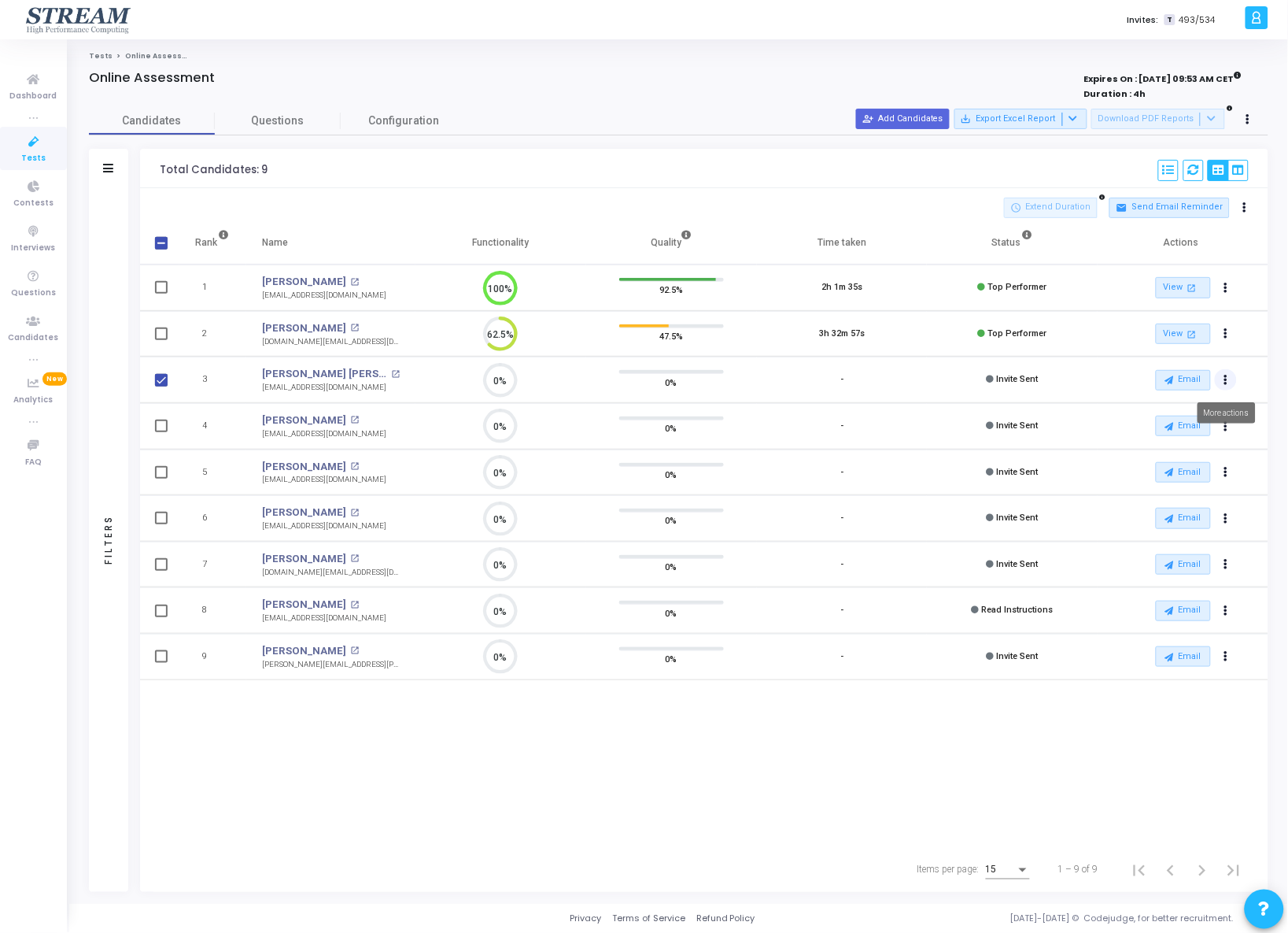
click at [1226, 379] on icon "Actions" at bounding box center [1226, 380] width 4 height 8
click at [1198, 379] on button "Email" at bounding box center [1183, 379] width 55 height 20
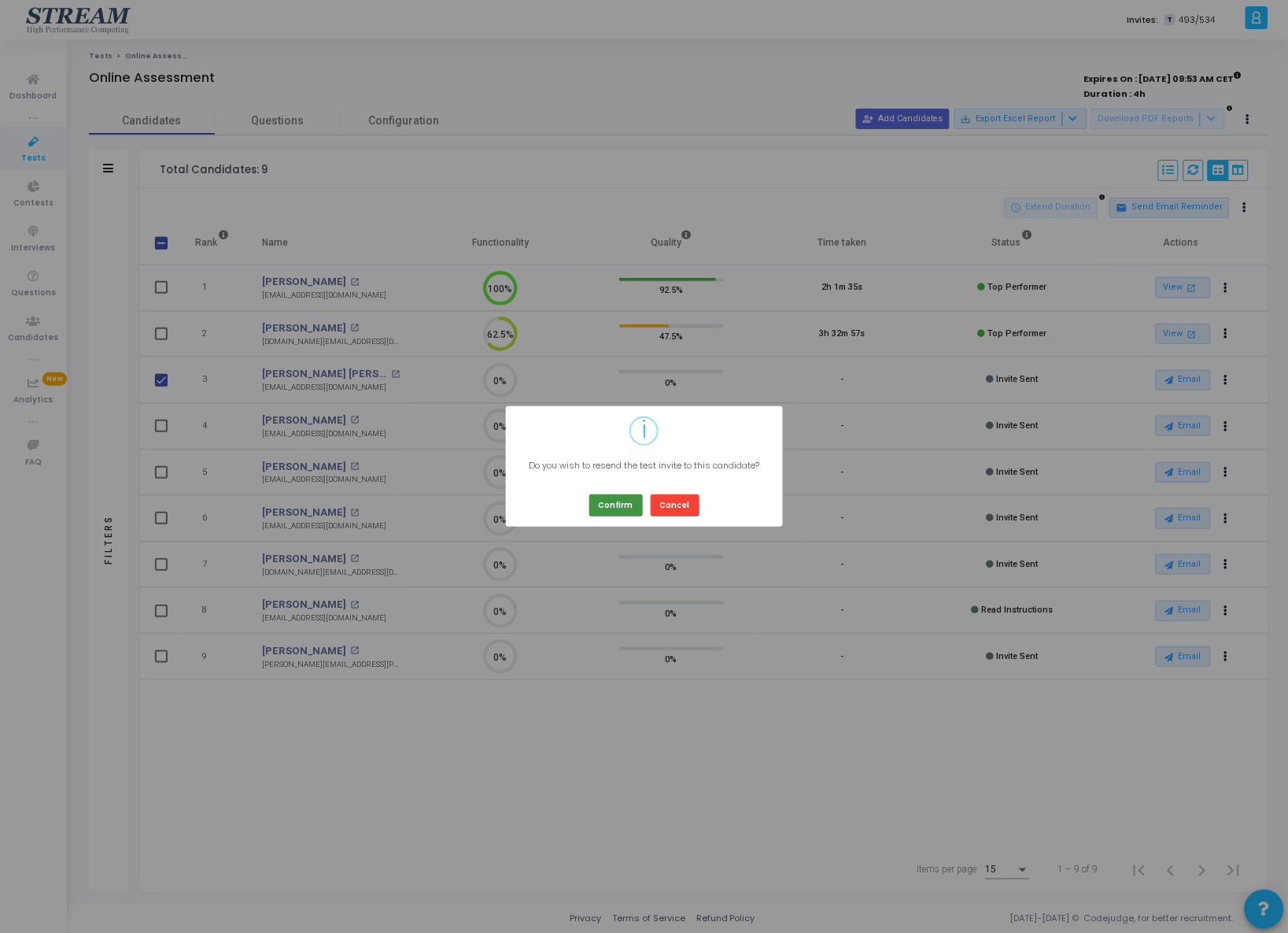
click at [630, 507] on button "Confirm" at bounding box center [616, 505] width 53 height 21
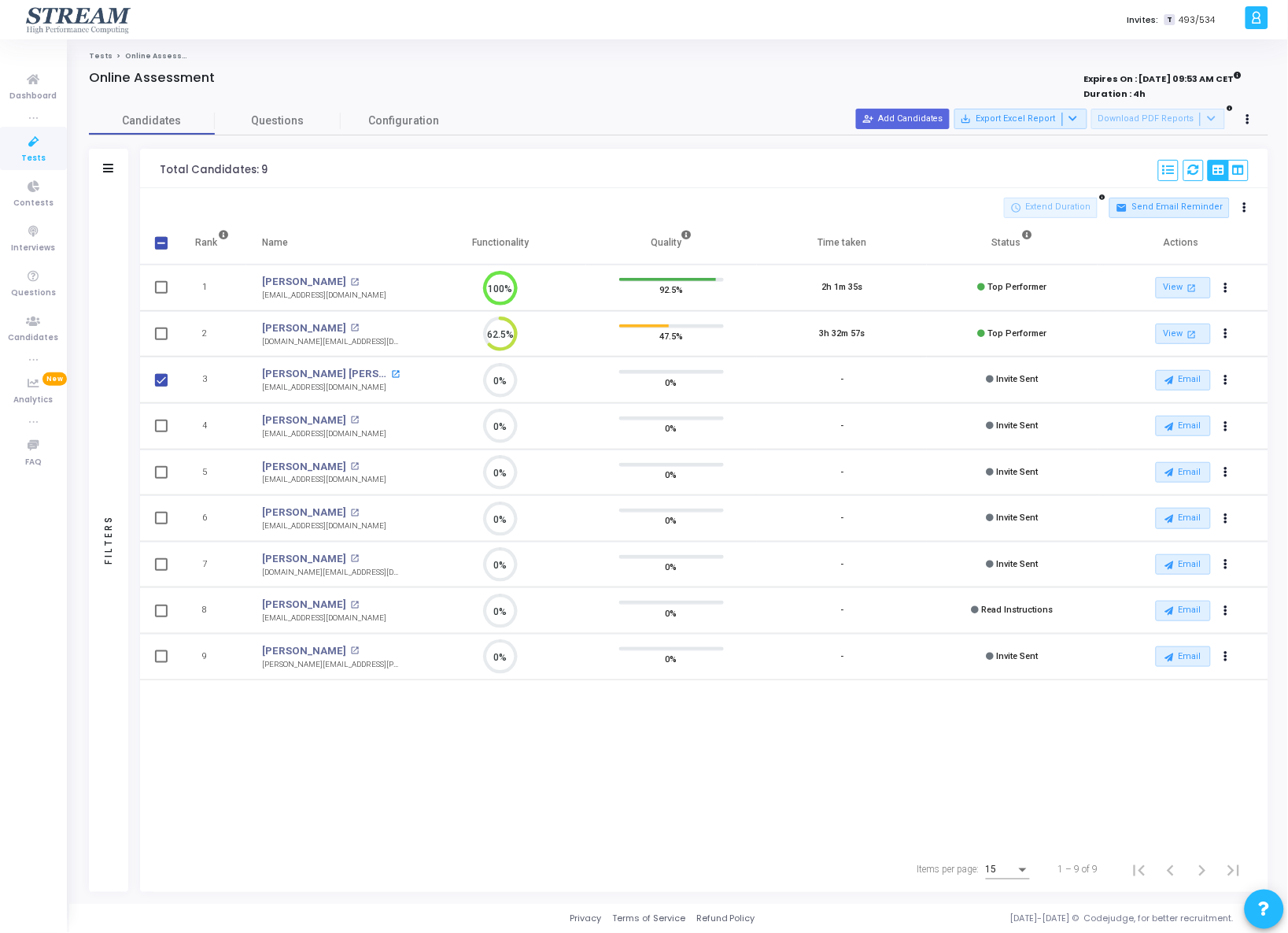
click at [392, 374] on mat-icon "open_in_new" at bounding box center [396, 374] width 9 height 9
click at [44, 91] on span "Dashboard" at bounding box center [34, 96] width 47 height 14
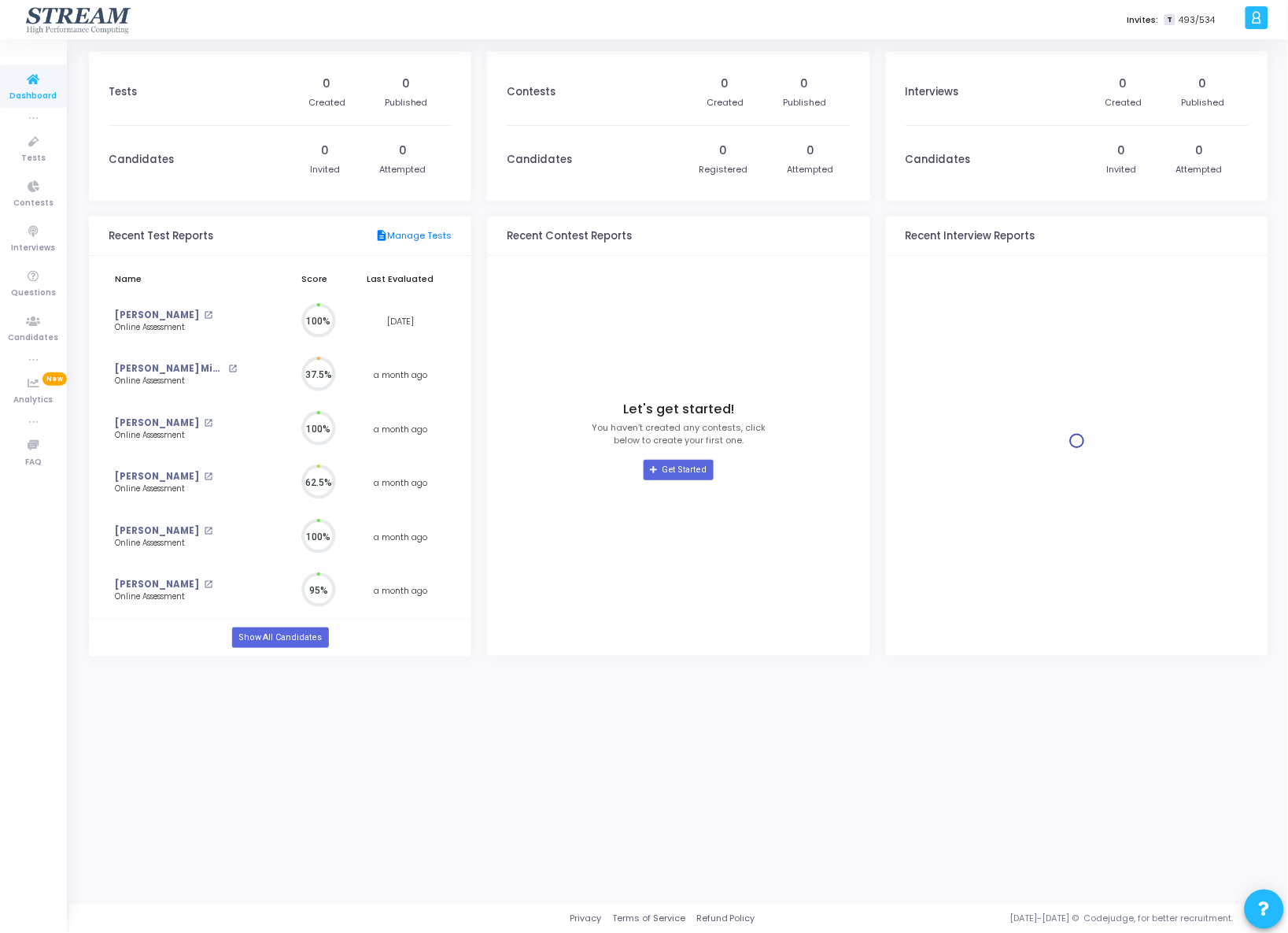
scroll to position [35, 16]
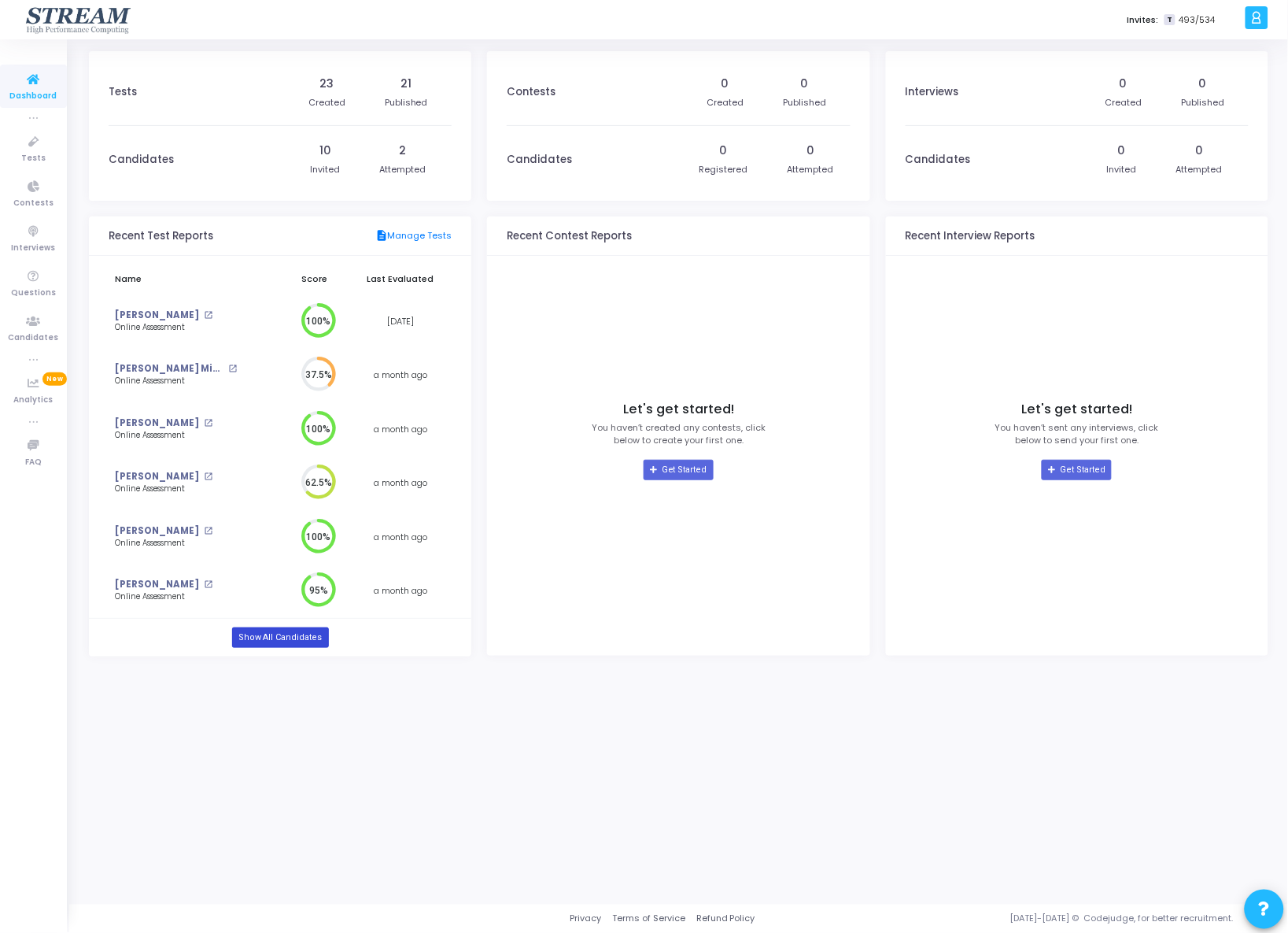
click at [274, 636] on link "Show All Candidates" at bounding box center [280, 637] width 96 height 20
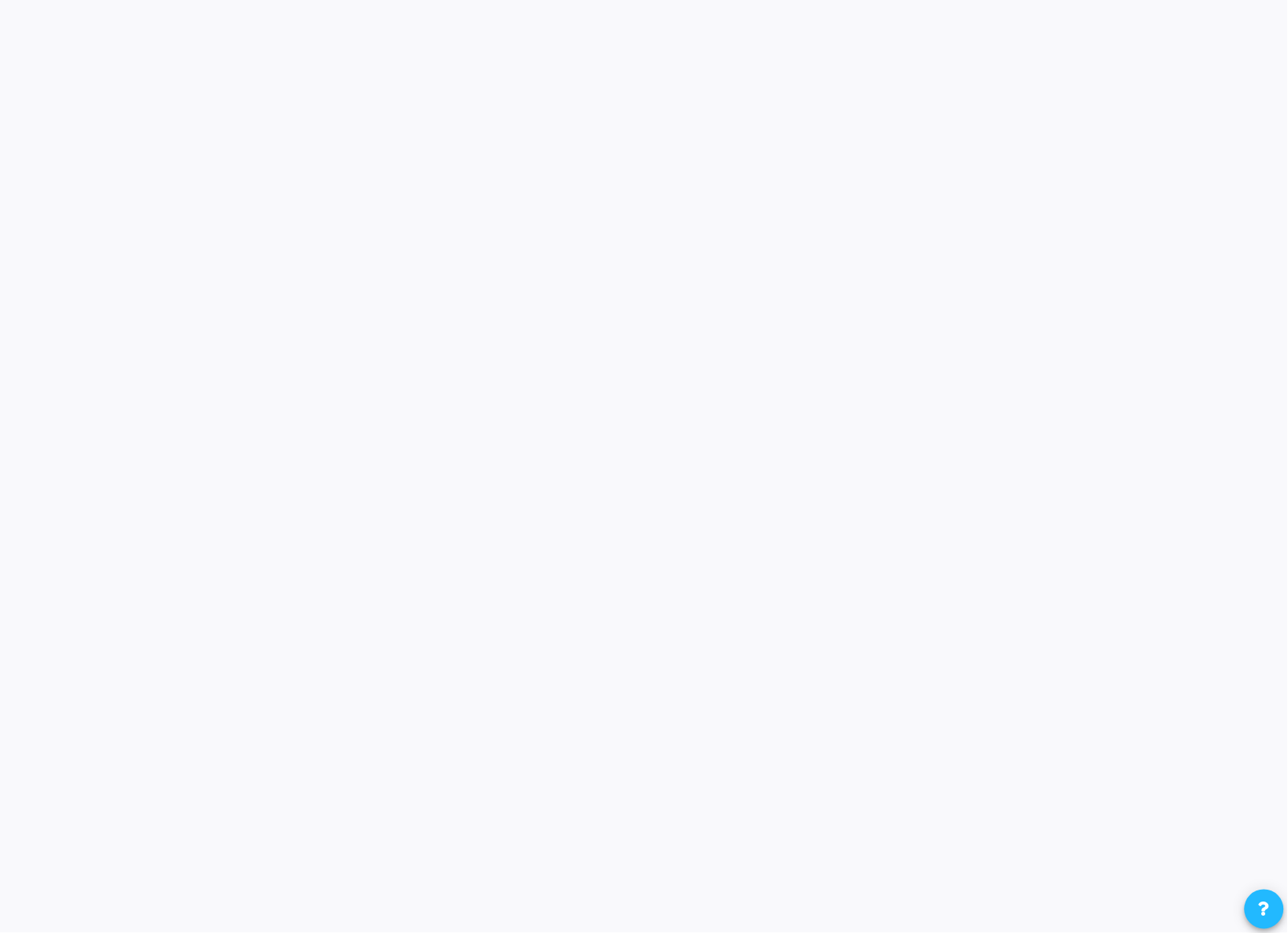
scroll to position [33, 41]
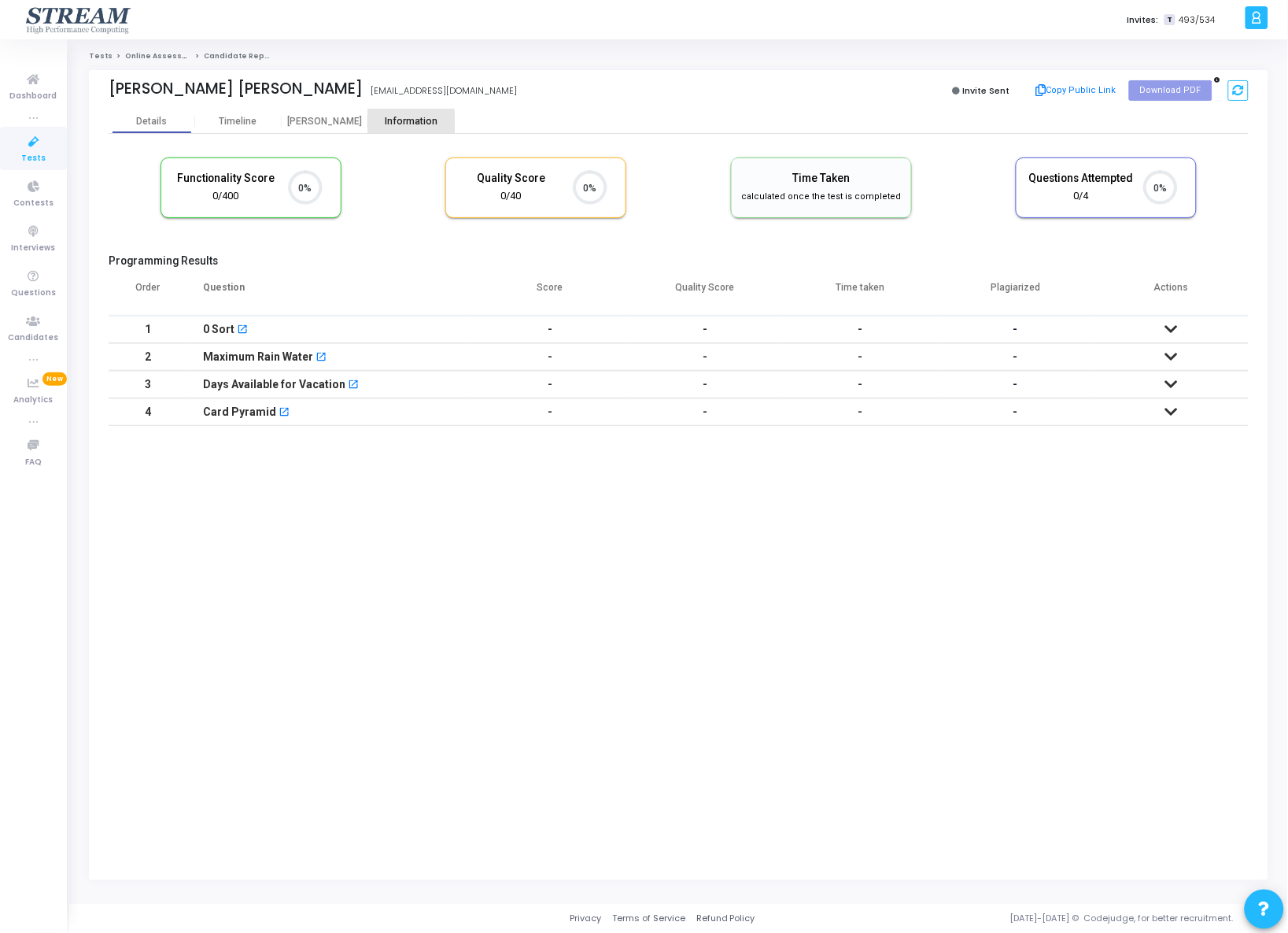
click at [406, 122] on div "Information" at bounding box center [411, 122] width 87 height 12
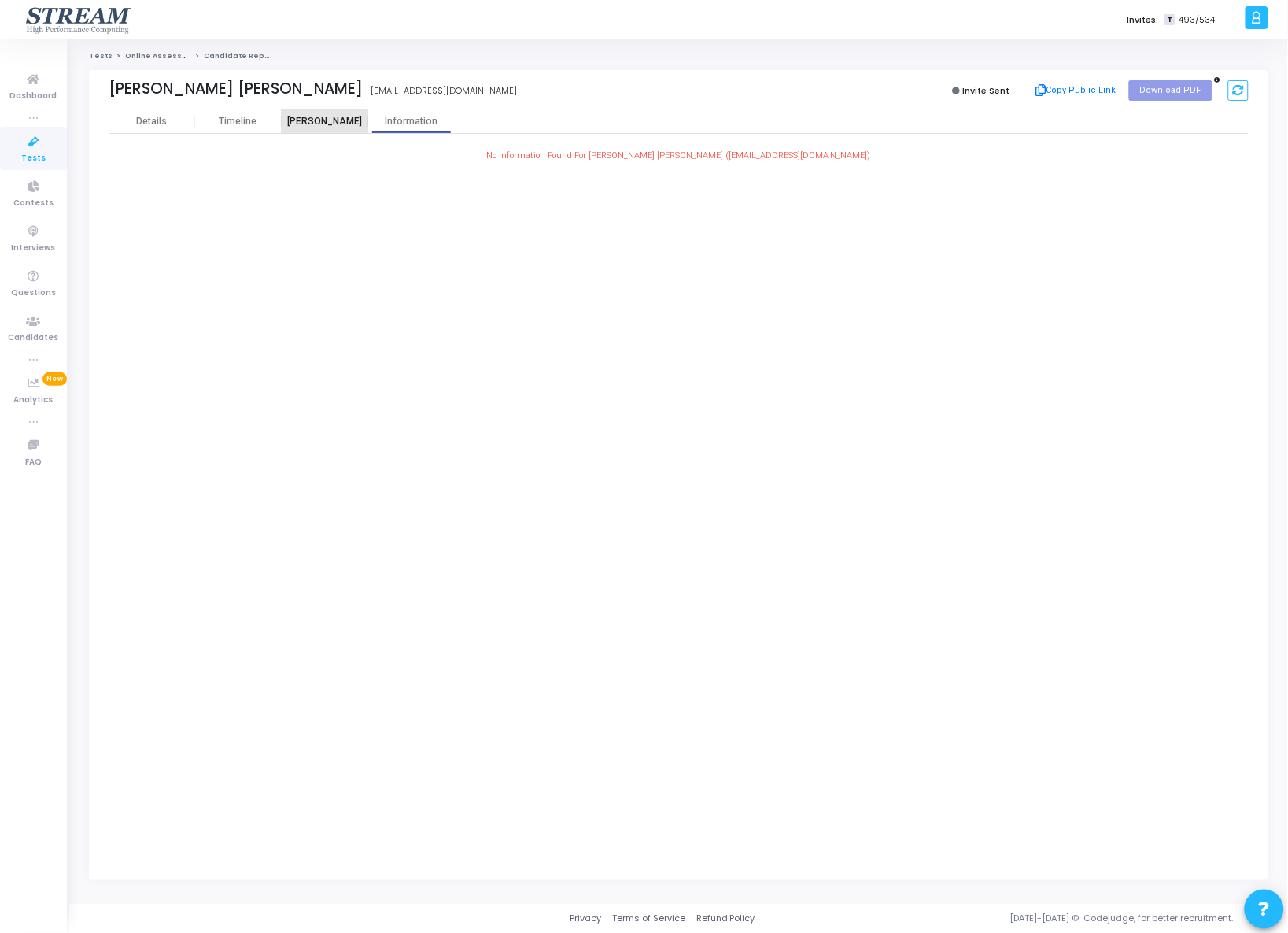
click at [318, 122] on div "[PERSON_NAME]" at bounding box center [325, 122] width 87 height 12
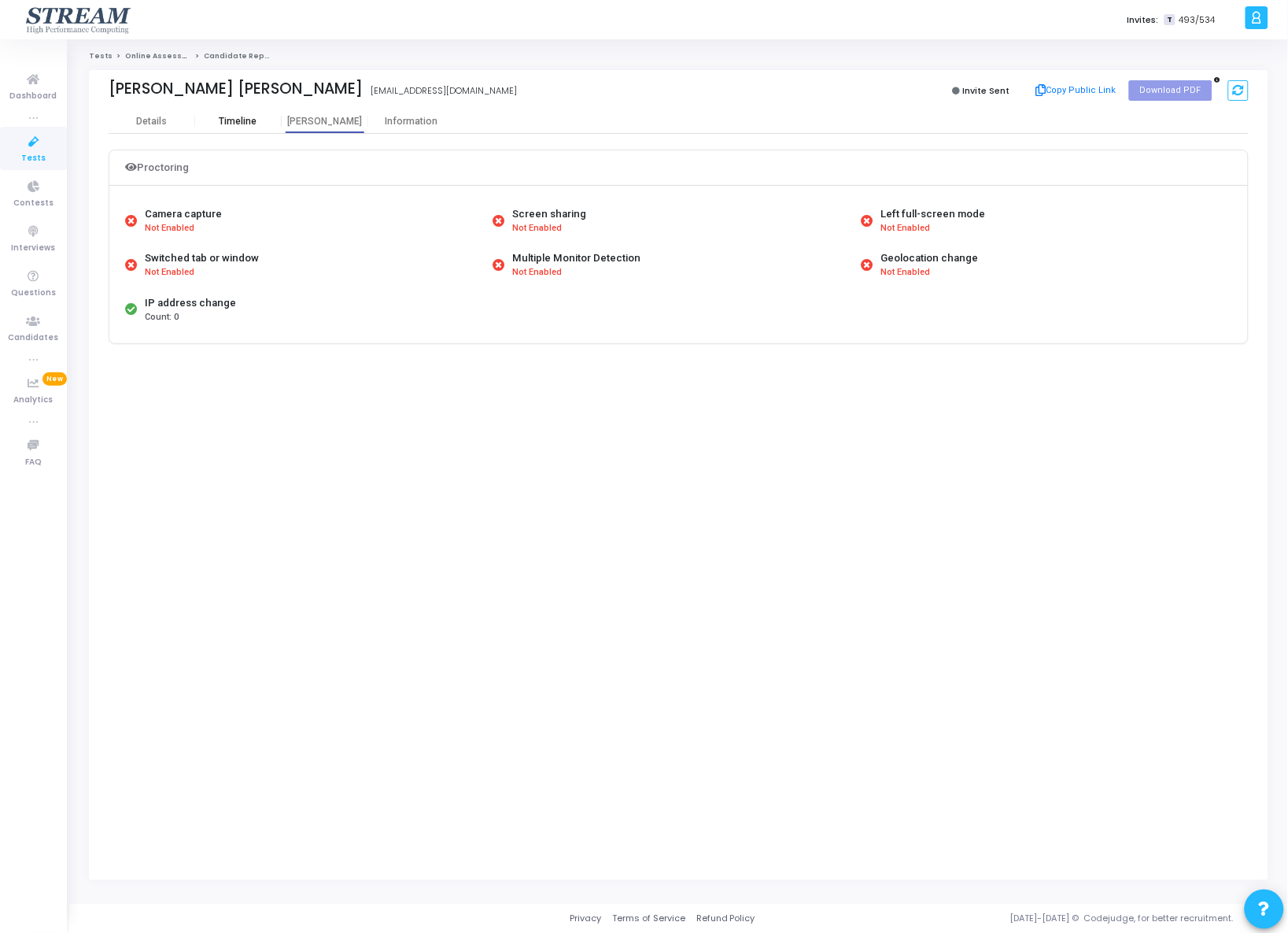
click at [236, 122] on div "Timeline" at bounding box center [238, 122] width 38 height 12
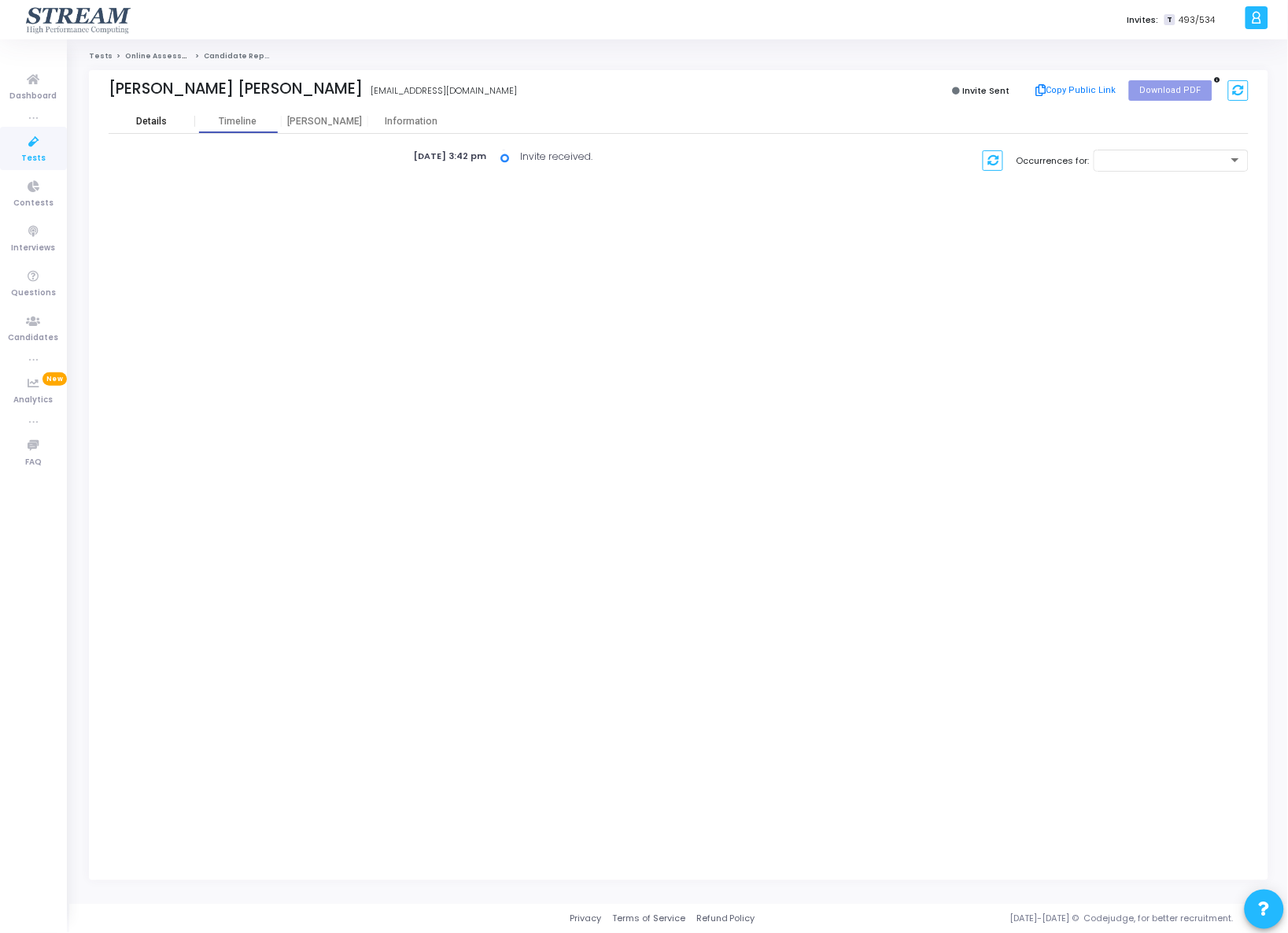
click at [156, 123] on div "Details" at bounding box center [152, 122] width 31 height 12
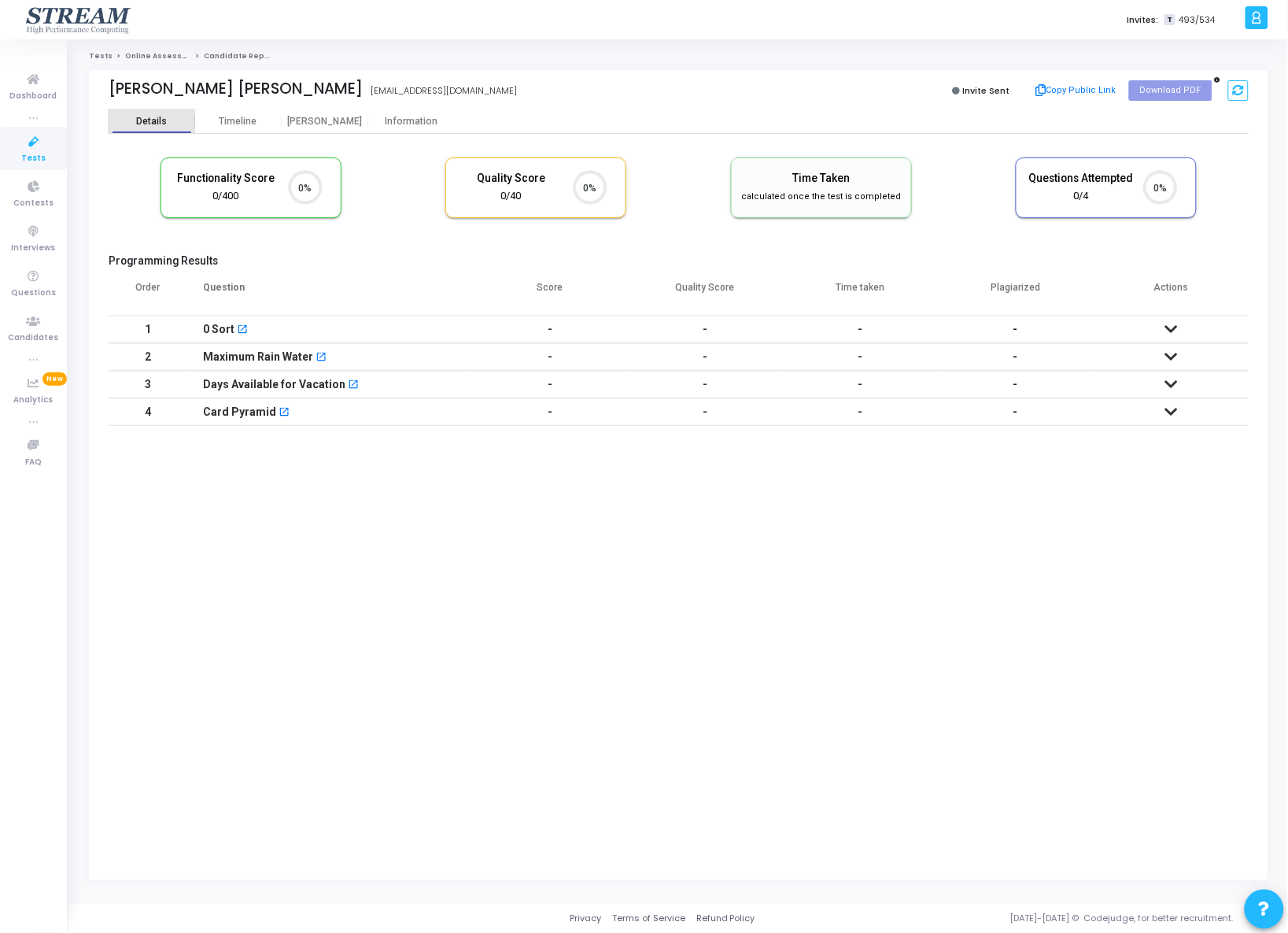
scroll to position [33, 41]
